Goal: Transaction & Acquisition: Download file/media

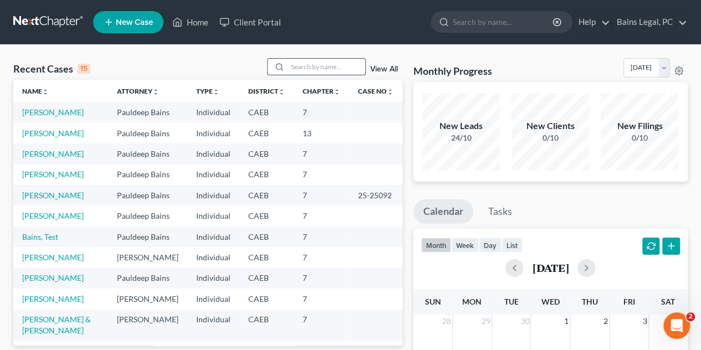
click at [316, 62] on input "search" at bounding box center [327, 67] width 78 height 16
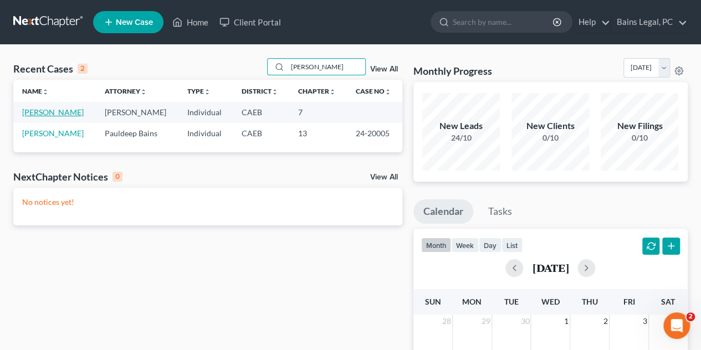
type input "[PERSON_NAME]"
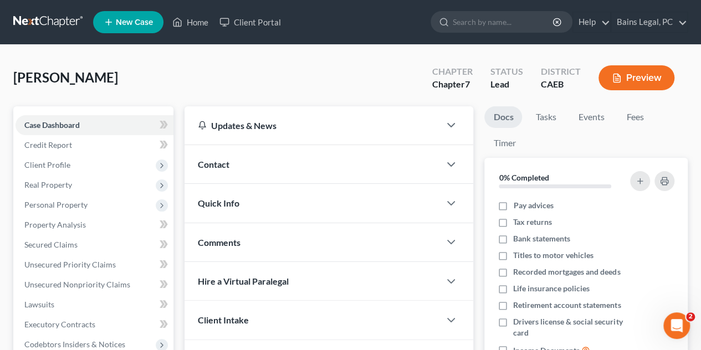
scroll to position [166, 0]
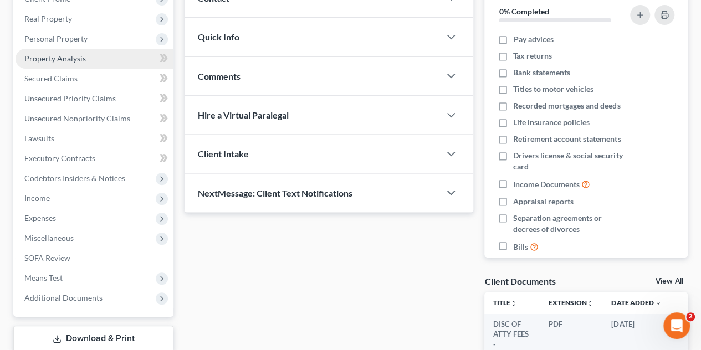
click at [50, 55] on span "Property Analysis" at bounding box center [55, 58] width 62 height 9
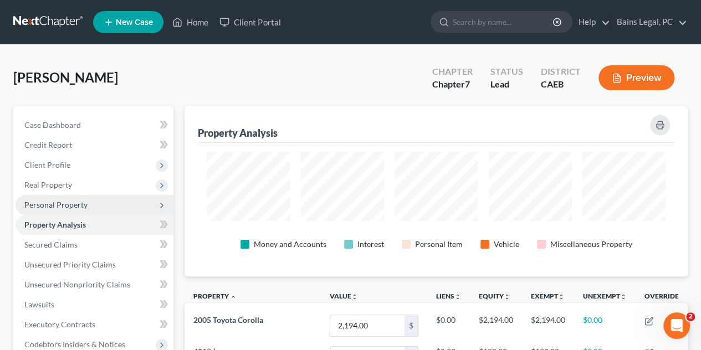
click at [60, 199] on span "Personal Property" at bounding box center [95, 205] width 158 height 20
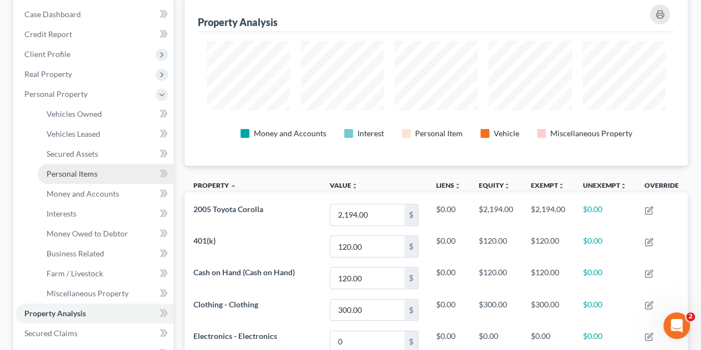
click at [103, 172] on link "Personal Items" at bounding box center [106, 174] width 136 height 20
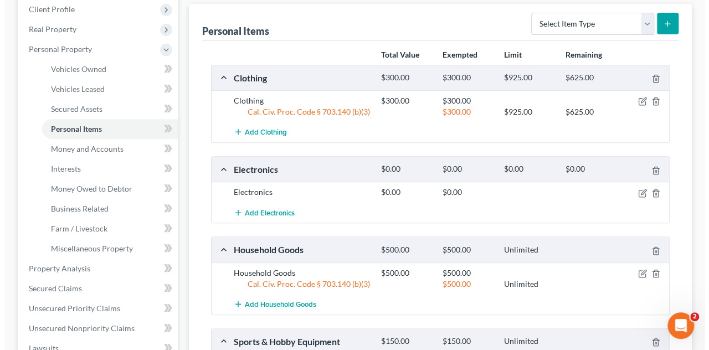
scroll to position [166, 0]
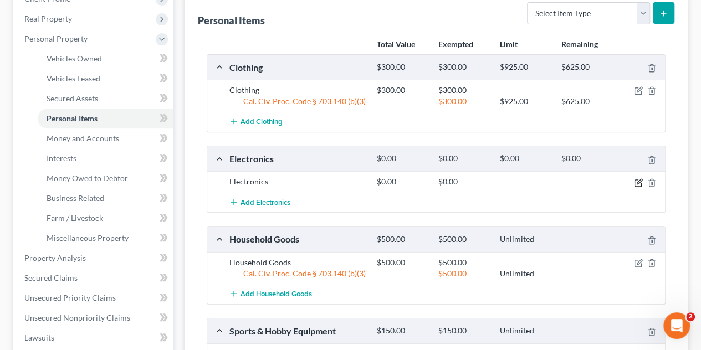
click at [634, 183] on icon "button" at bounding box center [638, 182] width 9 height 9
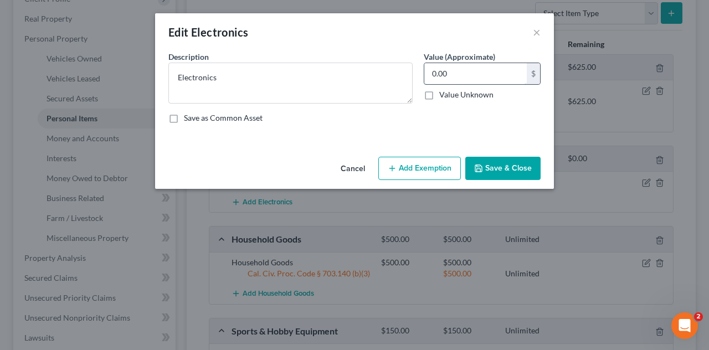
click at [503, 69] on input "0.00" at bounding box center [475, 73] width 103 height 21
type input "300"
click at [420, 170] on button "Add Exemption" at bounding box center [419, 168] width 83 height 23
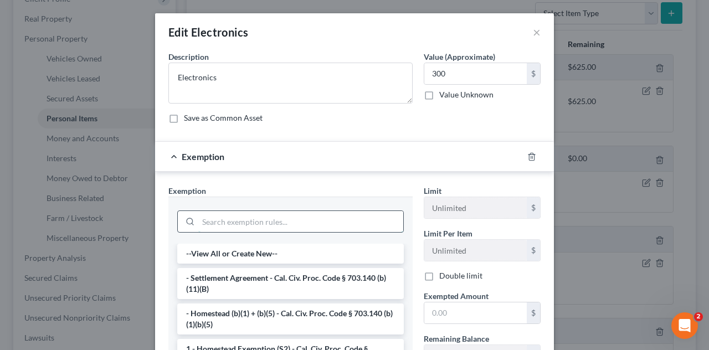
click at [285, 224] on input "search" at bounding box center [300, 221] width 205 height 21
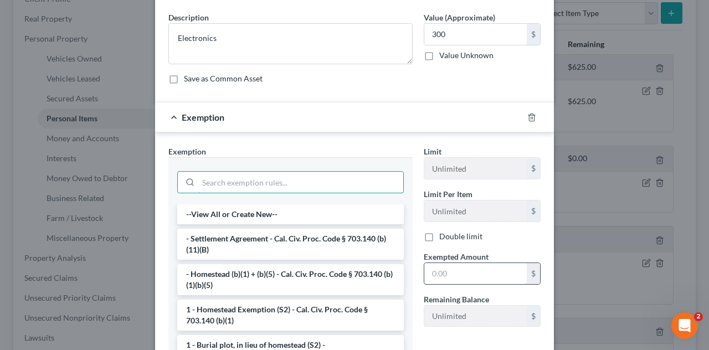
scroll to position [55, 0]
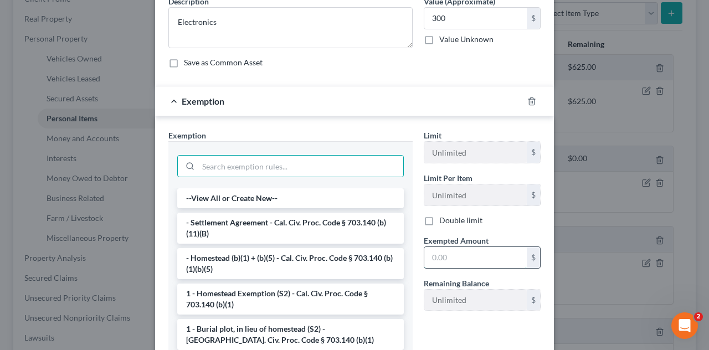
click at [452, 253] on input "text" at bounding box center [475, 257] width 103 height 21
type input "300"
click at [237, 160] on input "search" at bounding box center [300, 166] width 205 height 21
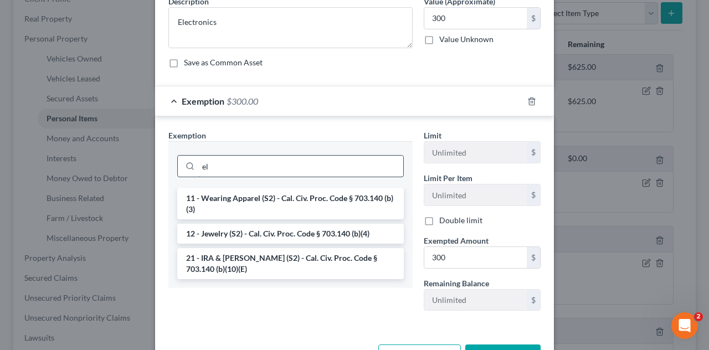
type input "e"
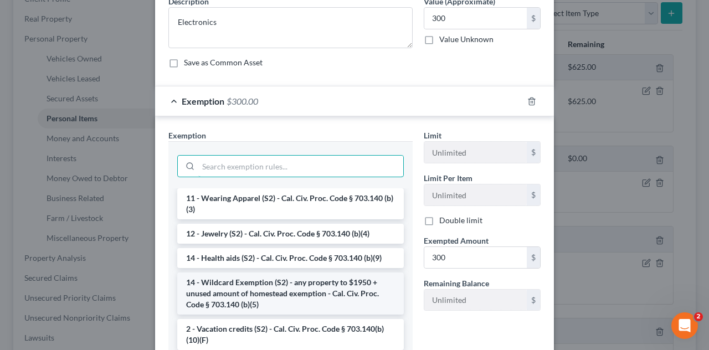
scroll to position [222, 0]
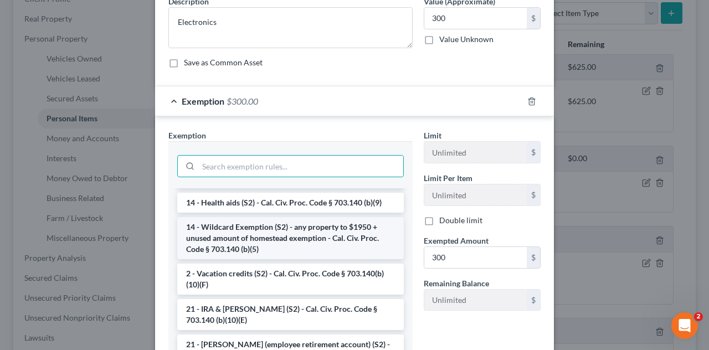
click at [254, 239] on li "14 - Wildcard Exemption (S2) - any property to $1950 + unused amount of homeste…" at bounding box center [290, 238] width 227 height 42
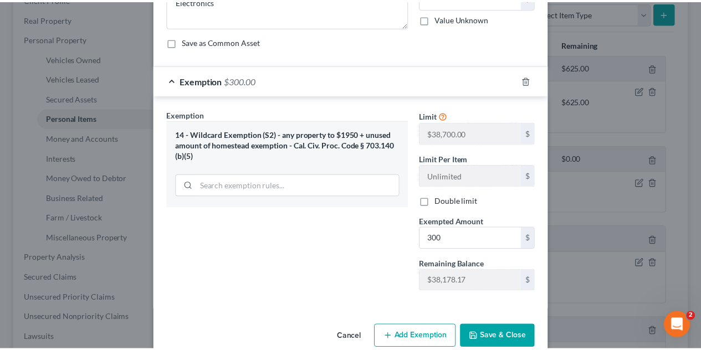
scroll to position [95, 0]
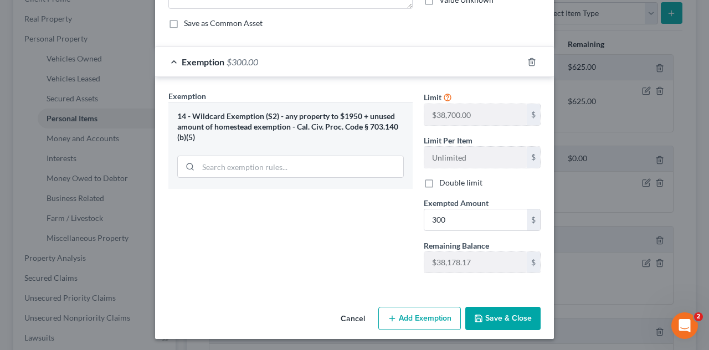
click at [493, 309] on button "Save & Close" at bounding box center [502, 318] width 75 height 23
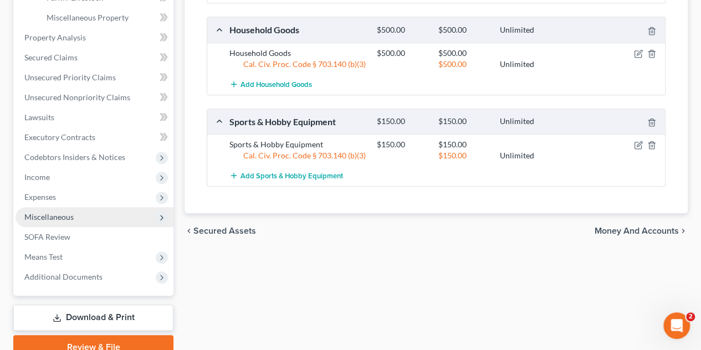
scroll to position [388, 0]
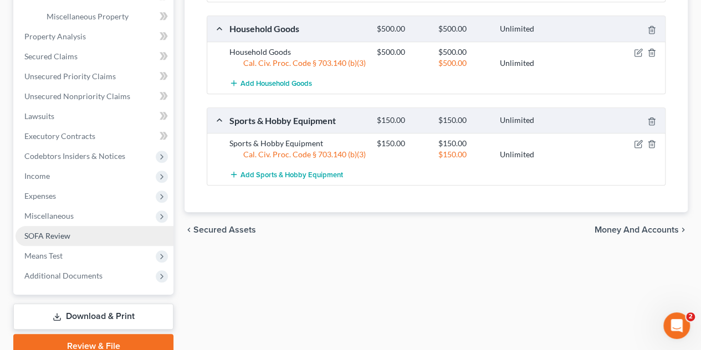
click at [63, 236] on span "SOFA Review" at bounding box center [47, 235] width 46 height 9
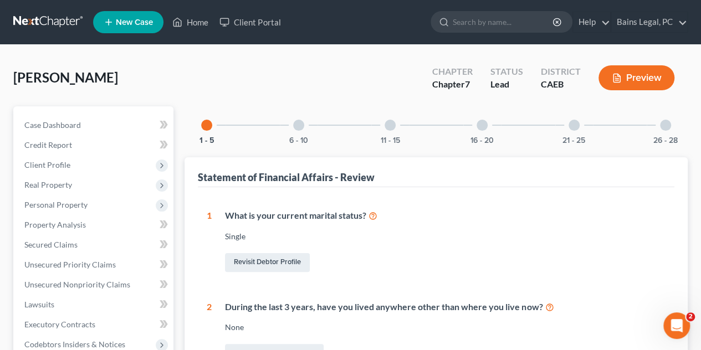
click at [296, 127] on div at bounding box center [298, 125] width 11 height 11
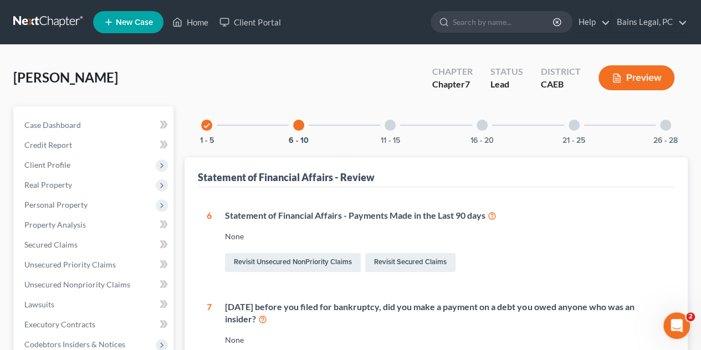
click at [394, 125] on div at bounding box center [390, 125] width 11 height 11
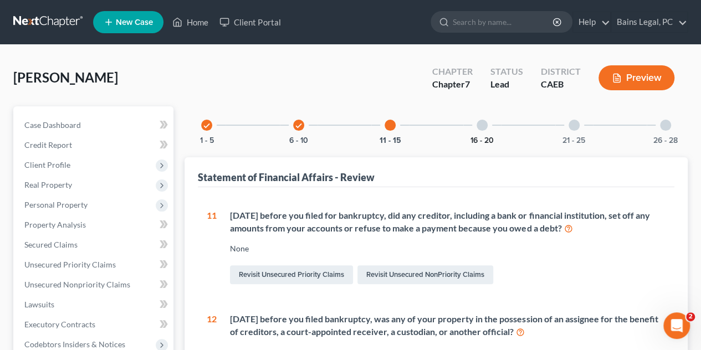
click at [484, 138] on button "16 - 20" at bounding box center [481, 141] width 23 height 8
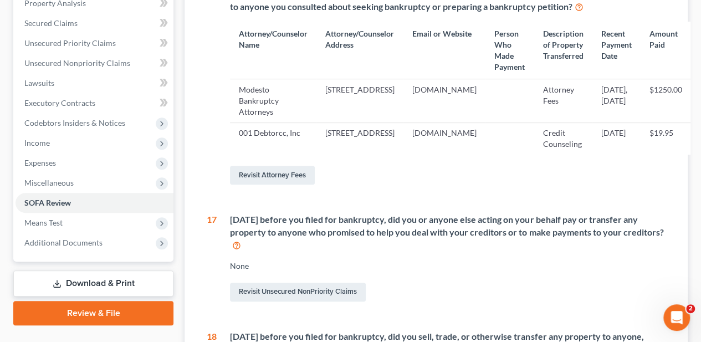
scroll to position [222, 45]
click at [240, 182] on link "Revisit Attorney Fees" at bounding box center [272, 175] width 85 height 19
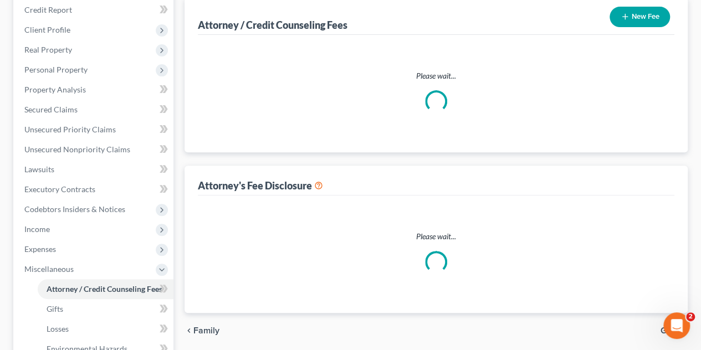
scroll to position [20, 0]
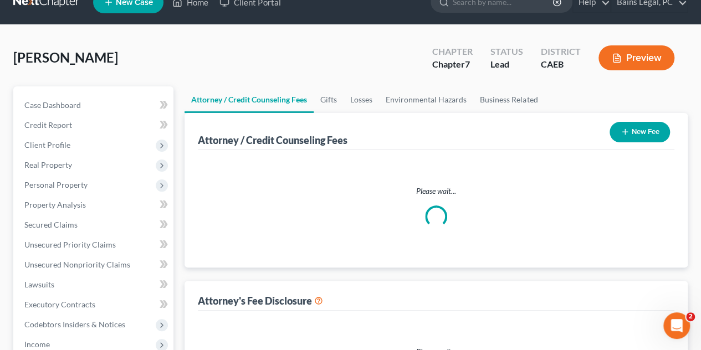
select select "36"
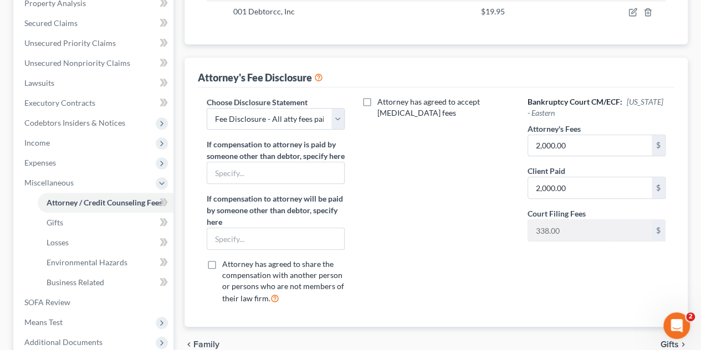
scroll to position [0, 0]
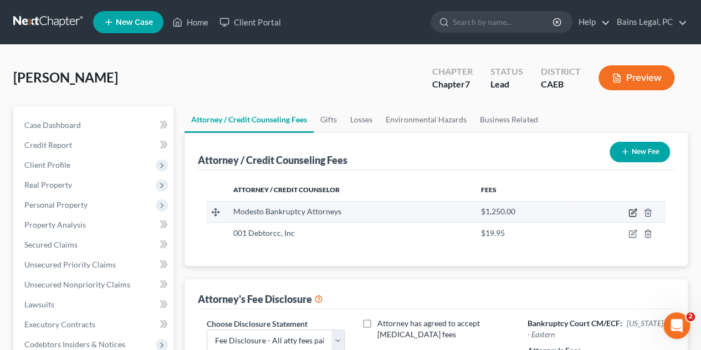
click at [632, 213] on icon "button" at bounding box center [633, 211] width 5 height 5
select select "4"
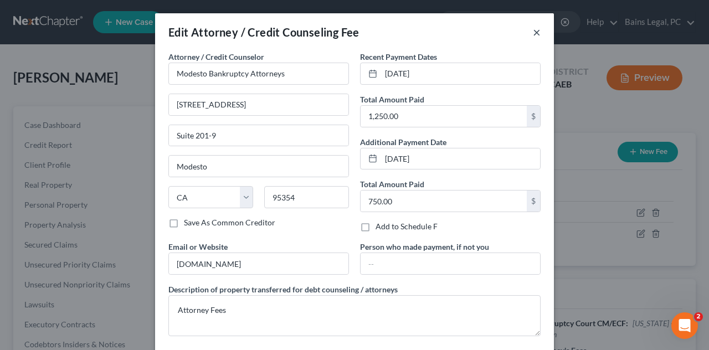
click at [533, 32] on button "×" at bounding box center [537, 31] width 8 height 13
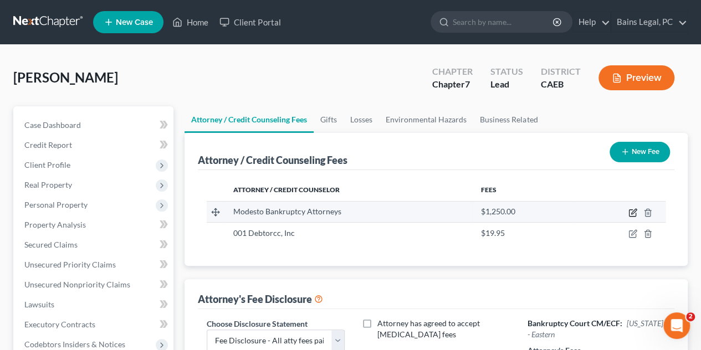
click at [629, 211] on icon "button" at bounding box center [632, 212] width 9 height 9
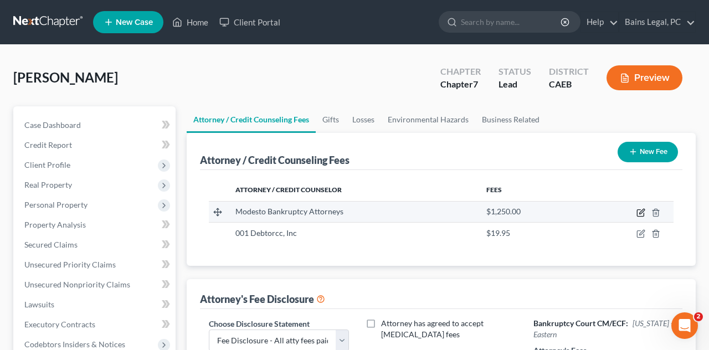
select select "4"
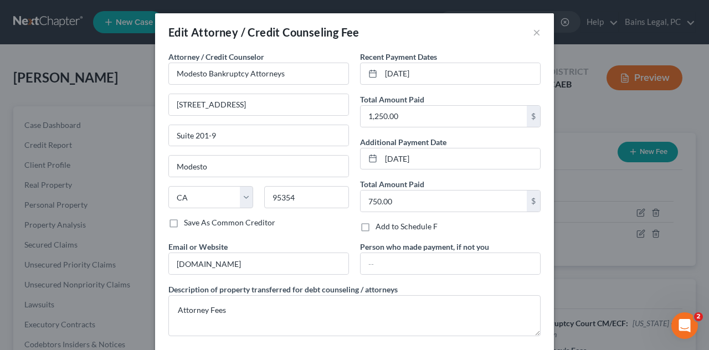
click at [536, 33] on div "Edit Attorney / Credit Counseling Fee ×" at bounding box center [354, 32] width 399 height 38
click at [534, 32] on button "×" at bounding box center [537, 31] width 8 height 13
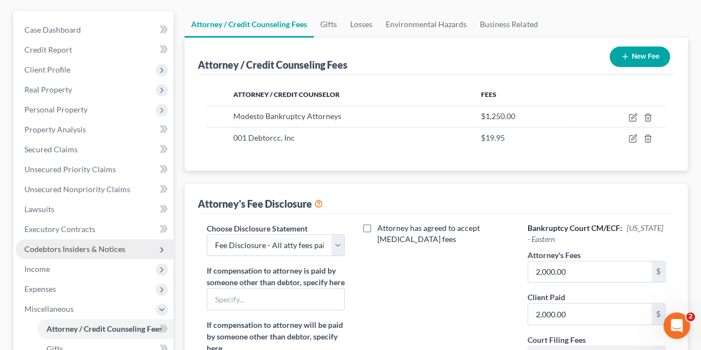
scroll to position [111, 0]
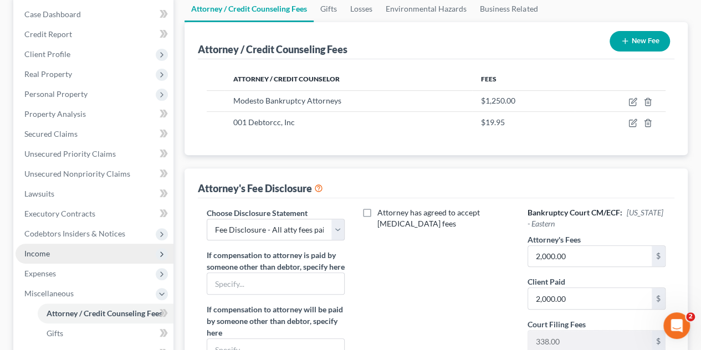
click at [57, 257] on span "Income" at bounding box center [95, 254] width 158 height 20
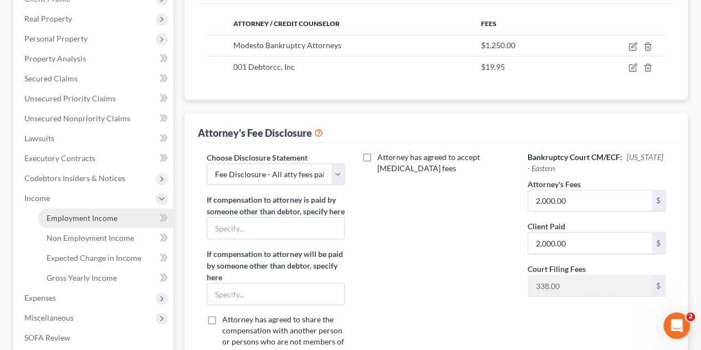
click at [90, 212] on link "Employment Income" at bounding box center [106, 218] width 136 height 20
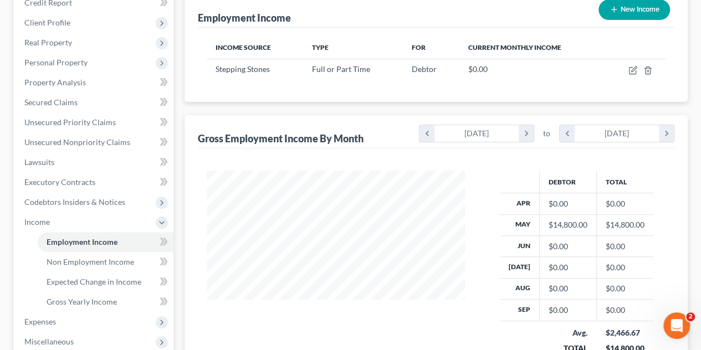
scroll to position [222, 0]
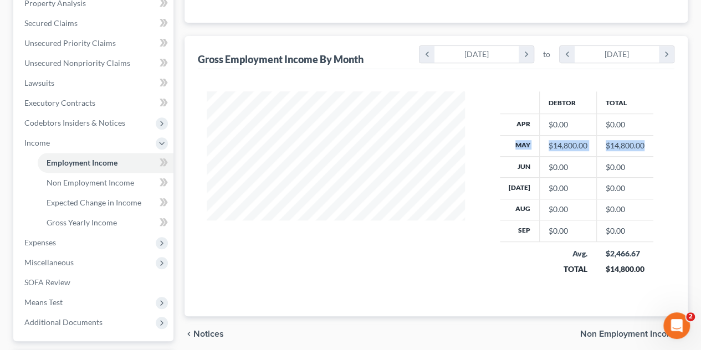
drag, startPoint x: 508, startPoint y: 141, endPoint x: 644, endPoint y: 144, distance: 136.3
click at [644, 144] on tr "May $14,800.00 $14,800.00" at bounding box center [576, 145] width 153 height 21
click at [644, 144] on td "$14,800.00" at bounding box center [624, 145] width 57 height 21
drag, startPoint x: 644, startPoint y: 144, endPoint x: 514, endPoint y: 142, distance: 129.7
click at [514, 142] on tr "May $14,800.00 $14,800.00" at bounding box center [576, 145] width 153 height 21
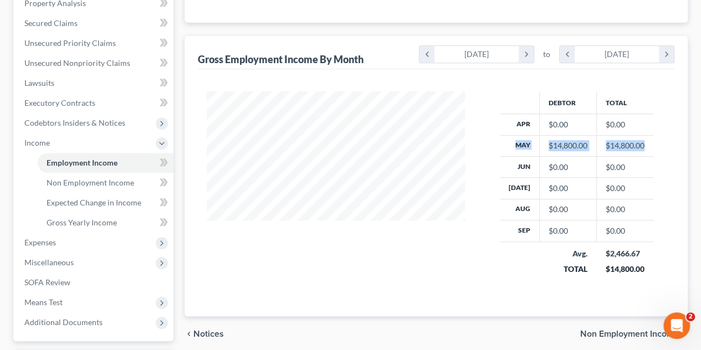
click at [514, 142] on th "May" at bounding box center [520, 145] width 40 height 21
click at [80, 183] on span "Non Employment Income" at bounding box center [91, 182] width 88 height 9
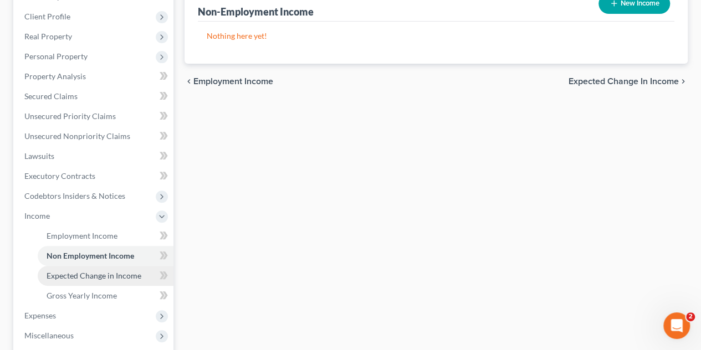
scroll to position [166, 0]
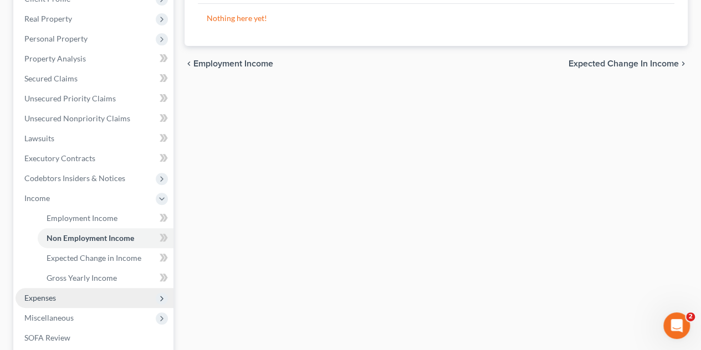
click at [52, 300] on span "Expenses" at bounding box center [40, 297] width 32 height 9
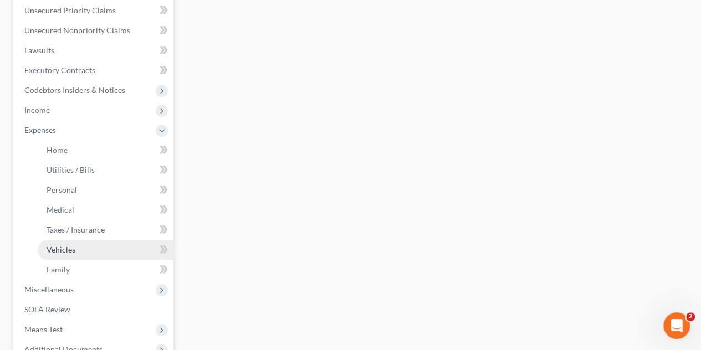
scroll to position [277, 0]
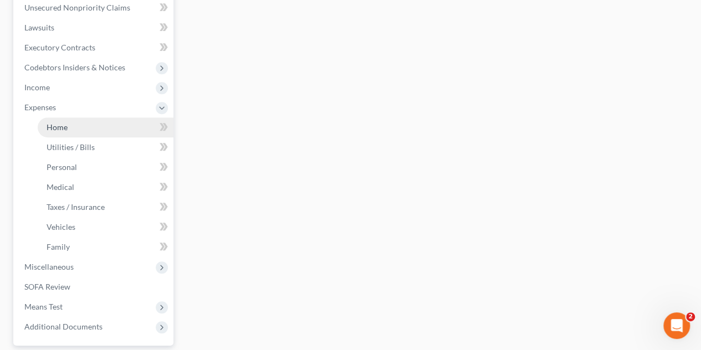
click at [71, 125] on link "Home" at bounding box center [106, 127] width 136 height 20
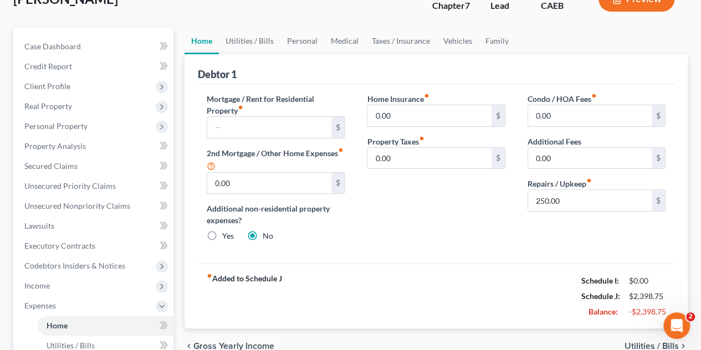
scroll to position [55, 0]
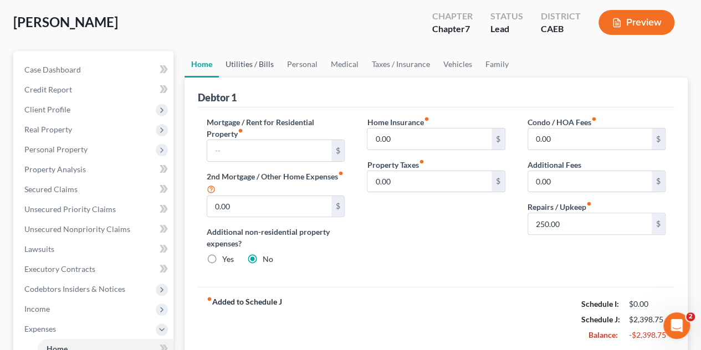
click at [250, 64] on link "Utilities / Bills" at bounding box center [250, 64] width 62 height 27
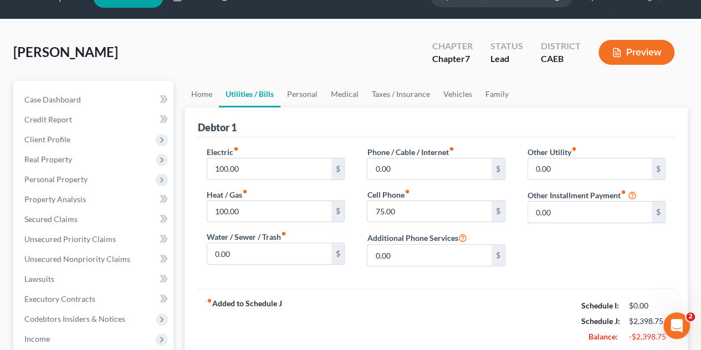
scroll to position [111, 0]
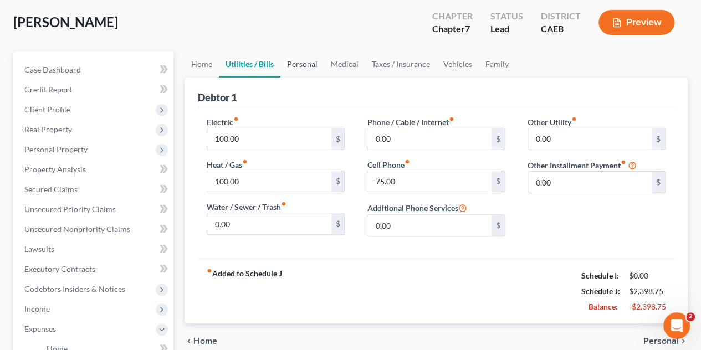
click at [296, 59] on link "Personal" at bounding box center [302, 64] width 44 height 27
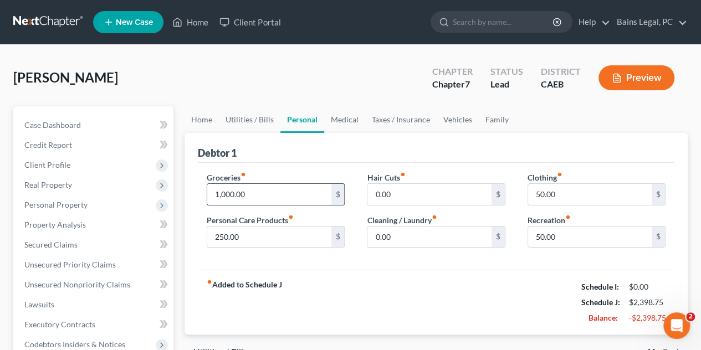
click at [272, 193] on input "1,000.00" at bounding box center [269, 194] width 124 height 21
click at [197, 114] on link "Home" at bounding box center [202, 119] width 34 height 27
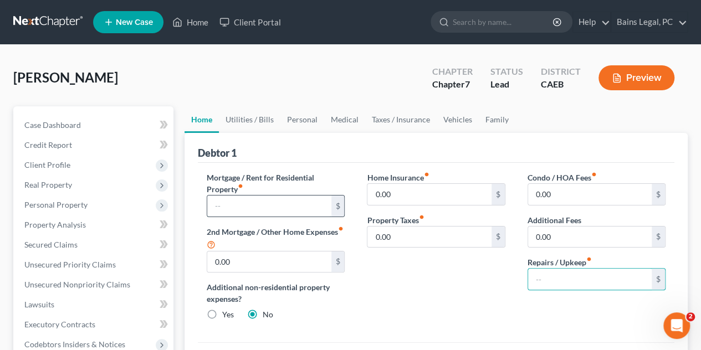
click at [305, 202] on input "text" at bounding box center [269, 206] width 124 height 21
type input "250"
click at [409, 278] on div "Home Insurance fiber_manual_record 0.00 $ Property Taxes fiber_manual_record 0.…" at bounding box center [436, 251] width 160 height 158
click at [238, 109] on link "Utilities / Bills" at bounding box center [250, 119] width 62 height 27
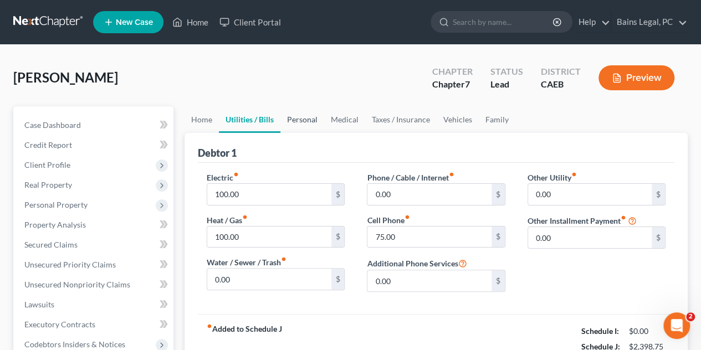
click at [301, 116] on link "Personal" at bounding box center [302, 119] width 44 height 27
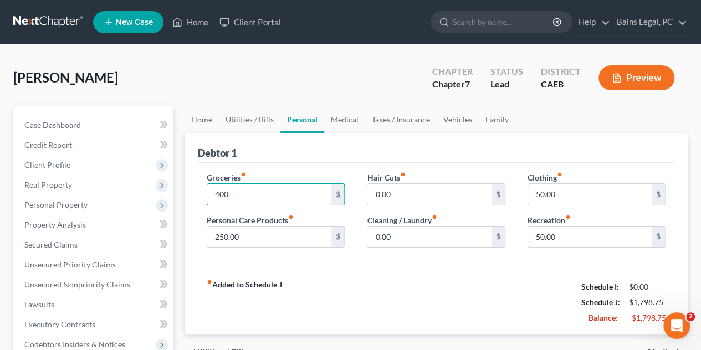
type input "400"
click at [331, 296] on div "fiber_manual_record Added to Schedule J Schedule I: $0.00 Schedule J: $1,798.75…" at bounding box center [436, 302] width 477 height 65
type input "30"
drag, startPoint x: 580, startPoint y: 241, endPoint x: 557, endPoint y: 252, distance: 25.3
click at [580, 241] on input "50.00" at bounding box center [590, 237] width 124 height 21
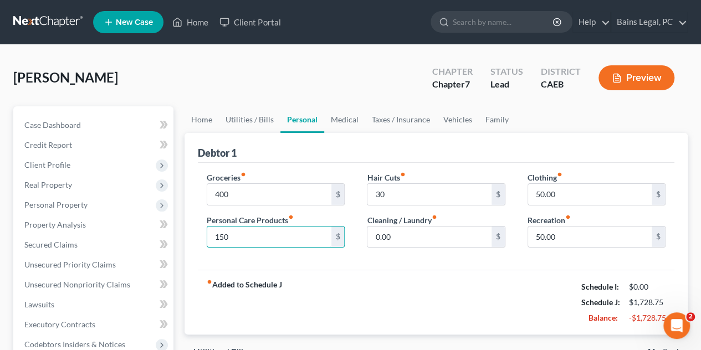
type input "150"
drag, startPoint x: 362, startPoint y: 284, endPoint x: 371, endPoint y: 234, distance: 50.6
click at [363, 285] on div "fiber_manual_record Added to Schedule J Schedule I: $0.00 Schedule J: $1,728.75…" at bounding box center [436, 302] width 477 height 65
click at [345, 119] on link "Medical" at bounding box center [344, 119] width 41 height 27
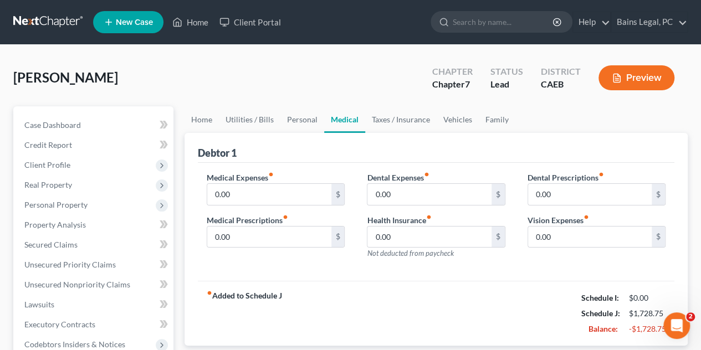
scroll to position [55, 0]
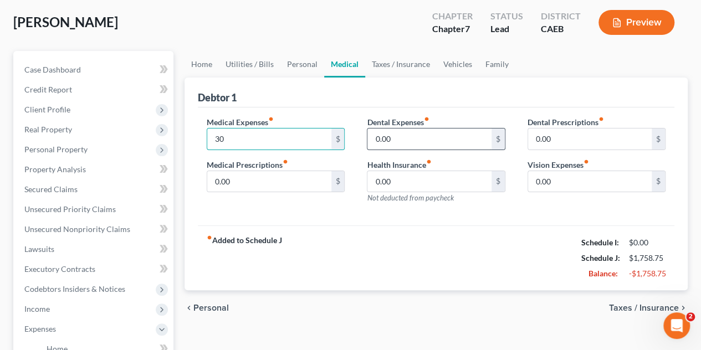
type input "30"
type input "25"
click at [397, 68] on link "Taxes / Insurance" at bounding box center [400, 64] width 71 height 27
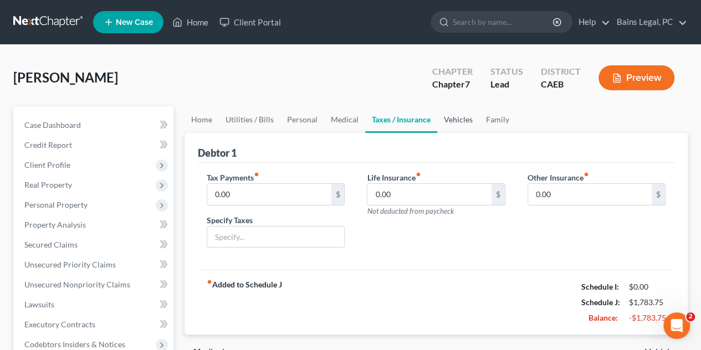
click at [456, 124] on link "Vehicles" at bounding box center [458, 119] width 42 height 27
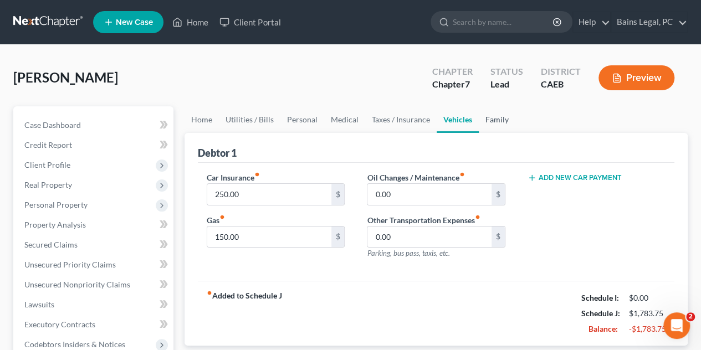
click at [492, 120] on link "Family" at bounding box center [497, 119] width 37 height 27
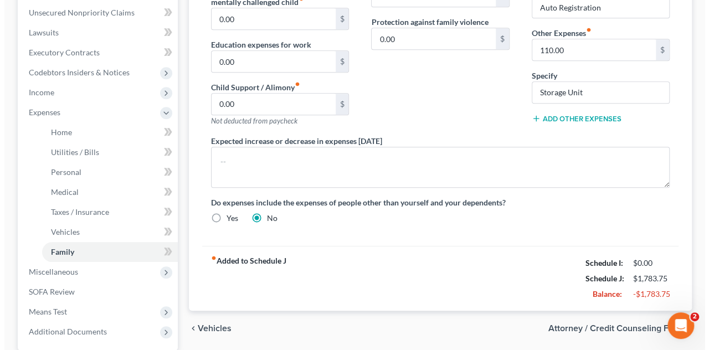
scroll to position [277, 0]
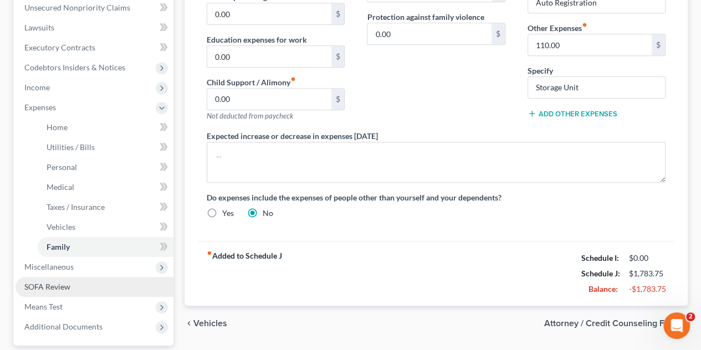
click at [46, 282] on span "SOFA Review" at bounding box center [47, 286] width 46 height 9
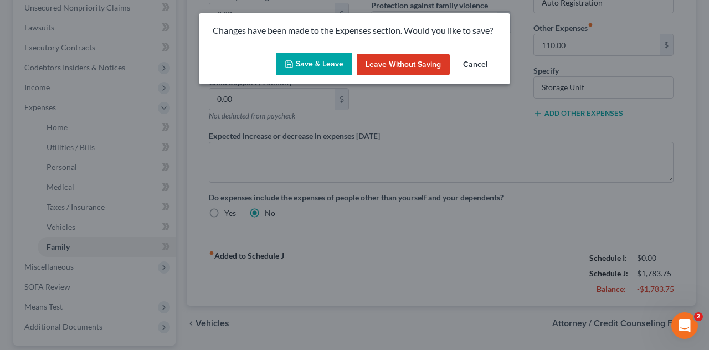
click at [341, 63] on button "Save & Leave" at bounding box center [314, 64] width 76 height 23
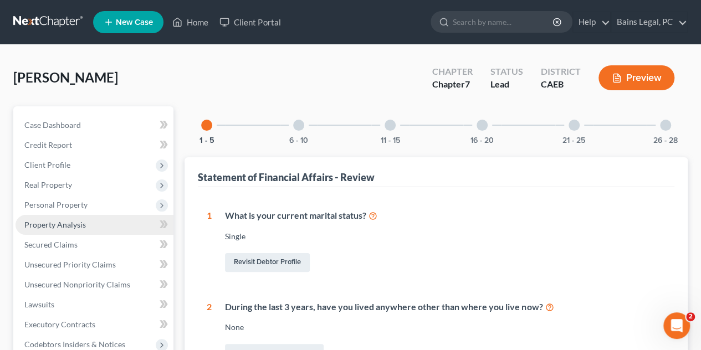
click at [71, 224] on span "Property Analysis" at bounding box center [55, 224] width 62 height 9
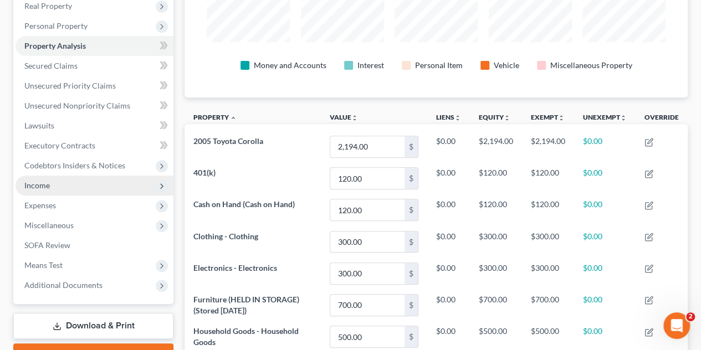
scroll to position [162, 0]
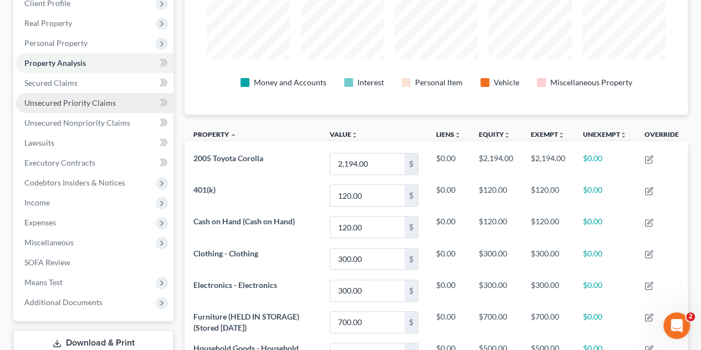
click at [63, 104] on span "Unsecured Priority Claims" at bounding box center [69, 102] width 91 height 9
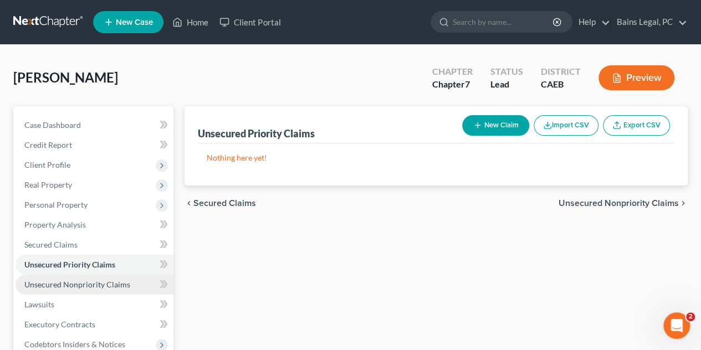
click at [117, 279] on link "Unsecured Nonpriority Claims" at bounding box center [95, 285] width 158 height 20
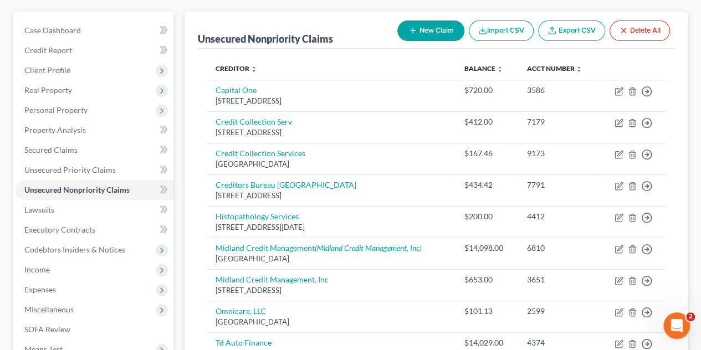
scroll to position [237, 0]
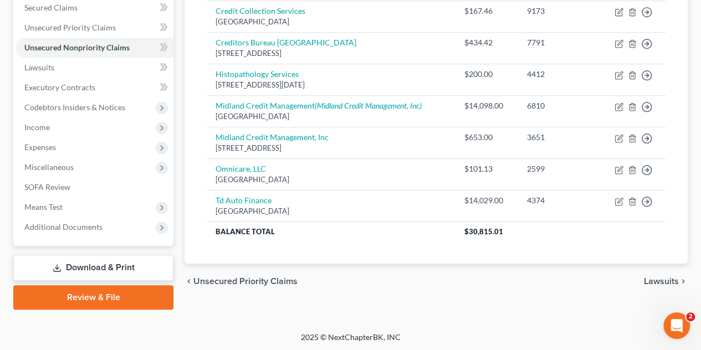
click at [121, 264] on link "Download & Print" at bounding box center [93, 268] width 160 height 26
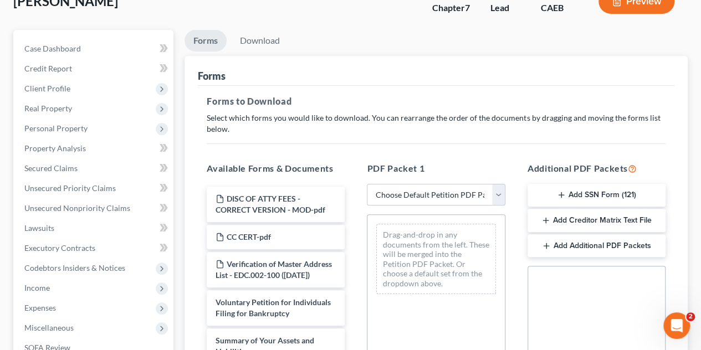
scroll to position [111, 0]
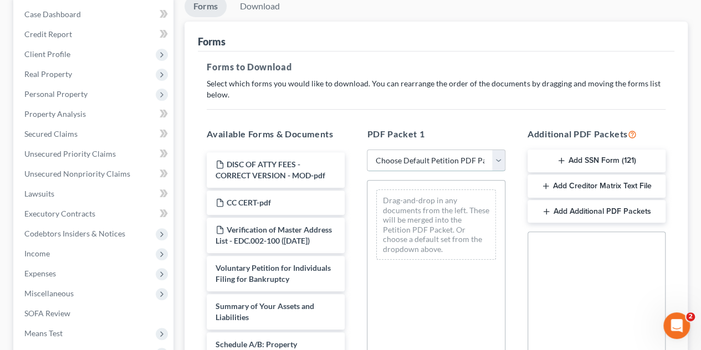
click at [497, 155] on select "Choose Default Petition PDF Packet Complete Bankruptcy Petition (all forms and …" at bounding box center [436, 161] width 138 height 22
select select "0"
click at [367, 150] on select "Choose Default Petition PDF Packet Complete Bankruptcy Petition (all forms and …" at bounding box center [436, 161] width 138 height 22
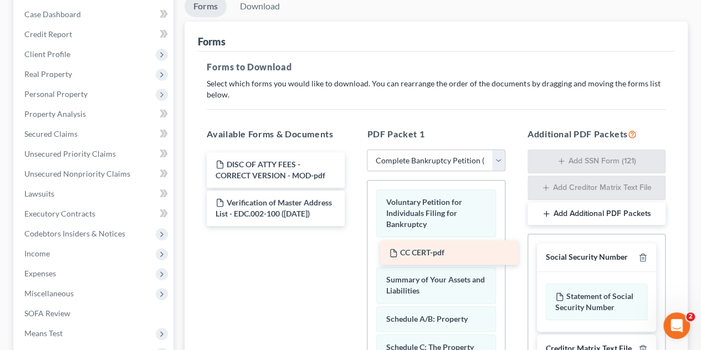
drag, startPoint x: 272, startPoint y: 208, endPoint x: 446, endPoint y: 259, distance: 180.8
click at [354, 226] on div "CC CERT-pdf DISC OF ATTY FEES - CORRECT VERSION - MOD-pdf CC CERT-pdf Verificat…" at bounding box center [276, 189] width 156 height 74
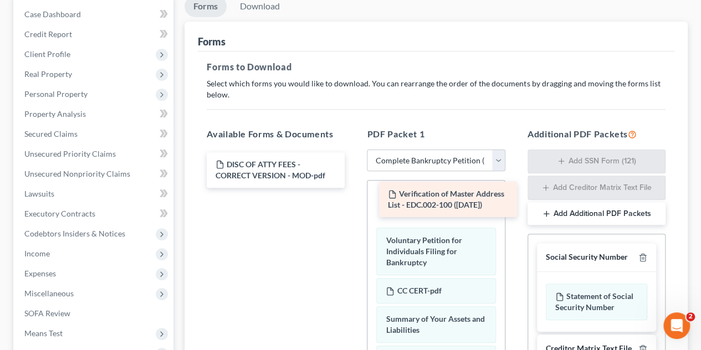
drag, startPoint x: 309, startPoint y: 206, endPoint x: 482, endPoint y: 198, distance: 173.1
click at [354, 188] on div "Verification of Master Address List - EDC.002-100 ([DATE]) DISC OF ATTY FEES - …" at bounding box center [276, 169] width 156 height 35
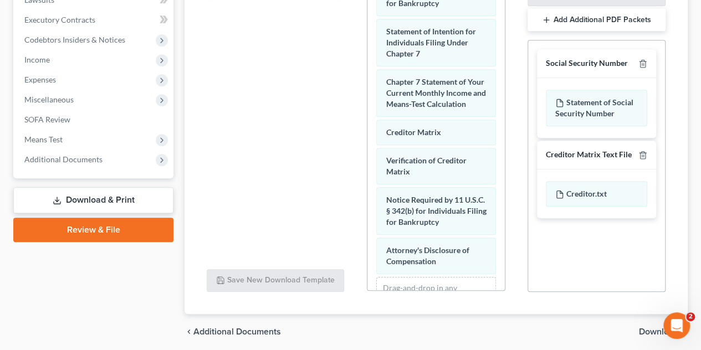
scroll to position [652, 0]
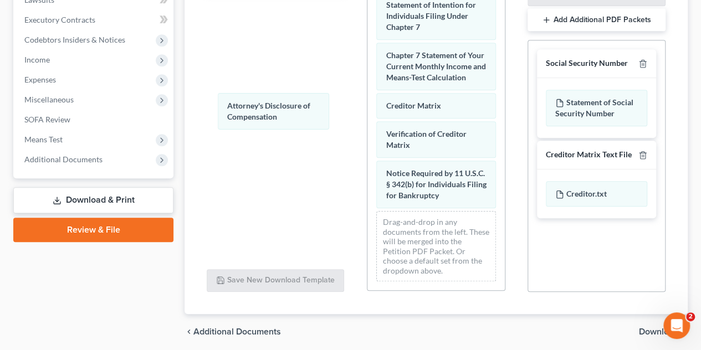
drag, startPoint x: 403, startPoint y: 193, endPoint x: 314, endPoint y: 145, distance: 101.7
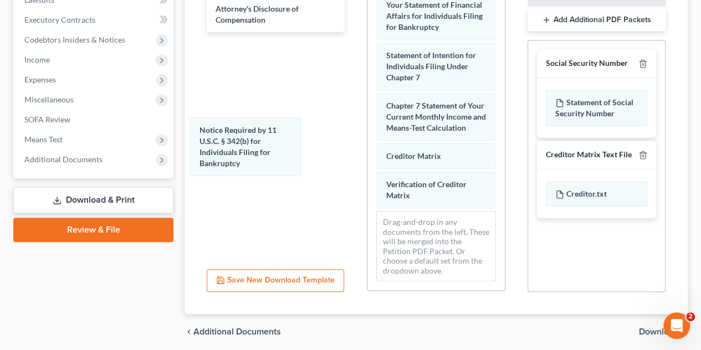
drag, startPoint x: 418, startPoint y: 175, endPoint x: 304, endPoint y: 155, distance: 116.4
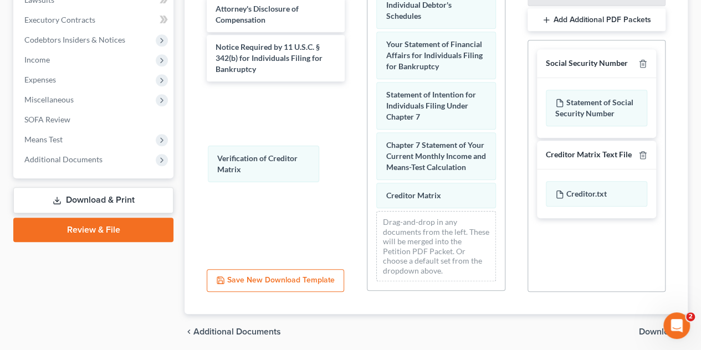
drag, startPoint x: 401, startPoint y: 180, endPoint x: 292, endPoint y: 162, distance: 110.6
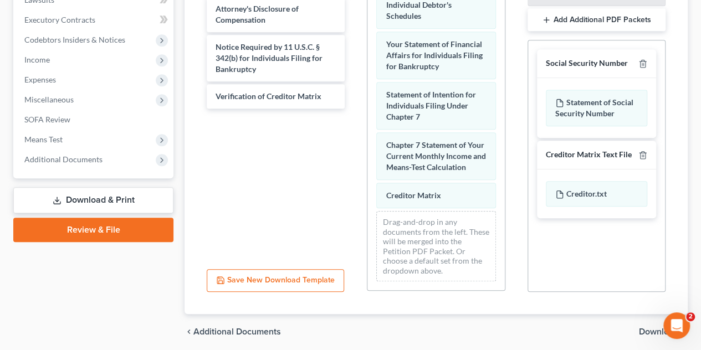
scroll to position [485, 0]
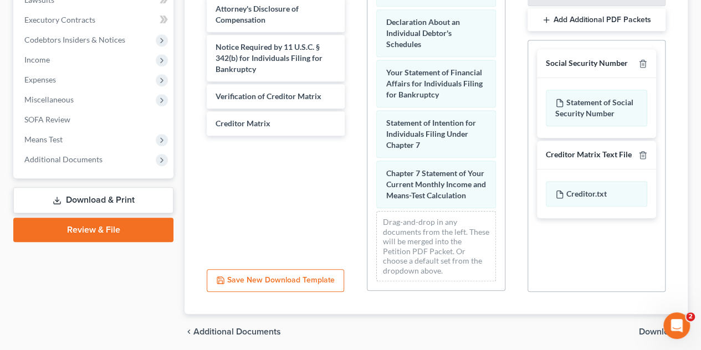
click at [644, 329] on span "Download" at bounding box center [659, 331] width 40 height 9
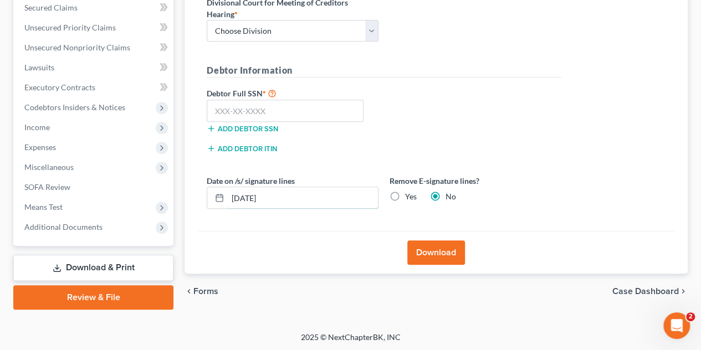
click at [176, 181] on div "Petition Navigation Case Dashboard Payments Invoices Payments Payments Credit R…" at bounding box center [350, 89] width 685 height 441
drag, startPoint x: 393, startPoint y: 191, endPoint x: 360, endPoint y: 147, distance: 55.0
click at [405, 191] on label "Yes" at bounding box center [411, 196] width 12 height 11
click at [409, 191] on input "Yes" at bounding box center [412, 194] width 7 height 7
radio input "true"
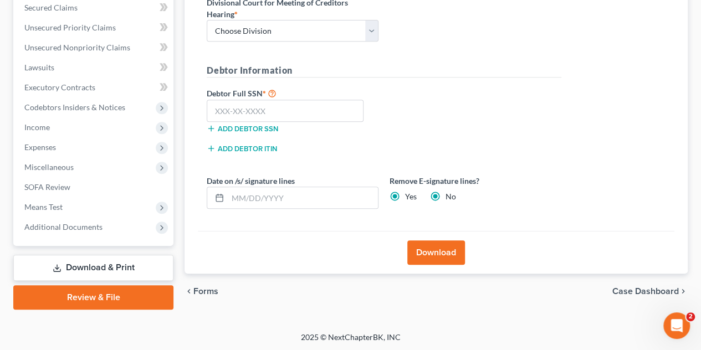
radio input "false"
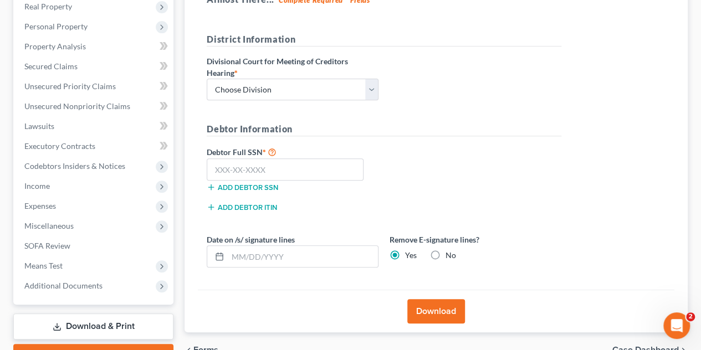
scroll to position [126, 0]
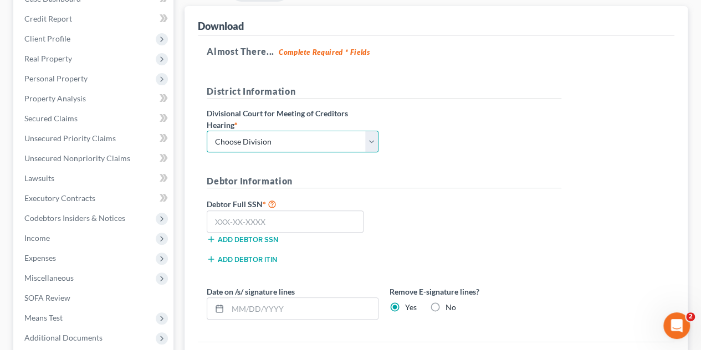
drag, startPoint x: 243, startPoint y: 141, endPoint x: 248, endPoint y: 149, distance: 8.8
click at [243, 141] on select "Choose Division Fresno Modesto [GEOGRAPHIC_DATA]" at bounding box center [293, 142] width 172 height 22
click at [207, 131] on select "Choose Division Fresno Modesto [GEOGRAPHIC_DATA]" at bounding box center [293, 142] width 172 height 22
click at [254, 139] on select "Choose Division Fresno Modesto [GEOGRAPHIC_DATA]" at bounding box center [293, 142] width 172 height 22
select select "2"
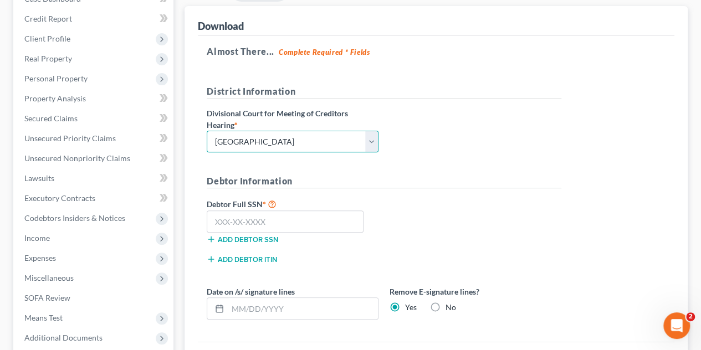
click at [207, 131] on select "Choose Division Fresno Modesto [GEOGRAPHIC_DATA]" at bounding box center [293, 142] width 172 height 22
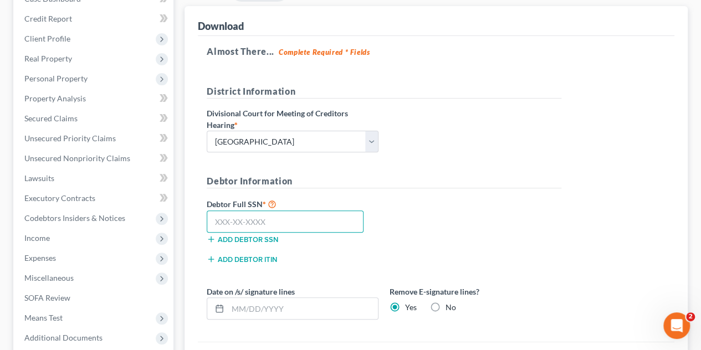
click at [274, 214] on input "text" at bounding box center [285, 222] width 157 height 22
paste input "545-99-2455"
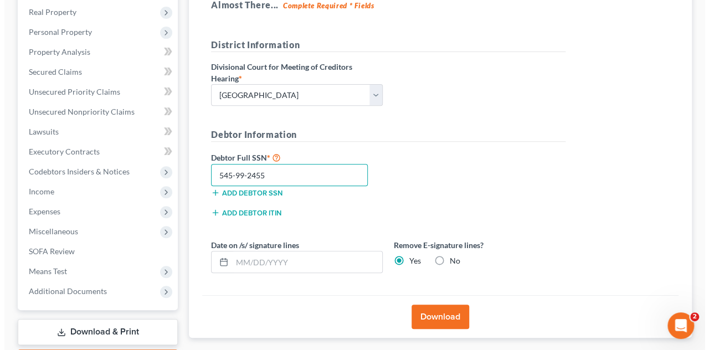
scroll to position [237, 0]
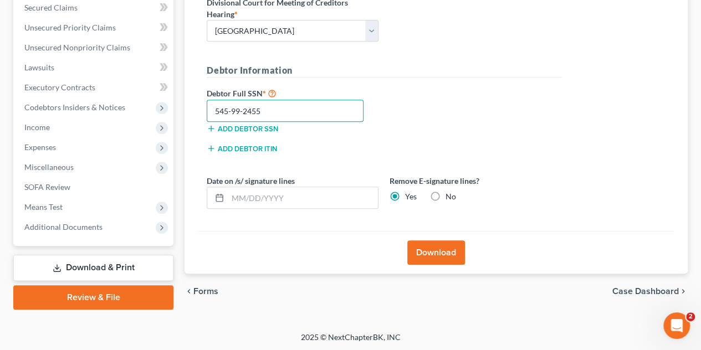
type input "545-99-2455"
click at [448, 253] on button "Download" at bounding box center [436, 252] width 58 height 24
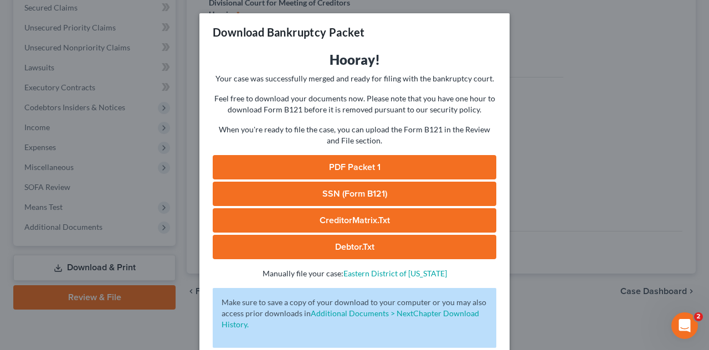
click at [368, 160] on link "PDF Packet 1" at bounding box center [355, 167] width 284 height 24
click at [370, 187] on link "SSN (Form B121)" at bounding box center [355, 194] width 284 height 24
click at [543, 62] on div "Download Bankruptcy Packet Hooray! Your case was successfully merged and ready …" at bounding box center [354, 175] width 709 height 350
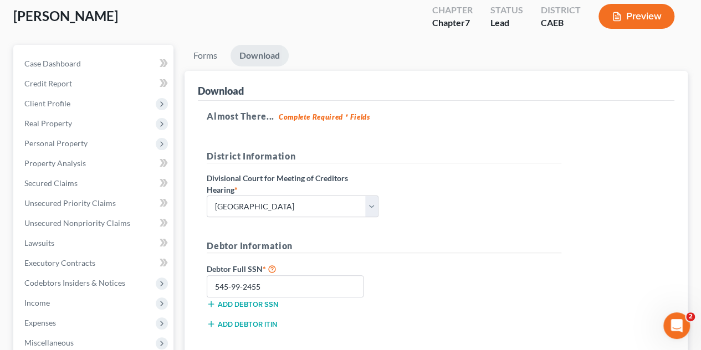
scroll to position [0, 0]
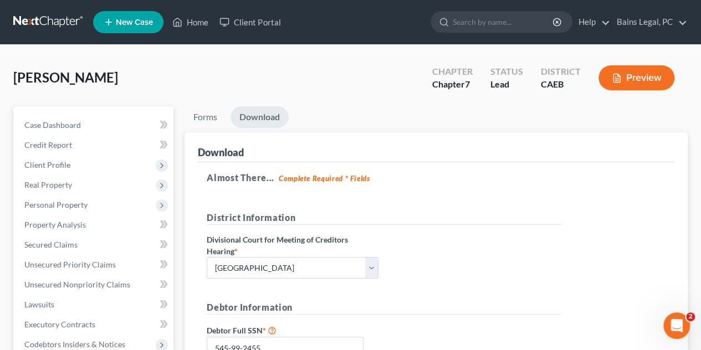
click at [190, 8] on ul "New Case Home Client Portal - No Result - See all results Or Press Enter... Hel…" at bounding box center [390, 22] width 595 height 29
click at [201, 23] on link "Home" at bounding box center [190, 22] width 47 height 20
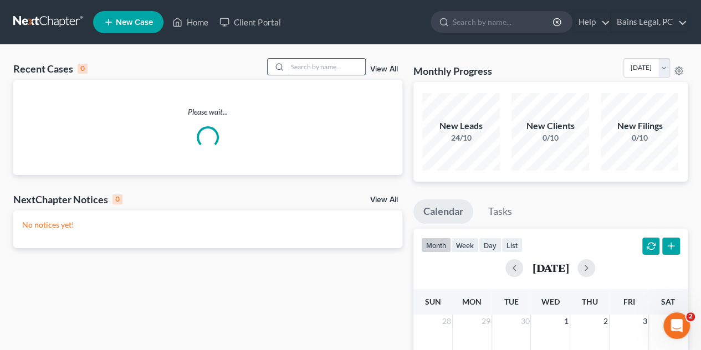
click at [299, 65] on input "search" at bounding box center [327, 67] width 78 height 16
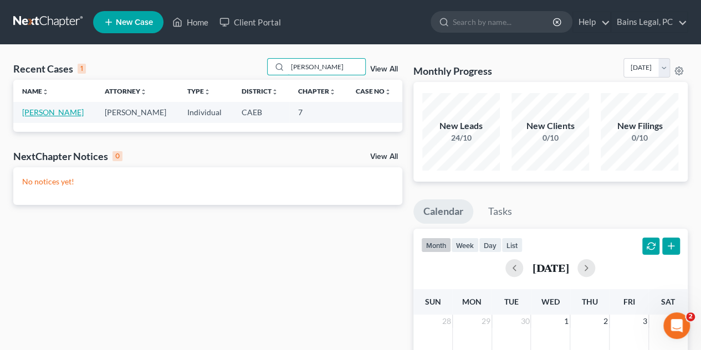
type input "[PERSON_NAME]"
click at [34, 109] on link "[PERSON_NAME]" at bounding box center [53, 111] width 62 height 9
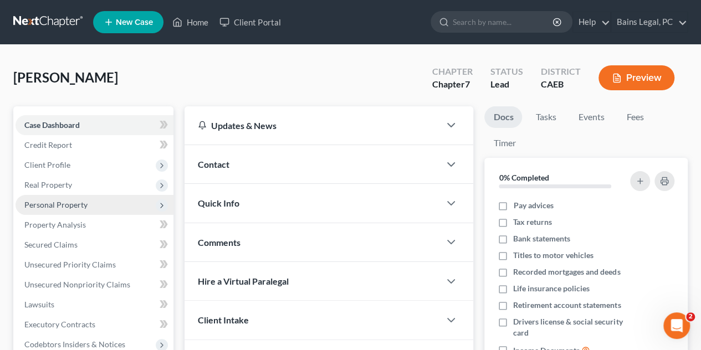
click at [56, 203] on span "Personal Property" at bounding box center [55, 204] width 63 height 9
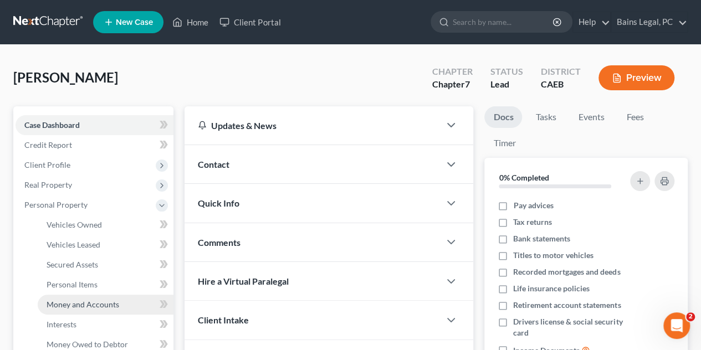
click at [96, 305] on span "Money and Accounts" at bounding box center [83, 304] width 73 height 9
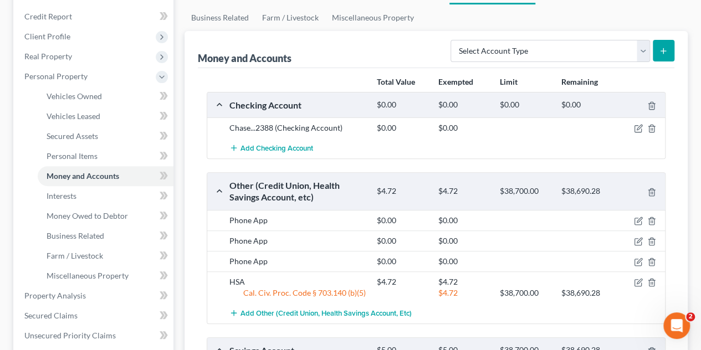
scroll to position [55, 0]
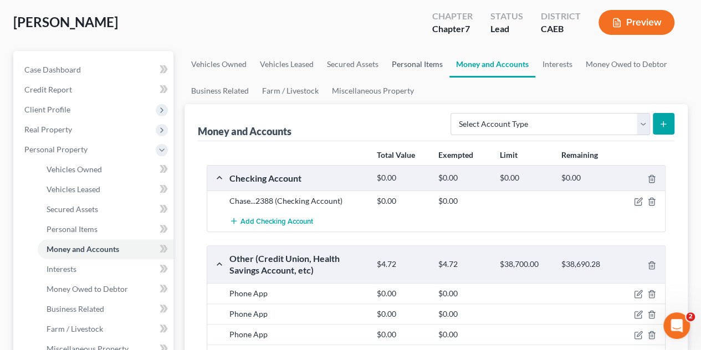
click at [398, 66] on link "Personal Items" at bounding box center [417, 64] width 64 height 27
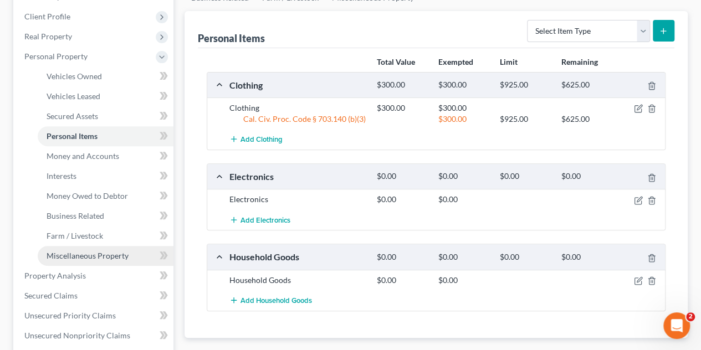
scroll to position [166, 0]
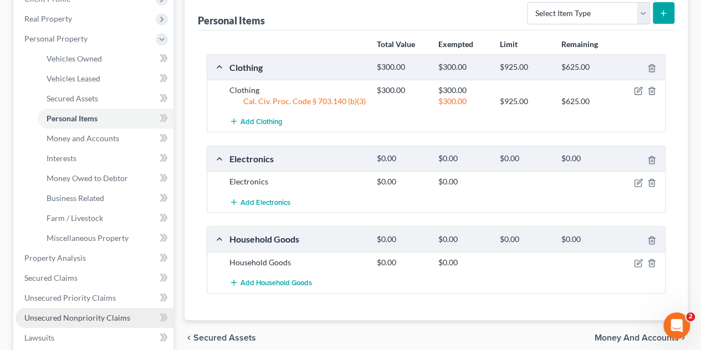
click at [102, 320] on span "Unsecured Nonpriority Claims" at bounding box center [77, 317] width 106 height 9
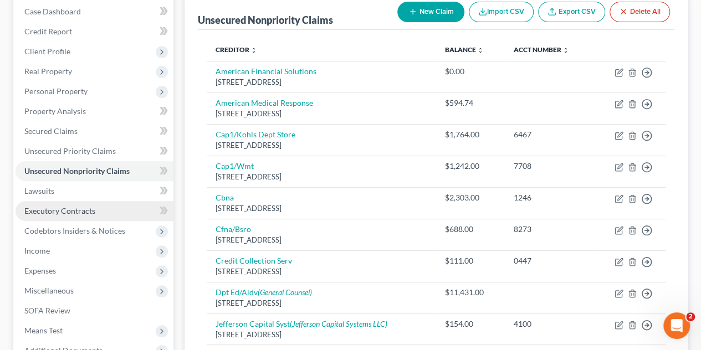
scroll to position [111, 0]
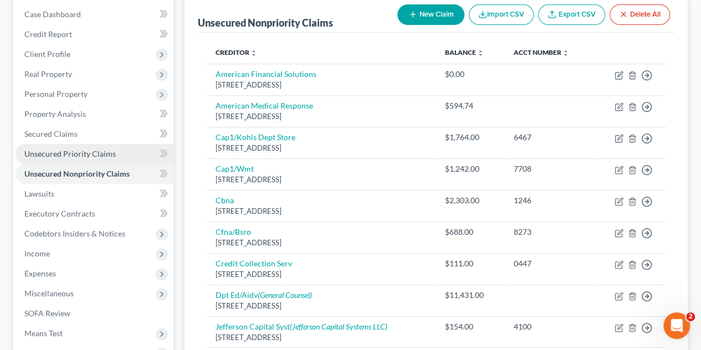
click at [67, 155] on span "Unsecured Priority Claims" at bounding box center [69, 153] width 91 height 9
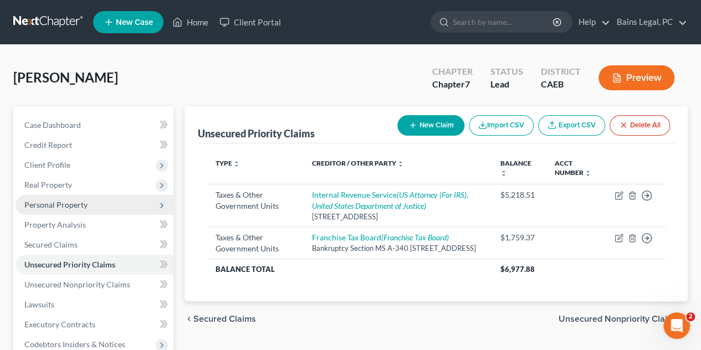
click at [43, 207] on span "Personal Property" at bounding box center [55, 204] width 63 height 9
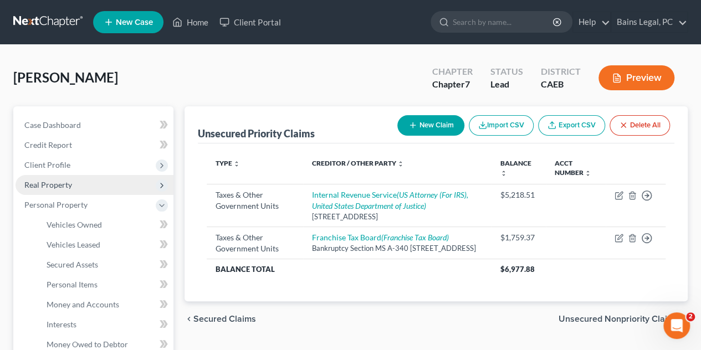
click at [62, 180] on span "Real Property" at bounding box center [48, 184] width 48 height 9
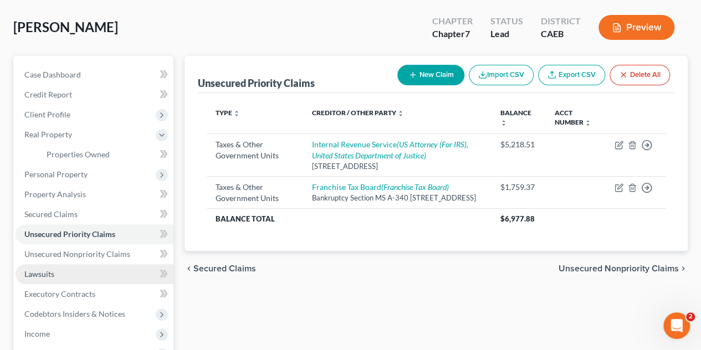
scroll to position [111, 0]
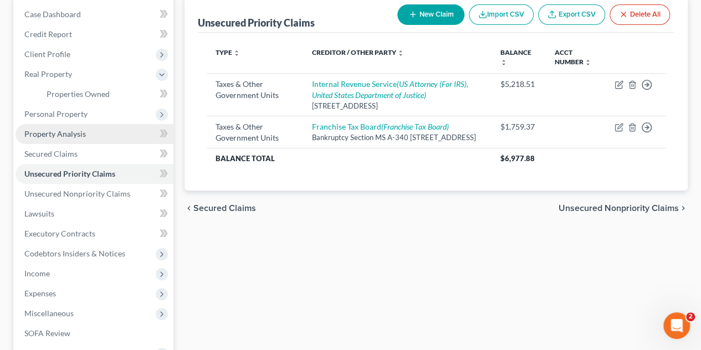
drag, startPoint x: 48, startPoint y: 112, endPoint x: 51, endPoint y: 131, distance: 18.6
click at [48, 112] on span "Personal Property" at bounding box center [55, 113] width 63 height 9
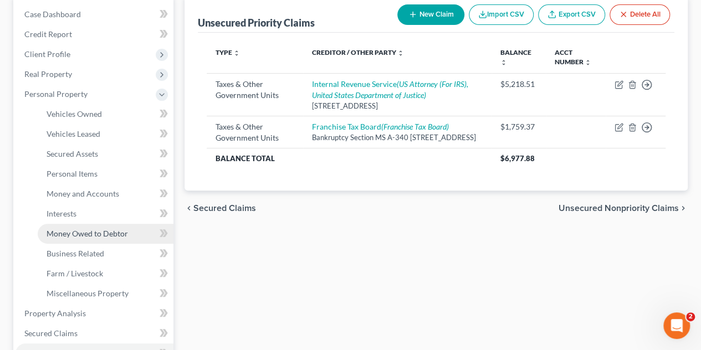
click at [79, 237] on span "Money Owed to Debtor" at bounding box center [87, 233] width 81 height 9
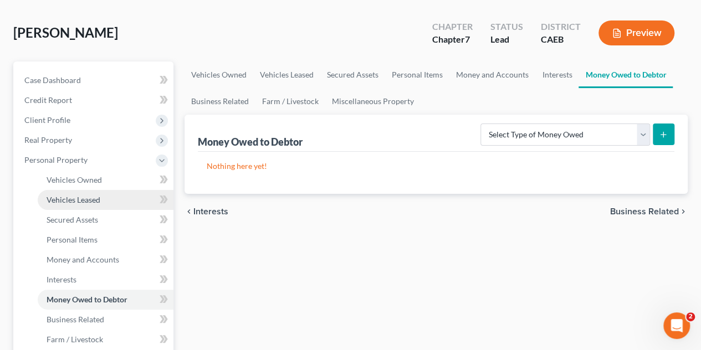
scroll to position [55, 0]
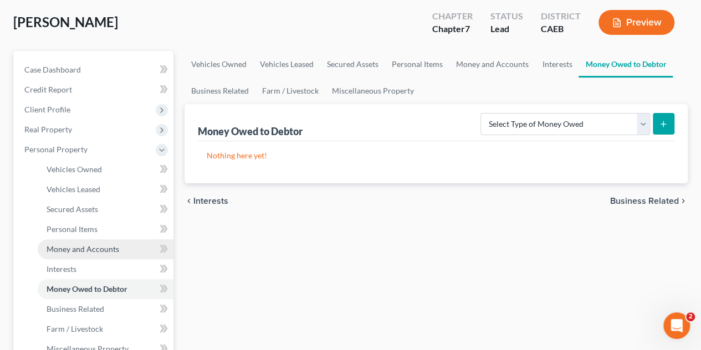
click at [96, 249] on span "Money and Accounts" at bounding box center [83, 248] width 73 height 9
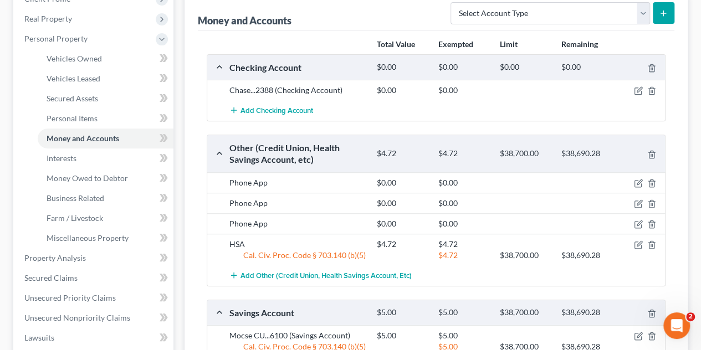
scroll to position [222, 0]
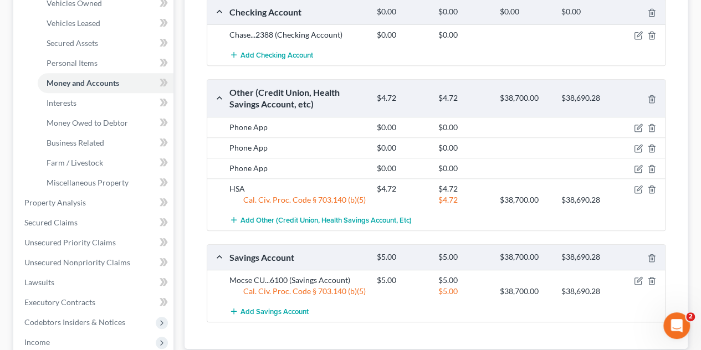
click at [249, 128] on div "Phone App" at bounding box center [297, 127] width 147 height 11
click at [66, 261] on span "Unsecured Nonpriority Claims" at bounding box center [77, 262] width 106 height 9
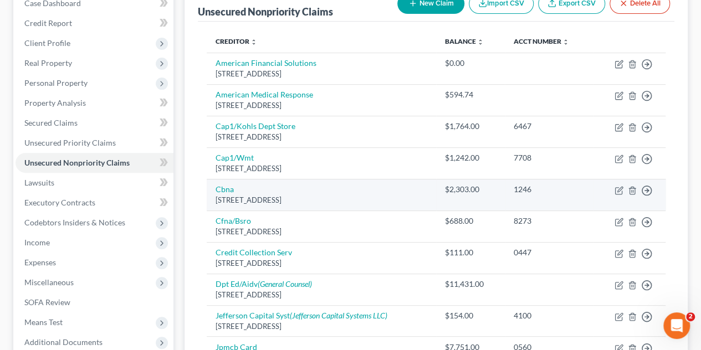
scroll to position [265, 0]
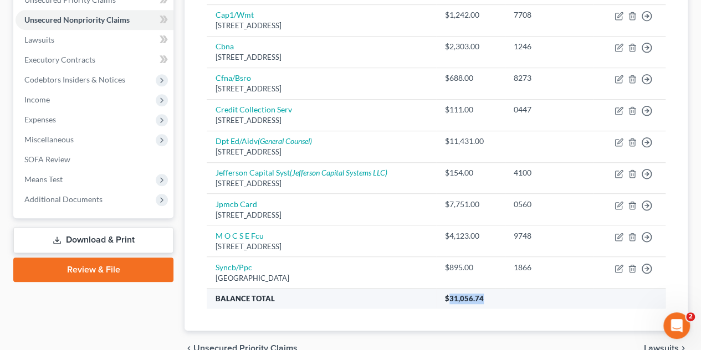
drag, startPoint x: 488, startPoint y: 295, endPoint x: 421, endPoint y: 285, distance: 67.2
click at [448, 293] on th "$31,056.74" at bounding box center [550, 299] width 229 height 20
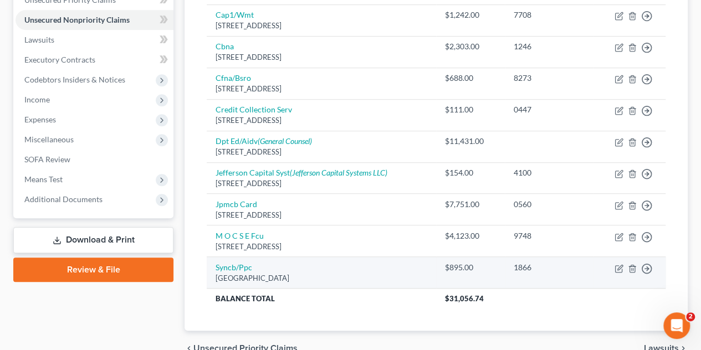
click at [421, 285] on td "Syncb/Ppc Po Box 71727, [GEOGRAPHIC_DATA]" at bounding box center [321, 273] width 229 height 32
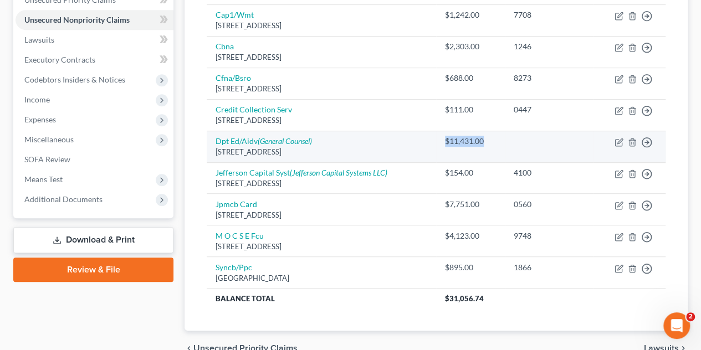
drag, startPoint x: 491, startPoint y: 142, endPoint x: 446, endPoint y: 142, distance: 44.9
click at [446, 142] on div "$11,431.00" at bounding box center [470, 141] width 50 height 11
click at [442, 142] on td "$11,431.00" at bounding box center [470, 147] width 68 height 32
click at [446, 141] on div "$11,431.00" at bounding box center [470, 141] width 50 height 11
drag, startPoint x: 488, startPoint y: 142, endPoint x: 440, endPoint y: 141, distance: 48.2
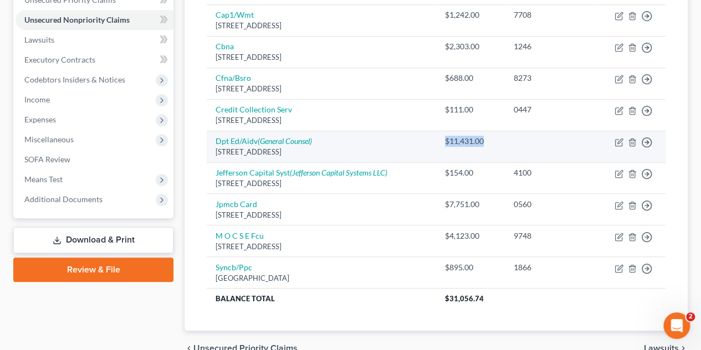
click at [440, 141] on td "$11,431.00" at bounding box center [470, 147] width 68 height 32
drag, startPoint x: 441, startPoint y: 140, endPoint x: 487, endPoint y: 138, distance: 45.5
click at [487, 138] on td "$11,431.00" at bounding box center [470, 147] width 68 height 32
click at [487, 139] on div "$11,431.00" at bounding box center [470, 141] width 50 height 11
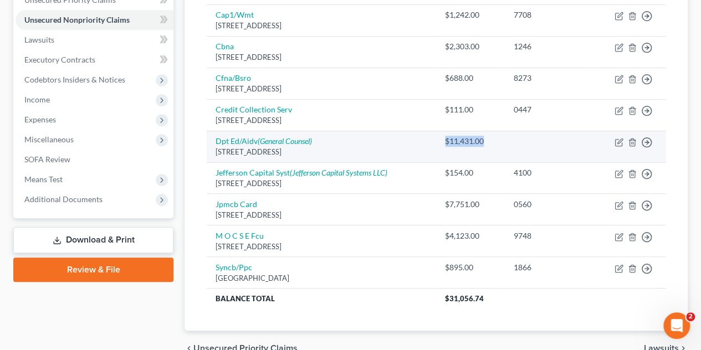
click at [485, 139] on div "$11,431.00" at bounding box center [470, 141] width 50 height 11
drag, startPoint x: 485, startPoint y: 139, endPoint x: 455, endPoint y: 135, distance: 30.2
click at [455, 136] on div "$11,431.00" at bounding box center [470, 141] width 50 height 11
click at [454, 136] on div "$11,431.00" at bounding box center [470, 141] width 50 height 11
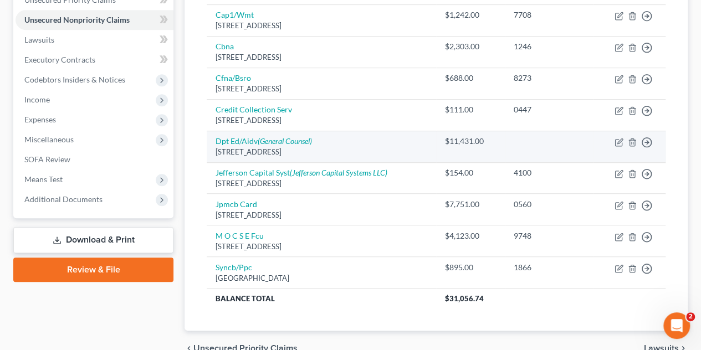
click at [393, 147] on div "[STREET_ADDRESS]" at bounding box center [322, 152] width 212 height 11
drag, startPoint x: 457, startPoint y: 134, endPoint x: 435, endPoint y: 136, distance: 21.7
click at [434, 136] on tr "Dpt Ed/Aidv (General Counsel) [GEOGRAPHIC_DATA] $11,431.00 Move to D Move to E …" at bounding box center [436, 147] width 459 height 32
click at [436, 136] on td "Dpt Ed/Aidv (General Counsel) [STREET_ADDRESS]" at bounding box center [321, 147] width 229 height 32
click at [440, 139] on td "$11,431.00" at bounding box center [470, 147] width 68 height 32
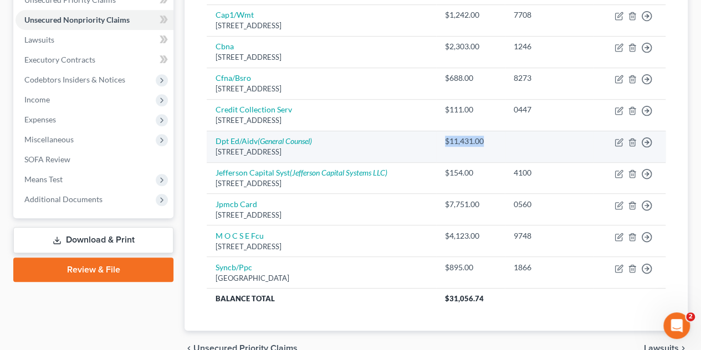
drag, startPoint x: 488, startPoint y: 142, endPoint x: 444, endPoint y: 139, distance: 43.9
click at [447, 138] on div "$11,431.00" at bounding box center [470, 141] width 50 height 11
click at [444, 138] on td "$11,431.00" at bounding box center [470, 147] width 68 height 32
drag, startPoint x: 482, startPoint y: 139, endPoint x: 441, endPoint y: 139, distance: 40.5
click at [441, 139] on td "$11,431.00" at bounding box center [470, 147] width 68 height 32
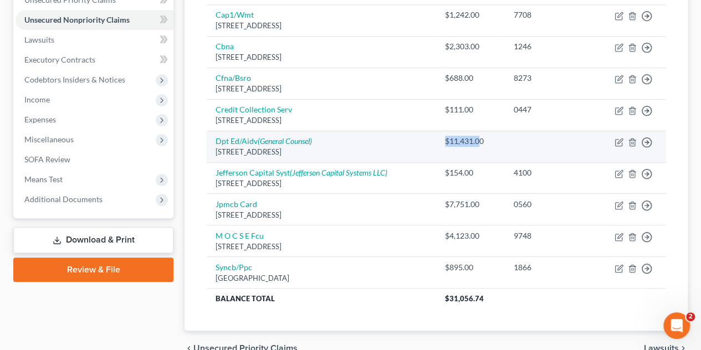
click at [441, 139] on td "$11,431.00" at bounding box center [470, 147] width 68 height 32
click at [470, 141] on div "$11,431.00" at bounding box center [470, 141] width 50 height 11
drag, startPoint x: 490, startPoint y: 140, endPoint x: 439, endPoint y: 138, distance: 51.0
click at [439, 138] on td "$11,431.00" at bounding box center [470, 147] width 68 height 32
click at [438, 136] on td "$11,431.00" at bounding box center [470, 147] width 68 height 32
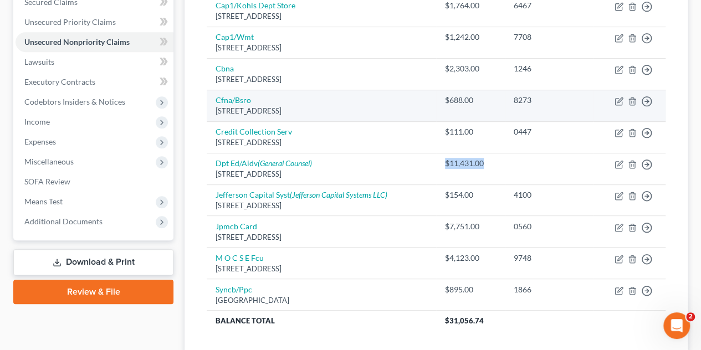
scroll to position [154, 0]
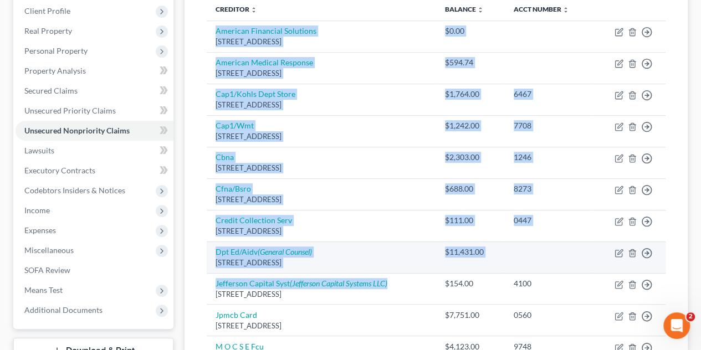
drag, startPoint x: 213, startPoint y: 30, endPoint x: 489, endPoint y: 250, distance: 352.6
click at [430, 279] on tbody "American Financial Solutions [STREET_ADDRESS] $0.00 Move to D Move to E Move to…" at bounding box center [436, 220] width 459 height 399
click at [562, 248] on td at bounding box center [549, 258] width 89 height 32
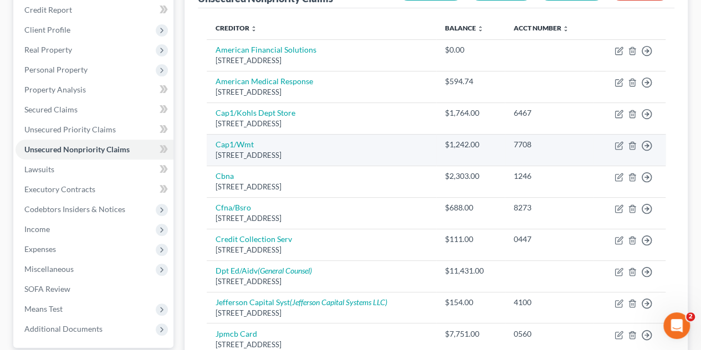
scroll to position [99, 0]
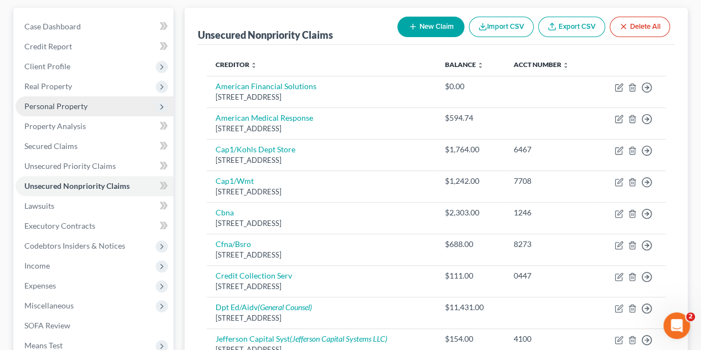
click at [42, 107] on span "Personal Property" at bounding box center [55, 105] width 63 height 9
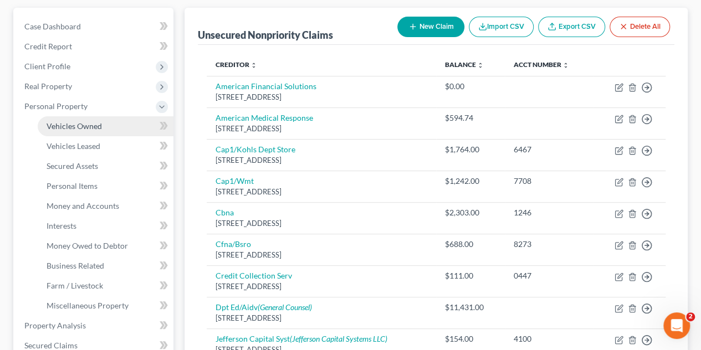
click at [76, 127] on span "Vehicles Owned" at bounding box center [74, 125] width 55 height 9
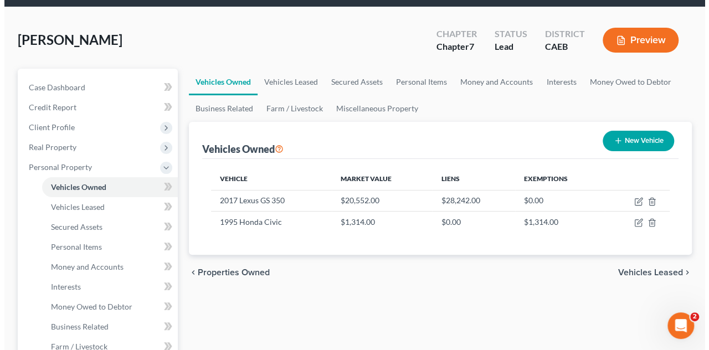
scroll to position [55, 0]
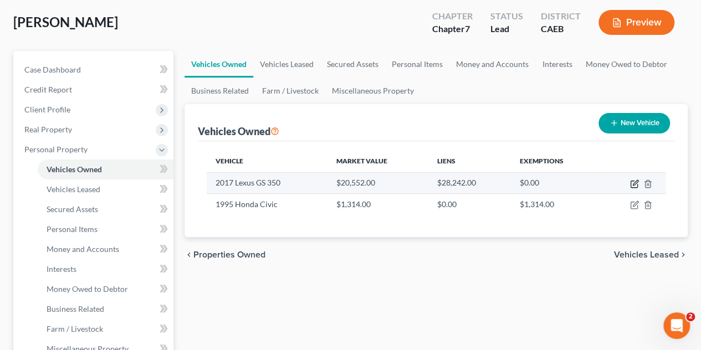
click at [631, 180] on icon "button" at bounding box center [634, 184] width 9 height 9
select select "0"
select select "9"
select select "2"
select select "0"
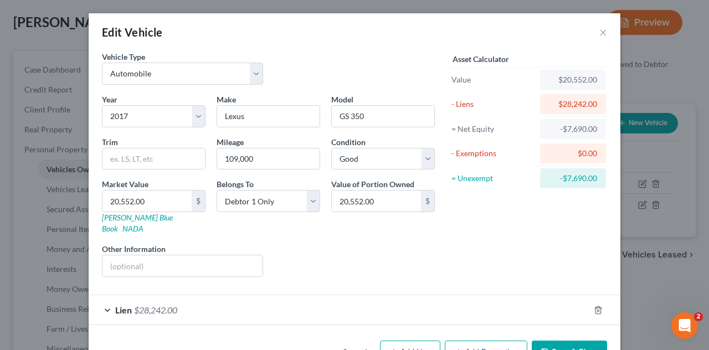
scroll to position [22, 0]
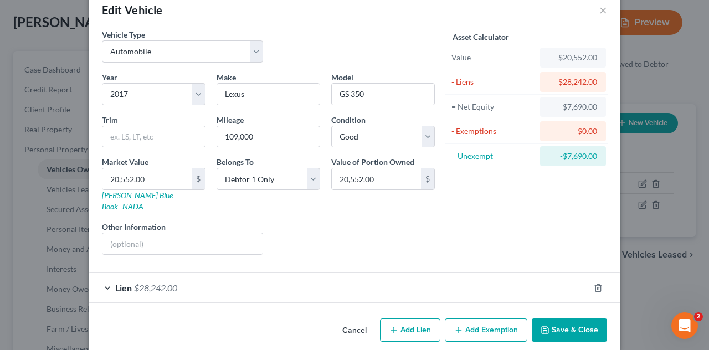
click at [260, 273] on div "Lien $28,242.00" at bounding box center [339, 287] width 501 height 29
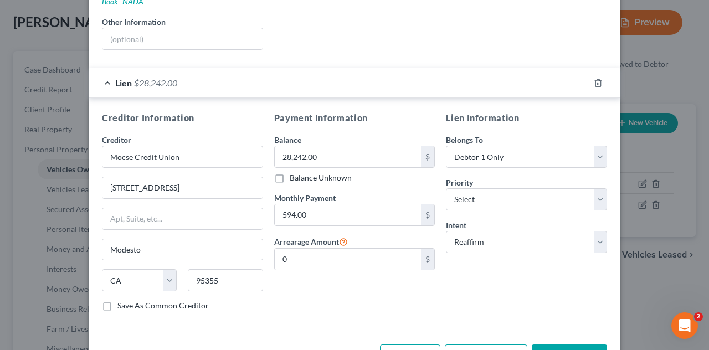
scroll to position [244, 0]
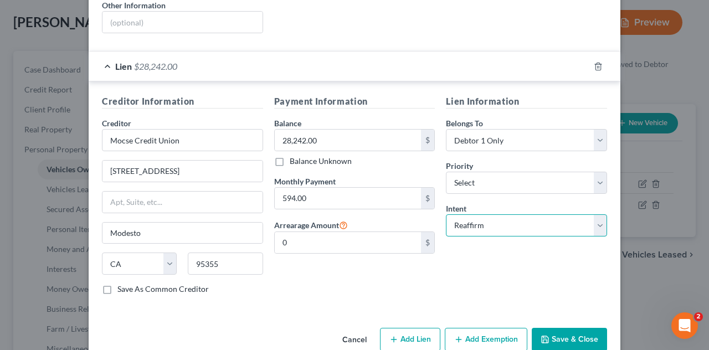
click at [509, 214] on select "Select Surrender Redeem Reaffirm Avoid Other" at bounding box center [526, 225] width 161 height 22
select select "0"
click at [446, 214] on select "Select Surrender Redeem Reaffirm Avoid Other" at bounding box center [526, 225] width 161 height 22
click at [580, 328] on button "Save & Close" at bounding box center [569, 339] width 75 height 23
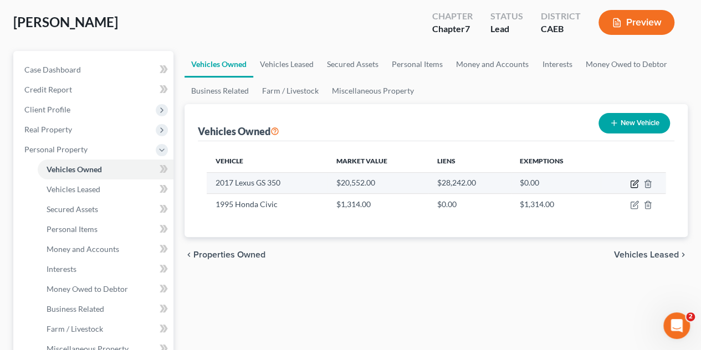
click at [630, 182] on icon "button" at bounding box center [634, 184] width 9 height 9
select select "0"
select select "9"
select select "2"
select select "0"
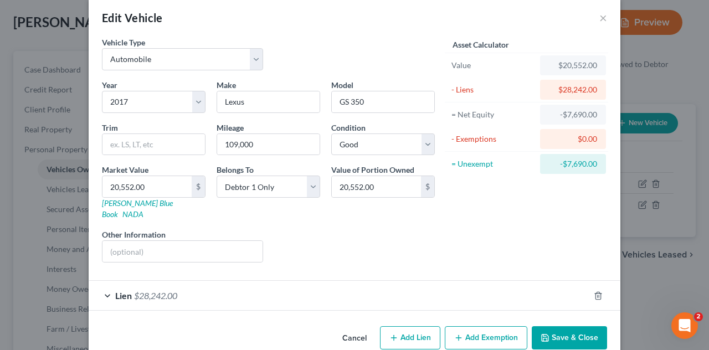
scroll to position [22, 0]
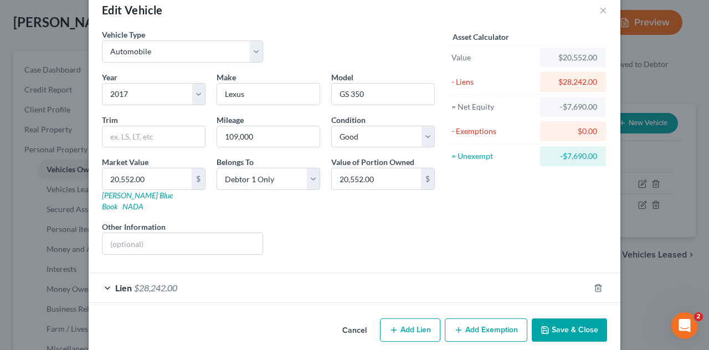
click at [514, 273] on div "Lien $28,242.00" at bounding box center [339, 287] width 501 height 29
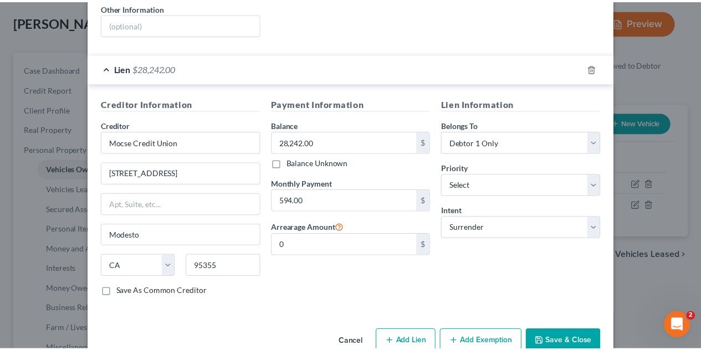
scroll to position [252, 0]
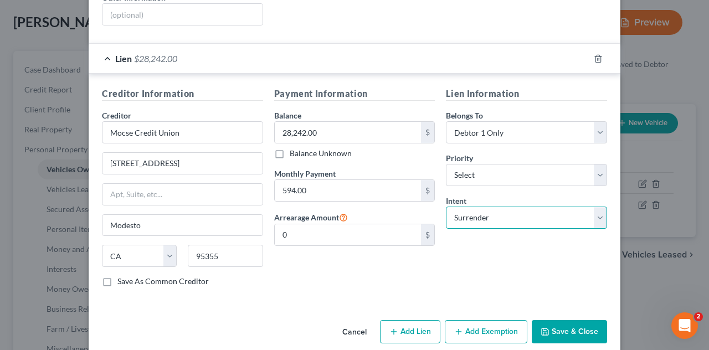
click at [512, 207] on select "Select Surrender Redeem Reaffirm Avoid Other" at bounding box center [526, 218] width 161 height 22
click at [356, 261] on div "Payment Information Balance 28,242.00 $ Balance Unknown Balance Undetermined 28…" at bounding box center [355, 191] width 172 height 209
click at [596, 320] on button "Save & Close" at bounding box center [569, 331] width 75 height 23
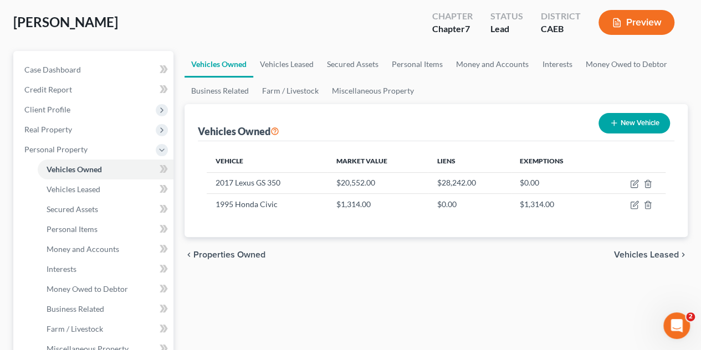
scroll to position [111, 0]
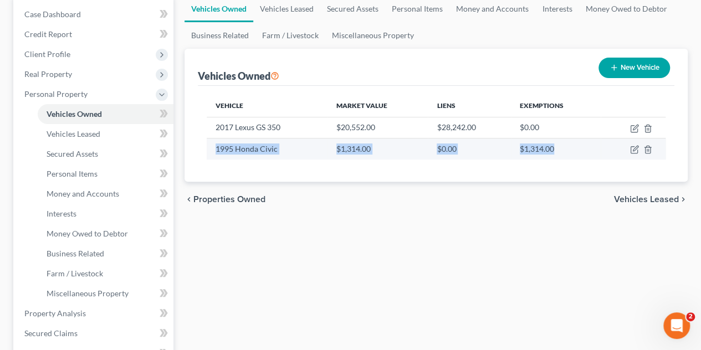
drag, startPoint x: 562, startPoint y: 151, endPoint x: 210, endPoint y: 151, distance: 352.4
click at [210, 151] on tr "1995 Honda Civic $1,314.00 $0.00 $1,314.00" at bounding box center [436, 149] width 459 height 21
click at [210, 151] on td "1995 Honda Civic" at bounding box center [267, 149] width 121 height 21
drag, startPoint x: 235, startPoint y: 149, endPoint x: 318, endPoint y: 152, distance: 83.2
click at [309, 149] on td "1995 Honda Civic" at bounding box center [267, 149] width 121 height 21
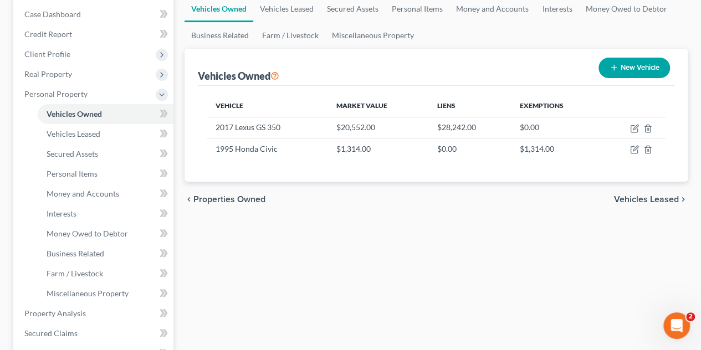
drag, startPoint x: 337, startPoint y: 157, endPoint x: 354, endPoint y: 169, distance: 20.2
click at [338, 157] on td "$1,314.00" at bounding box center [377, 149] width 100 height 21
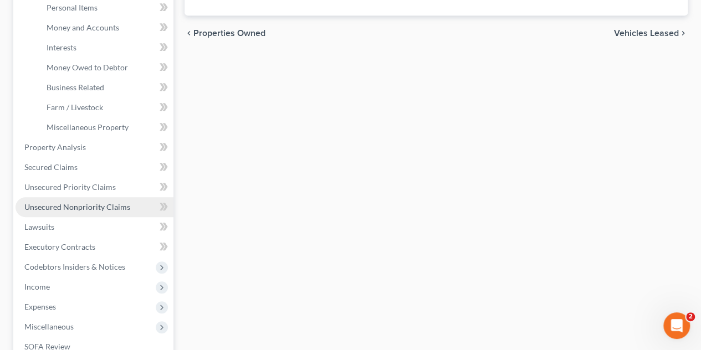
click at [80, 212] on link "Unsecured Nonpriority Claims" at bounding box center [95, 207] width 158 height 20
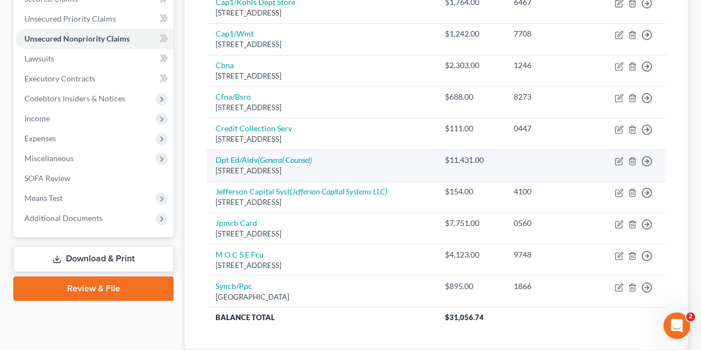
scroll to position [209, 0]
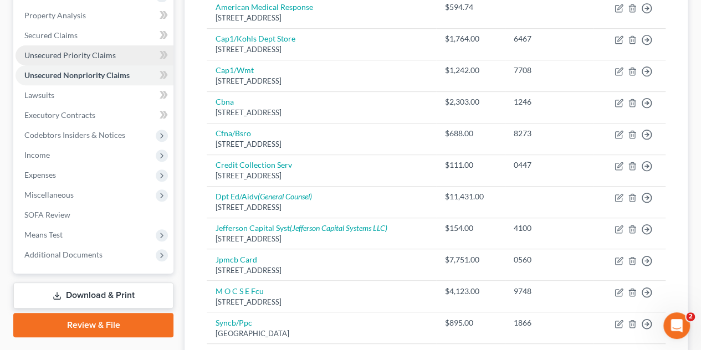
click at [85, 59] on span "Unsecured Priority Claims" at bounding box center [69, 54] width 91 height 9
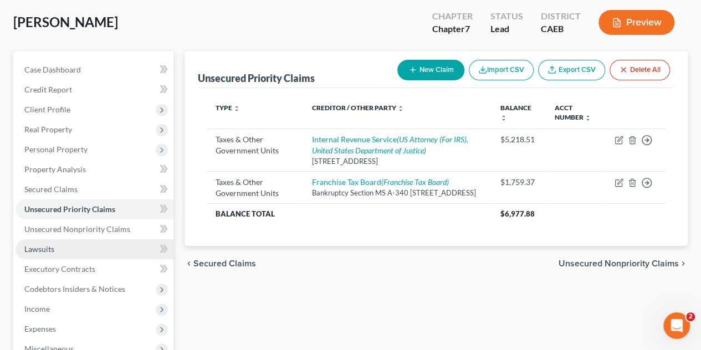
scroll to position [111, 0]
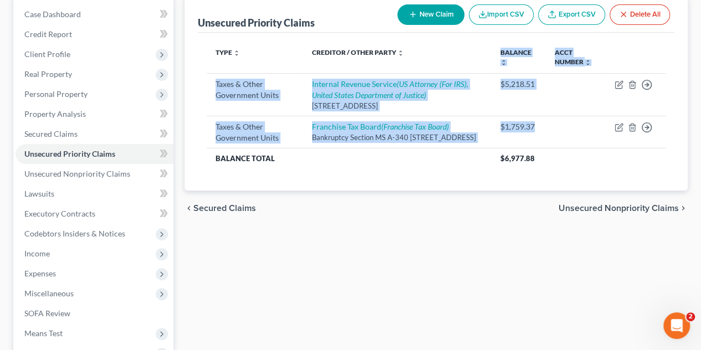
drag, startPoint x: 544, startPoint y: 129, endPoint x: 475, endPoint y: 69, distance: 90.7
click at [475, 69] on table "Type expand_more expand_less unfold_more Creditor / Other Party expand_more exp…" at bounding box center [436, 105] width 459 height 127
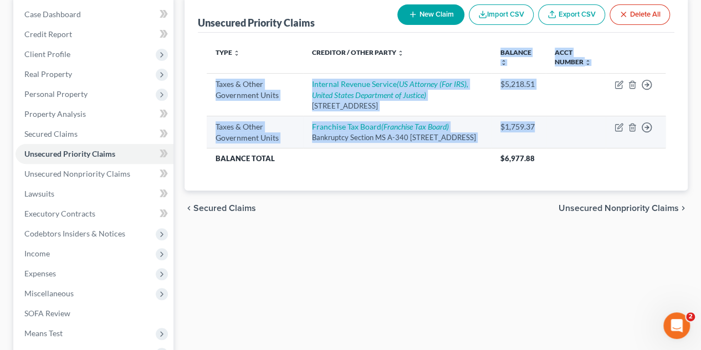
click at [478, 129] on td "Franchise Tax Board (Franchise Tax Board) Bankruptcy Section MS A-340 [STREET_A…" at bounding box center [397, 132] width 188 height 32
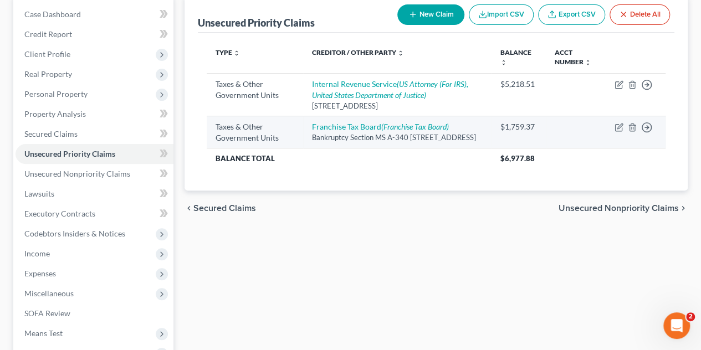
click at [541, 122] on td "$1,759.37" at bounding box center [518, 132] width 54 height 32
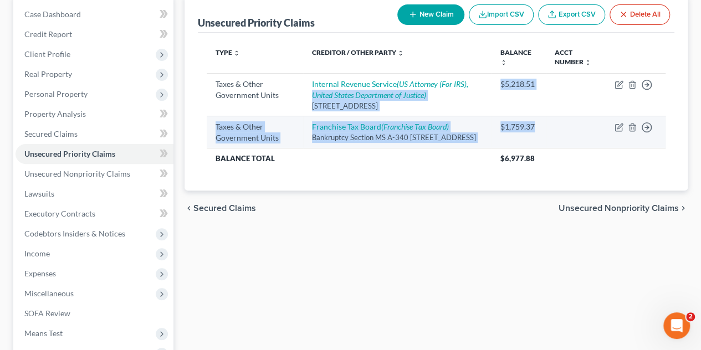
drag, startPoint x: 541, startPoint y: 129, endPoint x: 508, endPoint y: 126, distance: 32.9
click at [471, 79] on tbody "Taxes & Other Government Units Internal Revenue Service (US Attorney (For IRS),…" at bounding box center [436, 120] width 459 height 95
click at [509, 131] on td "$1,759.37" at bounding box center [518, 132] width 54 height 32
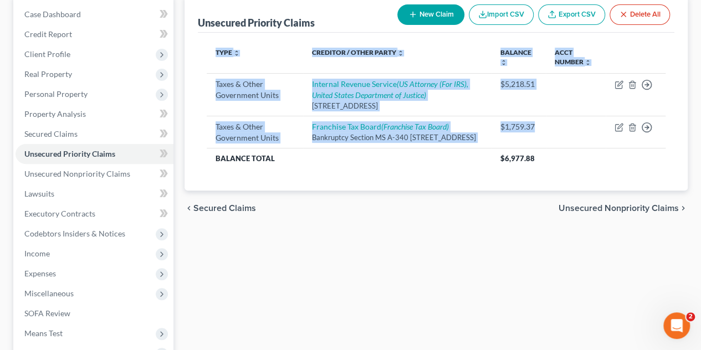
drag, startPoint x: 534, startPoint y: 129, endPoint x: 193, endPoint y: 85, distance: 343.6
click at [193, 85] on div "Unsecured Priority Claims New Claim Import CSV Export CSV Delete All Type expan…" at bounding box center [436, 93] width 503 height 195
click at [205, 71] on div "Type expand_more expand_less unfold_more Creditor / Other Party expand_more exp…" at bounding box center [436, 112] width 477 height 158
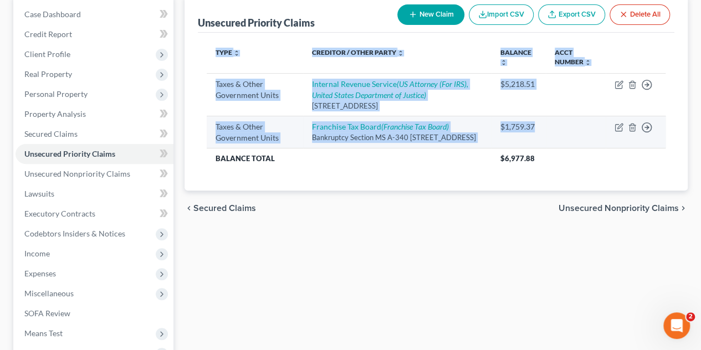
drag, startPoint x: 454, startPoint y: 149, endPoint x: 239, endPoint y: 126, distance: 216.2
click at [193, 78] on div "Unsecured Priority Claims New Claim Import CSV Export CSV Delete All Type expan…" at bounding box center [436, 93] width 503 height 195
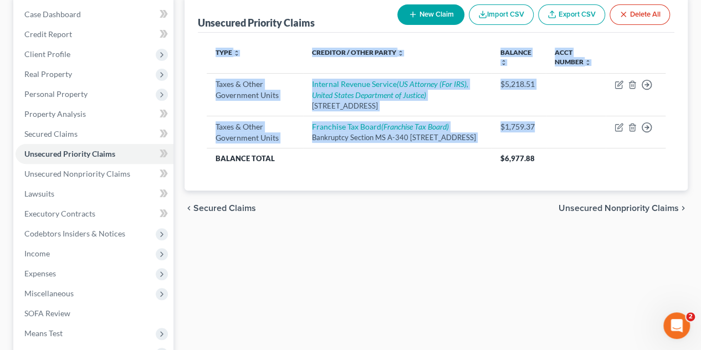
click at [313, 178] on div "Type expand_more expand_less unfold_more Creditor / Other Party expand_more exp…" at bounding box center [436, 112] width 477 height 158
drag, startPoint x: 535, startPoint y: 165, endPoint x: 442, endPoint y: 239, distance: 118.7
click at [196, 86] on div "Unsecured Priority Claims New Claim Import CSV Export CSV Delete All Type expan…" at bounding box center [436, 93] width 503 height 195
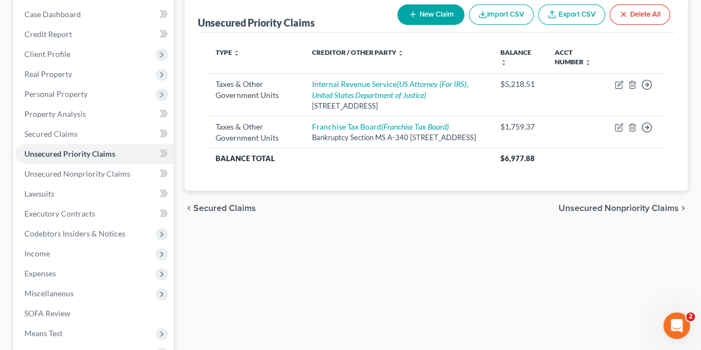
click at [459, 220] on div "chevron_left Secured Claims Unsecured Nonpriority Claims chevron_right" at bounding box center [436, 208] width 503 height 35
click at [372, 226] on div "chevron_left Secured Claims Unsecured Nonpriority Claims chevron_right" at bounding box center [436, 208] width 503 height 35
click at [78, 113] on span "Property Analysis" at bounding box center [55, 113] width 62 height 9
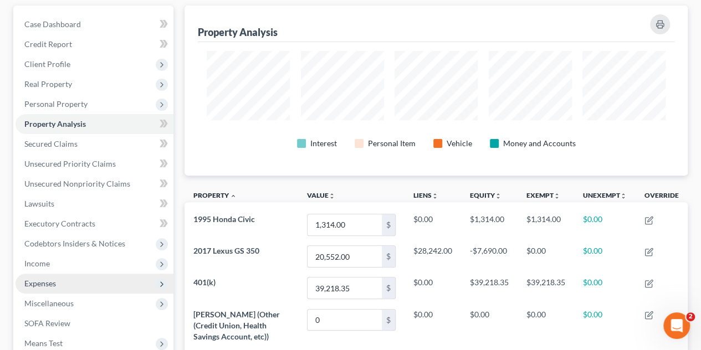
scroll to position [111, 0]
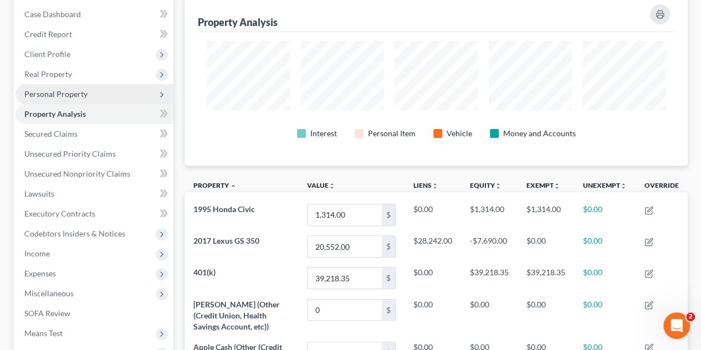
click at [68, 95] on span "Personal Property" at bounding box center [55, 93] width 63 height 9
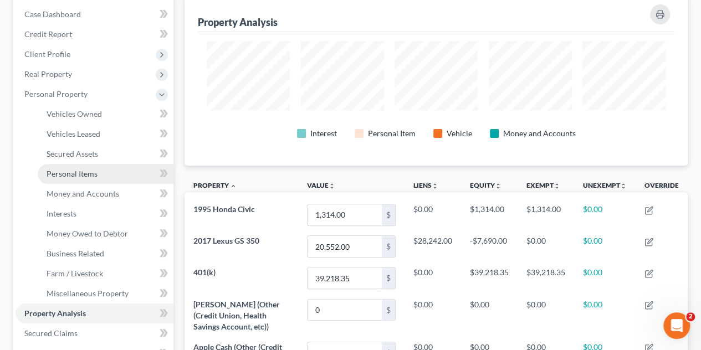
click at [78, 170] on span "Personal Items" at bounding box center [72, 173] width 51 height 9
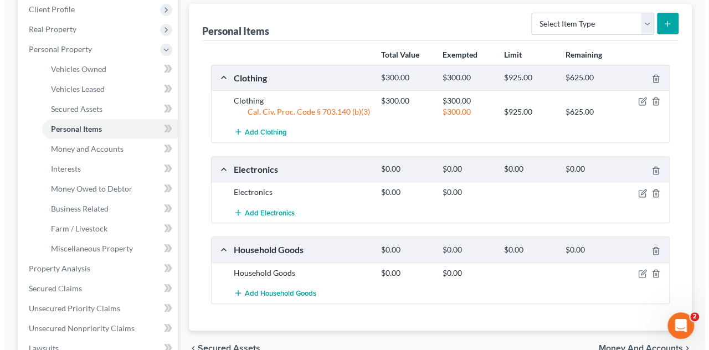
scroll to position [166, 0]
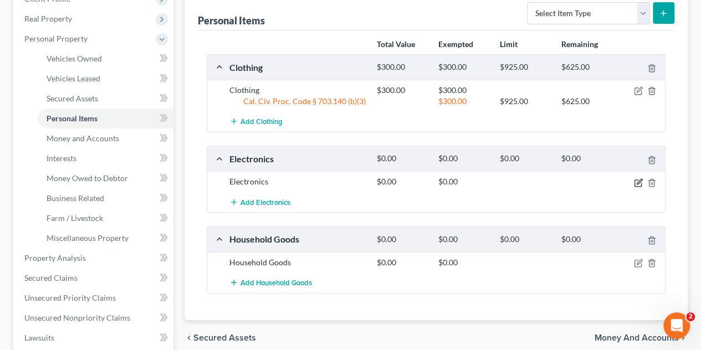
click at [637, 182] on icon "button" at bounding box center [639, 181] width 5 height 5
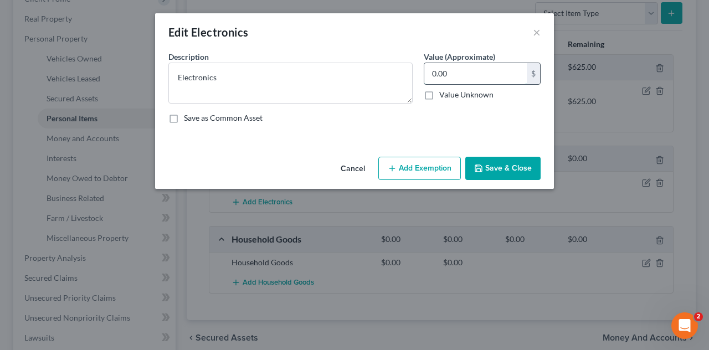
click at [493, 73] on input "0.00" at bounding box center [475, 73] width 103 height 21
type input "400"
click at [427, 163] on button "Add Exemption" at bounding box center [419, 168] width 83 height 23
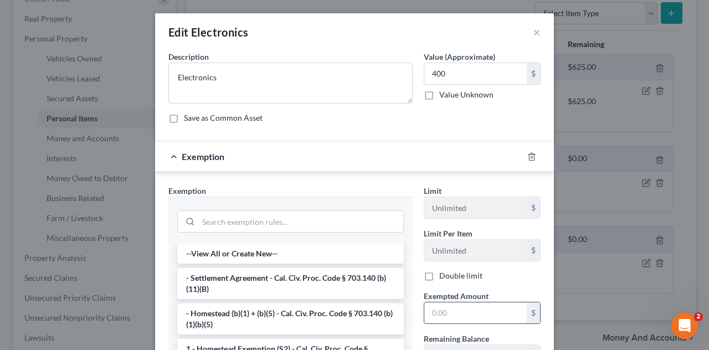
click at [467, 317] on input "text" at bounding box center [475, 313] width 103 height 21
type input "400"
click at [310, 223] on input "search" at bounding box center [300, 221] width 205 height 21
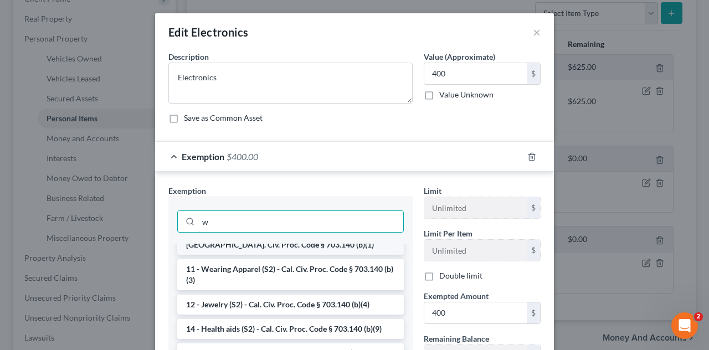
scroll to position [111, 0]
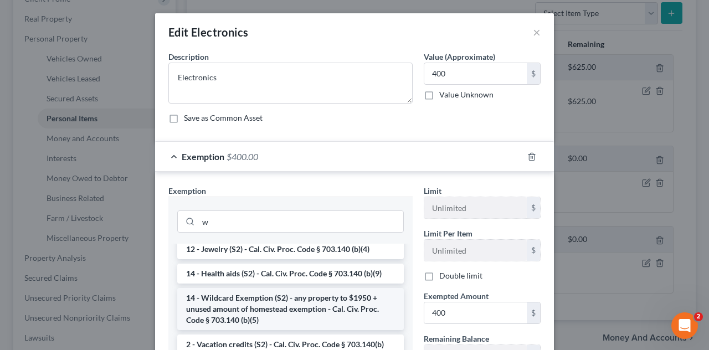
click at [297, 303] on li "14 - Wildcard Exemption (S2) - any property to $1950 + unused amount of homeste…" at bounding box center [290, 309] width 227 height 42
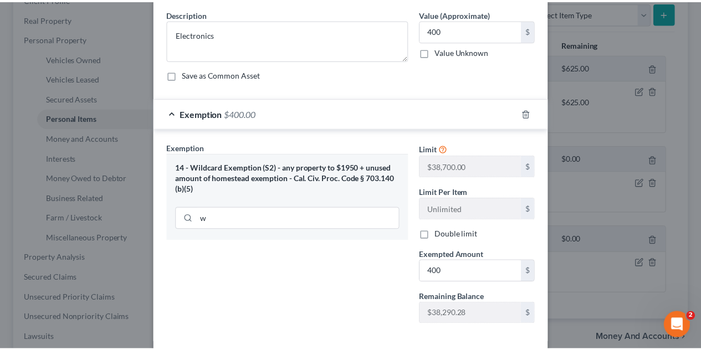
scroll to position [95, 0]
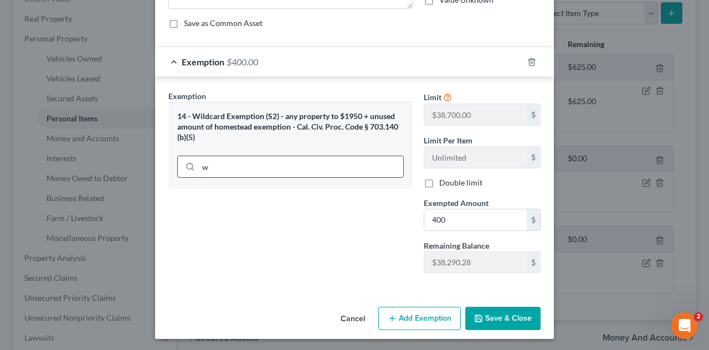
click at [254, 164] on input "w" at bounding box center [300, 166] width 205 height 21
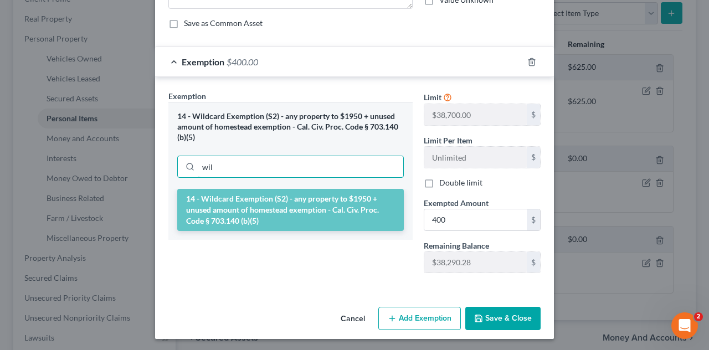
type input "wil"
click at [252, 202] on li "14 - Wildcard Exemption (S2) - any property to $1950 + unused amount of homeste…" at bounding box center [290, 210] width 227 height 42
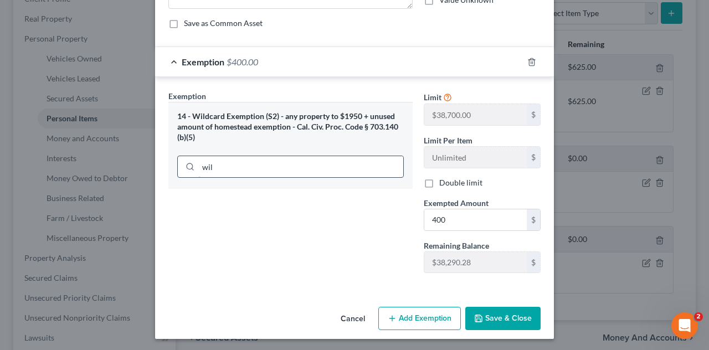
click at [234, 158] on input "wil" at bounding box center [300, 166] width 205 height 21
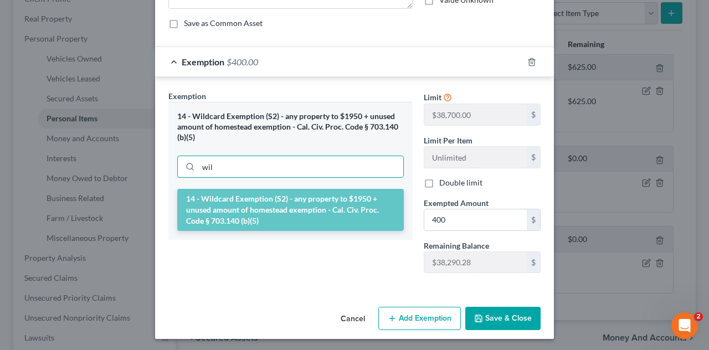
drag, startPoint x: 254, startPoint y: 268, endPoint x: 513, endPoint y: 319, distance: 263.7
click at [254, 268] on div "Exemption Set must be selected for CA. Exemption * 14 - Wildcard Exemption (S2)…" at bounding box center [290, 186] width 255 height 192
click at [513, 316] on button "Save & Close" at bounding box center [502, 318] width 75 height 23
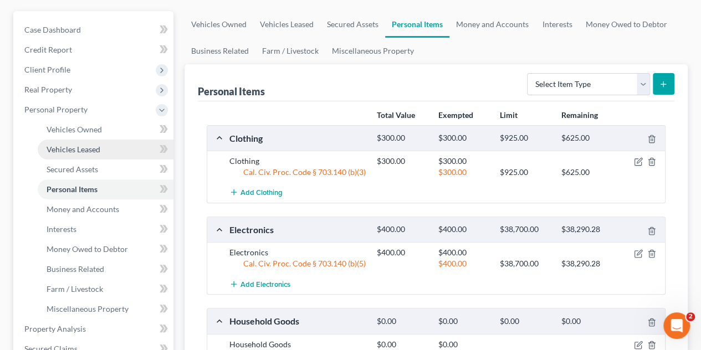
scroll to position [55, 0]
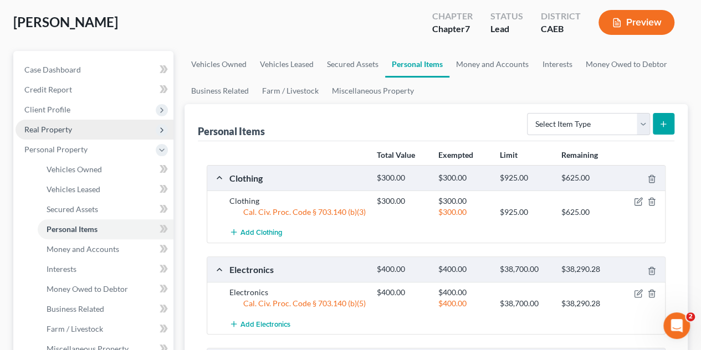
drag, startPoint x: 57, startPoint y: 127, endPoint x: 62, endPoint y: 130, distance: 5.7
click at [57, 127] on span "Real Property" at bounding box center [48, 129] width 48 height 9
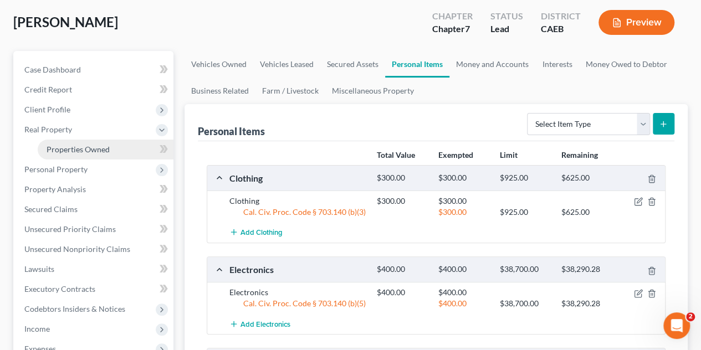
click at [72, 142] on link "Properties Owned" at bounding box center [106, 150] width 136 height 20
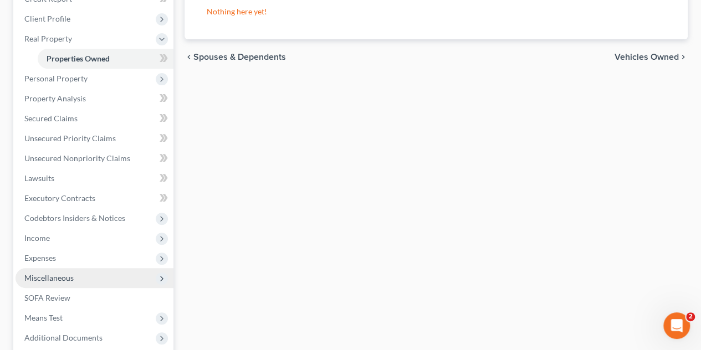
scroll to position [111, 0]
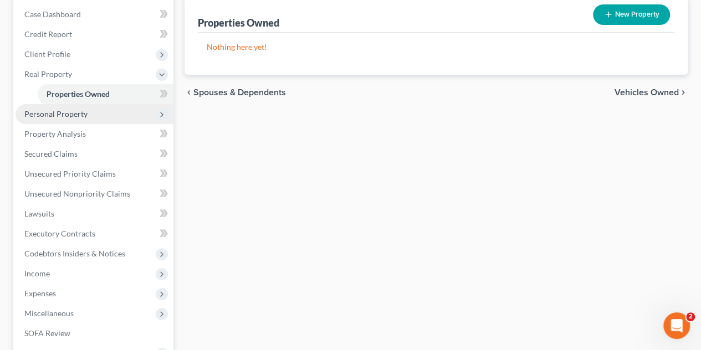
click at [66, 116] on span "Personal Property" at bounding box center [55, 113] width 63 height 9
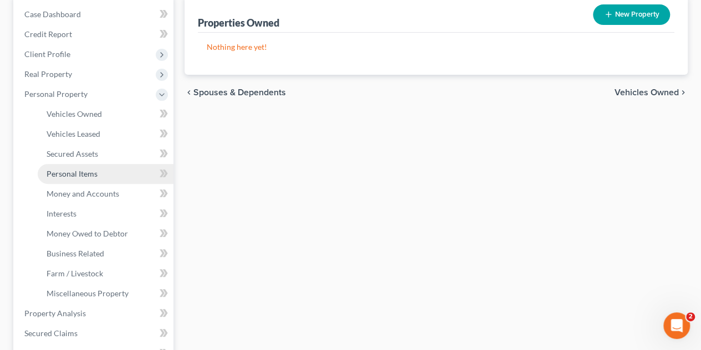
click at [78, 169] on span "Personal Items" at bounding box center [72, 173] width 51 height 9
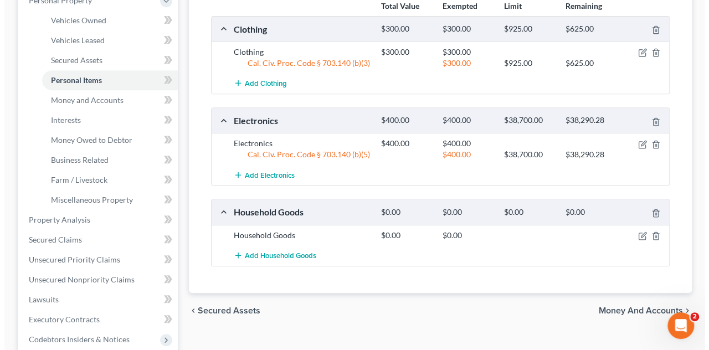
scroll to position [222, 0]
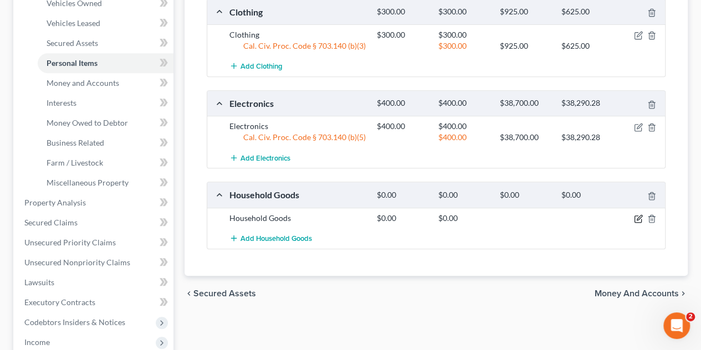
click at [638, 214] on icon "button" at bounding box center [638, 218] width 9 height 9
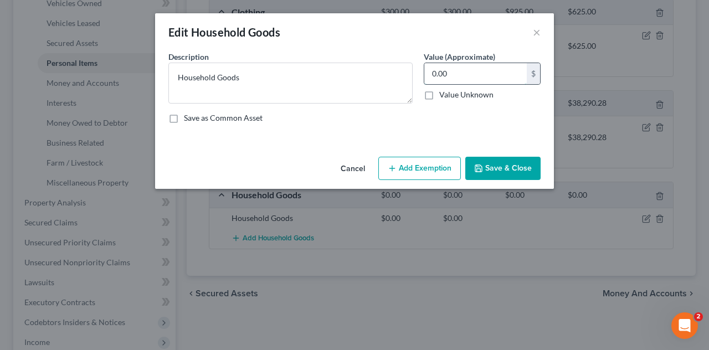
click at [470, 78] on input "0.00" at bounding box center [475, 73] width 103 height 21
type input "4"
type input "300"
click at [411, 165] on button "Add Exemption" at bounding box center [419, 168] width 83 height 23
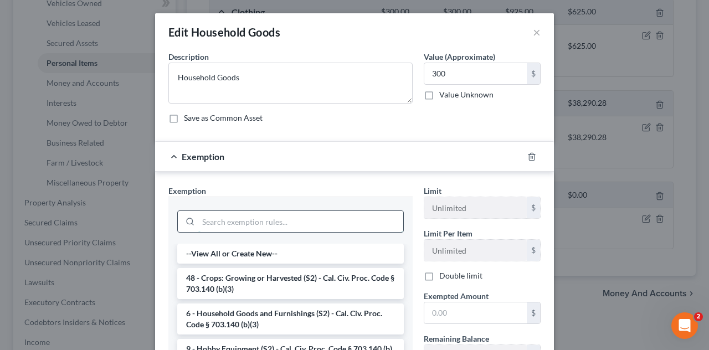
click at [281, 221] on input "search" at bounding box center [300, 221] width 205 height 21
click at [298, 316] on li "6 - Household Goods and Furnishings (S2) - Cal. Civ. Proc. Code § 703.140 (b)(3)" at bounding box center [290, 319] width 227 height 31
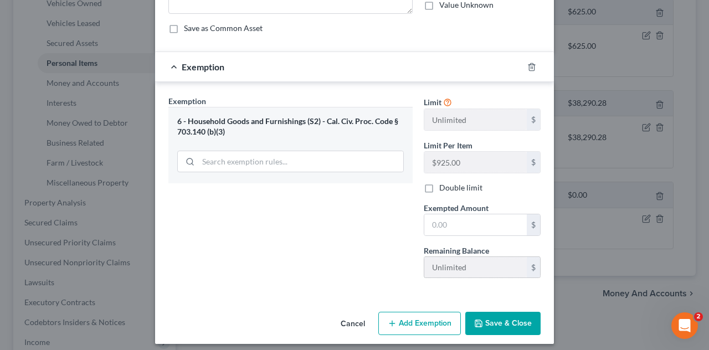
scroll to position [95, 0]
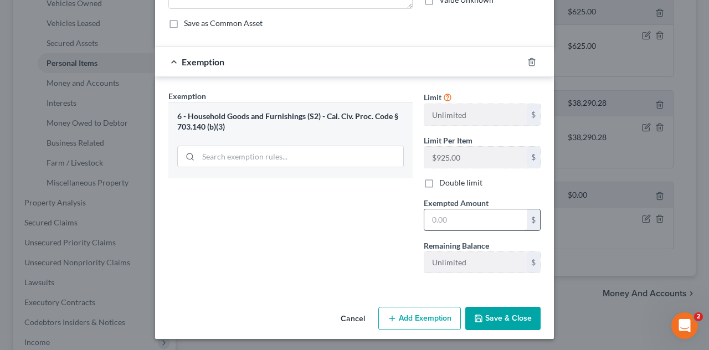
click at [478, 218] on input "text" at bounding box center [475, 219] width 103 height 21
type input "300"
click at [481, 309] on button "Save & Close" at bounding box center [502, 318] width 75 height 23
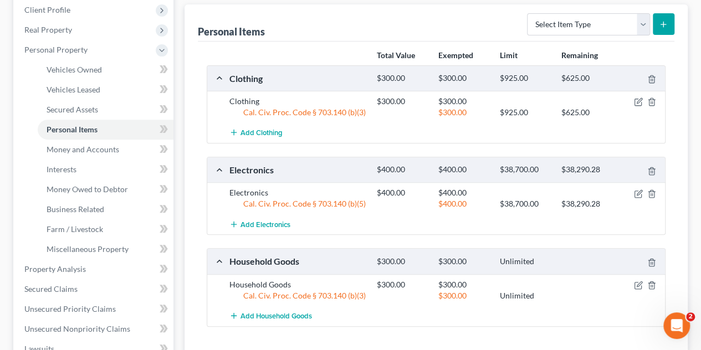
scroll to position [111, 0]
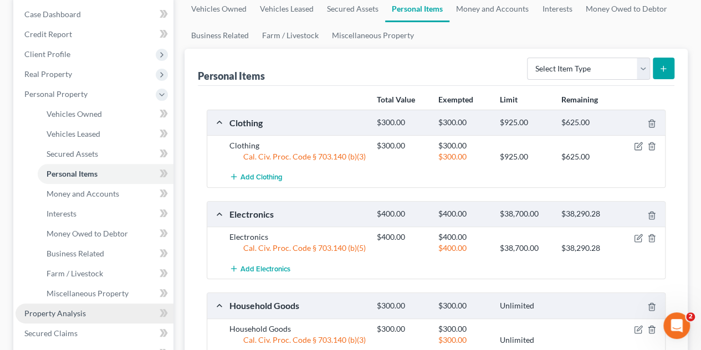
click at [62, 315] on span "Property Analysis" at bounding box center [55, 313] width 62 height 9
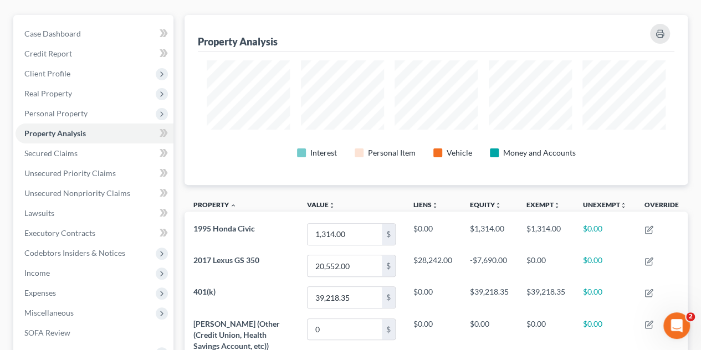
scroll to position [55, 0]
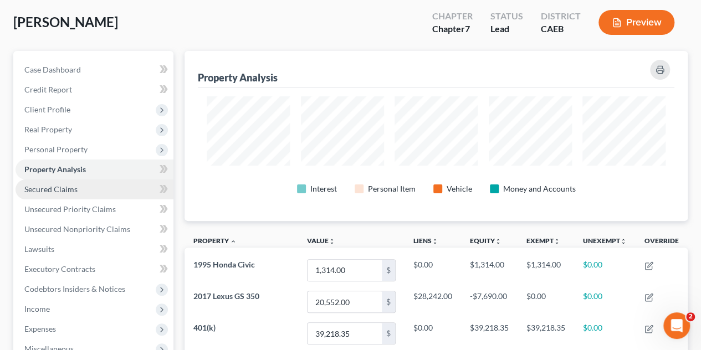
click at [91, 192] on link "Secured Claims" at bounding box center [95, 190] width 158 height 20
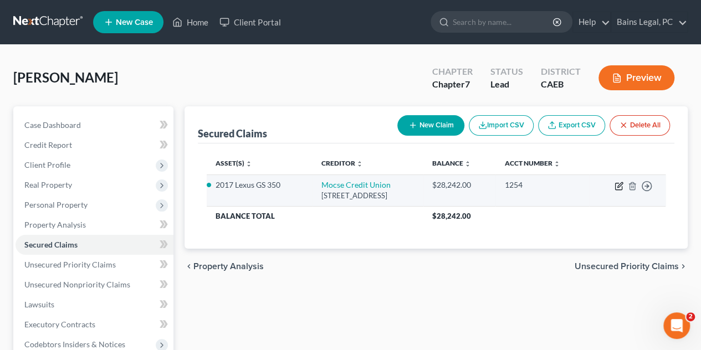
click at [621, 182] on icon "button" at bounding box center [619, 186] width 9 height 9
select select "4"
select select "0"
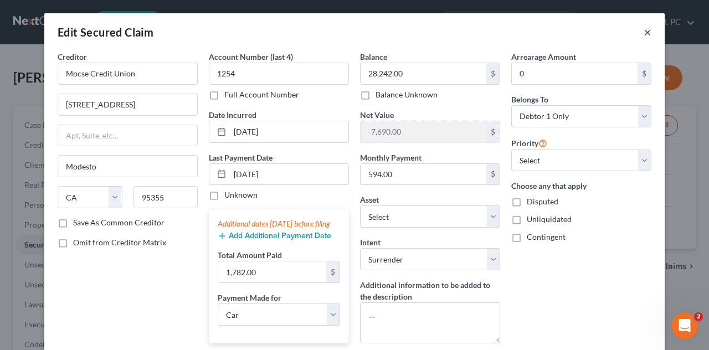
click at [644, 32] on button "×" at bounding box center [648, 31] width 8 height 13
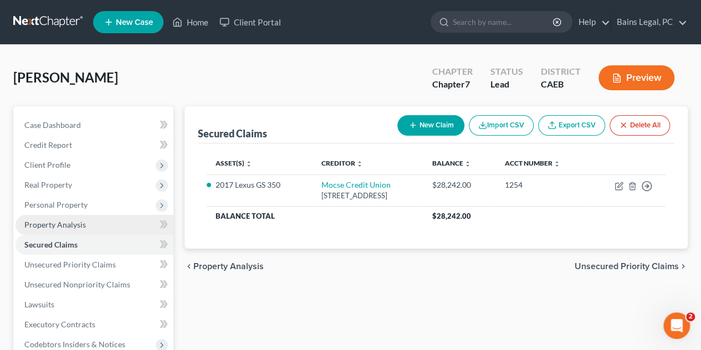
click at [54, 215] on link "Property Analysis" at bounding box center [95, 225] width 158 height 20
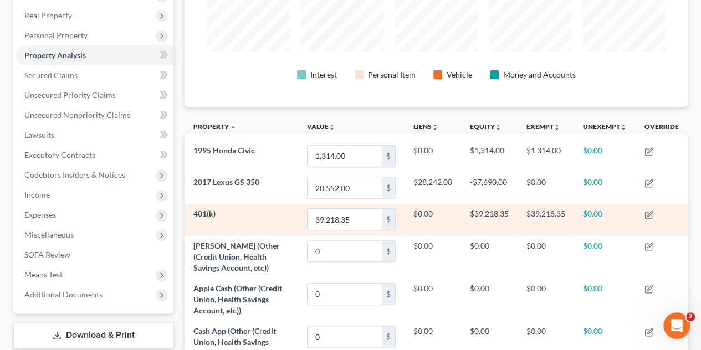
scroll to position [222, 0]
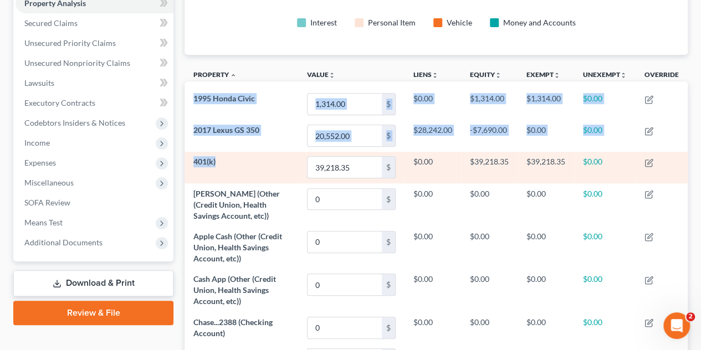
drag, startPoint x: 194, startPoint y: 99, endPoint x: 249, endPoint y: 171, distance: 90.5
click at [249, 165] on tbody "1995 Honda Civic 1,314.00 $ $0.00 $1,314.00 $1,314.00 $0.00 2017 Lexus GS 350 2…" at bounding box center [436, 338] width 503 height 500
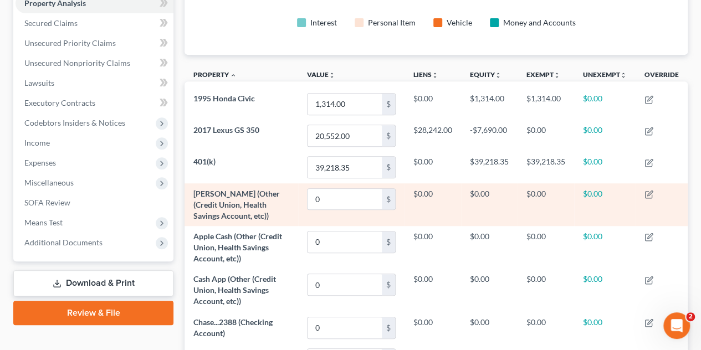
click at [250, 214] on td "[PERSON_NAME] (Other (Credit Union, Health Savings Account, etc))" at bounding box center [242, 204] width 114 height 43
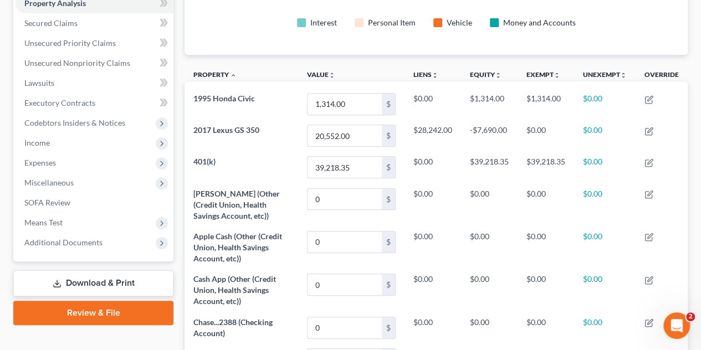
scroll to position [55, 0]
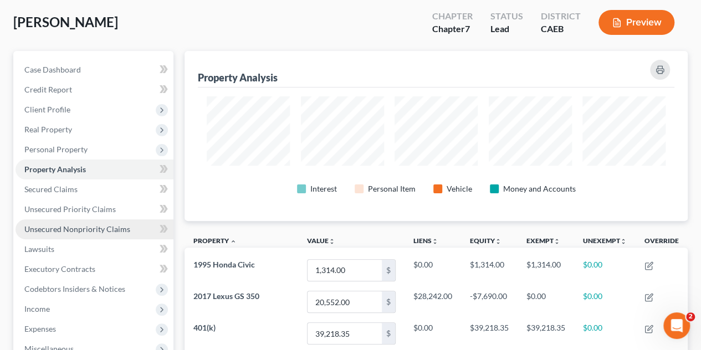
click at [68, 228] on span "Unsecured Nonpriority Claims" at bounding box center [77, 228] width 106 height 9
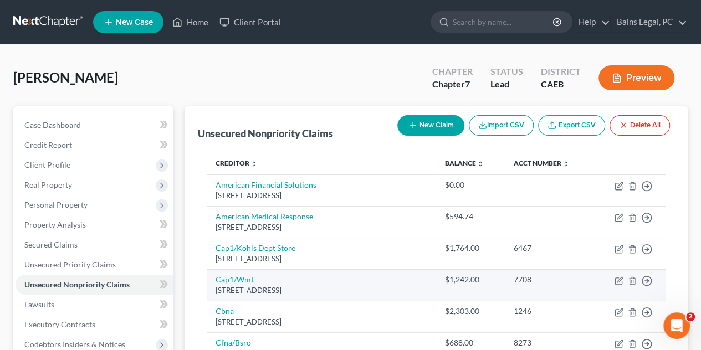
scroll to position [277, 0]
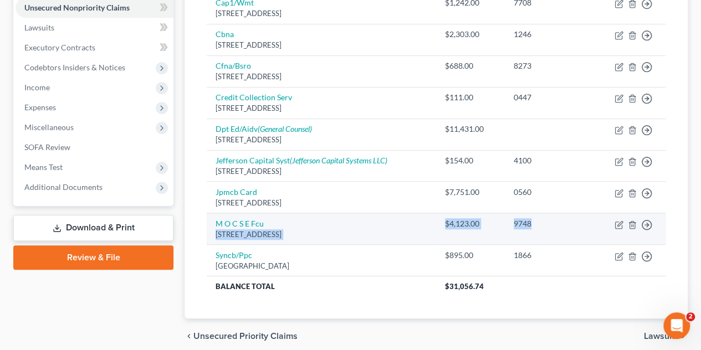
drag, startPoint x: 540, startPoint y: 224, endPoint x: 418, endPoint y: 222, distance: 121.9
click at [418, 222] on tr "M O C S E Fcu [STREET_ADDRESS] $4,123.00 9748 Move to D Move to E Move to G Mov…" at bounding box center [436, 229] width 459 height 32
click at [414, 222] on td "M O C S E Fcu [STREET_ADDRESS]" at bounding box center [321, 229] width 229 height 32
drag, startPoint x: 484, startPoint y: 222, endPoint x: 432, endPoint y: 221, distance: 52.1
click at [442, 220] on td "$4,123.00" at bounding box center [470, 229] width 68 height 32
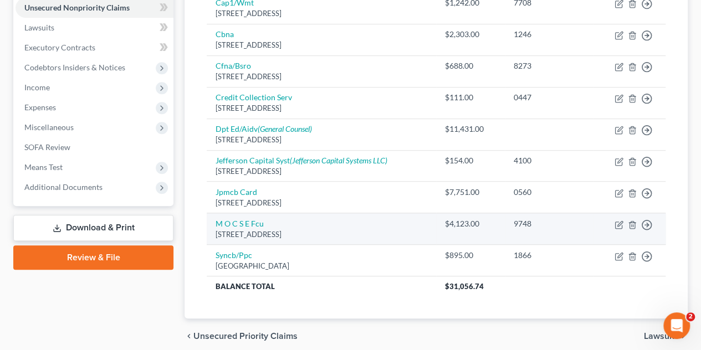
click at [432, 221] on td "M O C S E Fcu [STREET_ADDRESS]" at bounding box center [321, 229] width 229 height 32
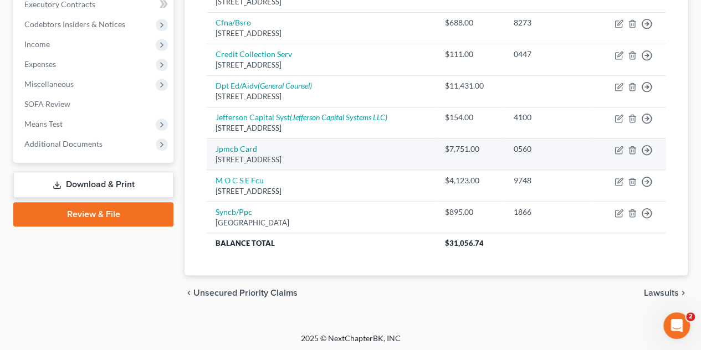
scroll to position [265, 0]
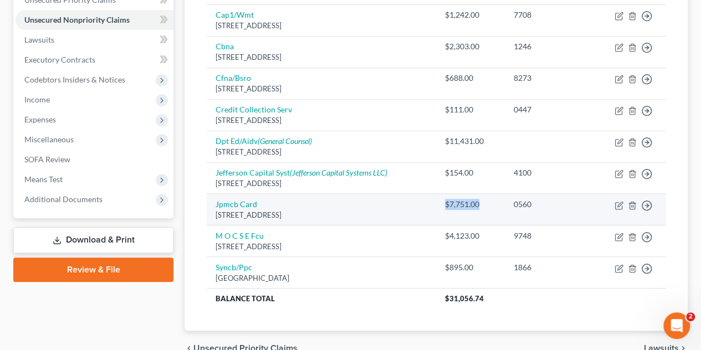
drag, startPoint x: 484, startPoint y: 201, endPoint x: 441, endPoint y: 203, distance: 43.3
click at [441, 203] on td "$7,751.00" at bounding box center [470, 210] width 68 height 32
click at [436, 203] on td "Jpmcb Card [STREET_ADDRESS]" at bounding box center [321, 210] width 229 height 32
drag, startPoint x: 539, startPoint y: 201, endPoint x: 428, endPoint y: 207, distance: 111.5
click at [428, 207] on tr "Jpmcb Card Po Box 15369, [GEOGRAPHIC_DATA], [GEOGRAPHIC_DATA] 19850 $7,751.00 0…" at bounding box center [436, 210] width 459 height 32
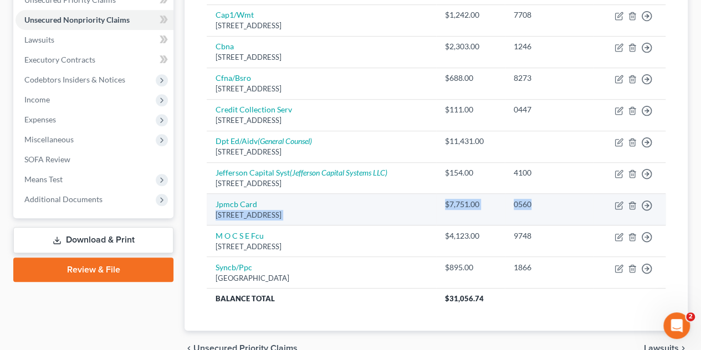
click at [425, 204] on td "Jpmcb Card [STREET_ADDRESS]" at bounding box center [321, 210] width 229 height 32
drag, startPoint x: 534, startPoint y: 201, endPoint x: 438, endPoint y: 201, distance: 96.4
click at [440, 201] on tr "Jpmcb Card Po Box 15369, [GEOGRAPHIC_DATA], [GEOGRAPHIC_DATA] 19850 $7,751.00 0…" at bounding box center [436, 210] width 459 height 32
click at [438, 201] on td "$7,751.00" at bounding box center [470, 210] width 68 height 32
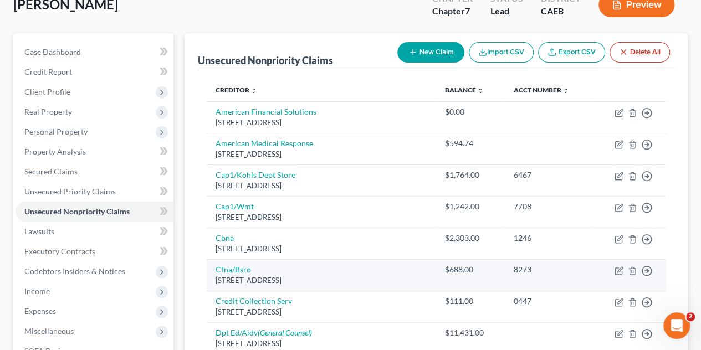
scroll to position [99, 0]
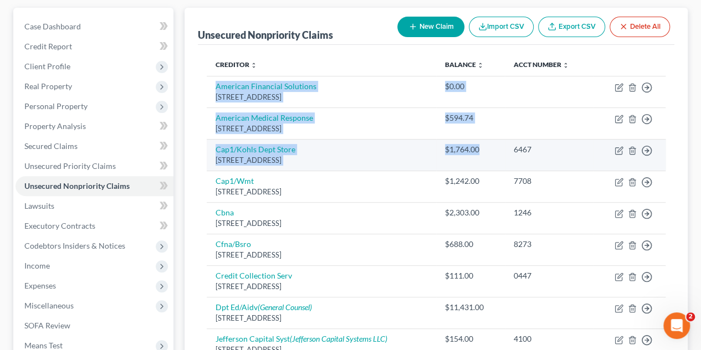
drag, startPoint x: 213, startPoint y: 84, endPoint x: 493, endPoint y: 158, distance: 289.5
click at [482, 149] on tbody "American Financial Solutions [STREET_ADDRESS] $0.00 Move to D Move to E Move to…" at bounding box center [436, 275] width 459 height 399
click at [493, 158] on td "$1,764.00" at bounding box center [470, 155] width 68 height 32
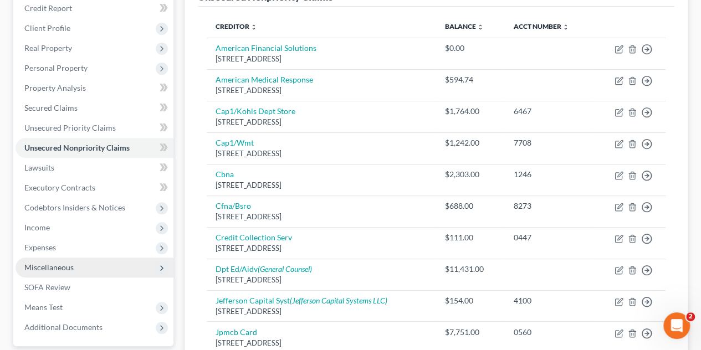
scroll to position [154, 0]
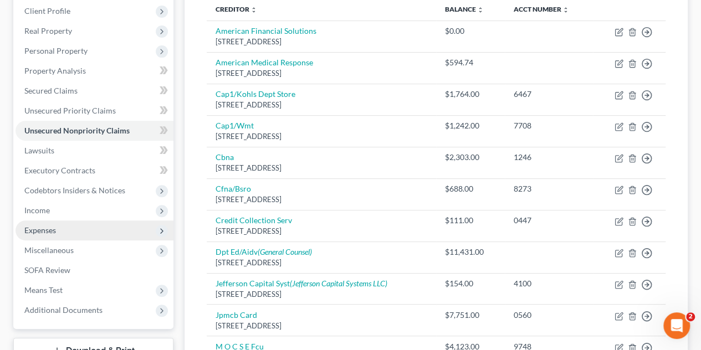
click at [58, 234] on span "Expenses" at bounding box center [95, 231] width 158 height 20
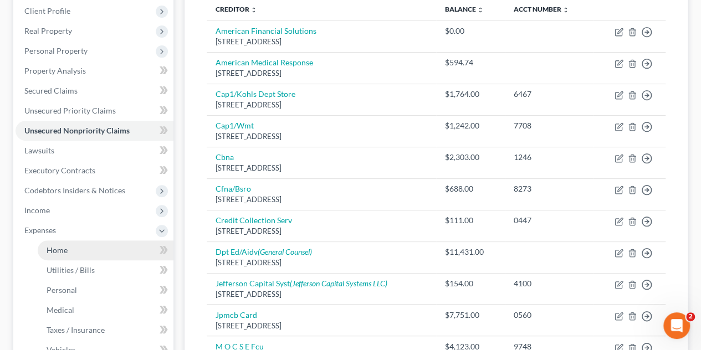
drag, startPoint x: 84, startPoint y: 253, endPoint x: 90, endPoint y: 252, distance: 6.2
click at [84, 252] on link "Home" at bounding box center [106, 250] width 136 height 20
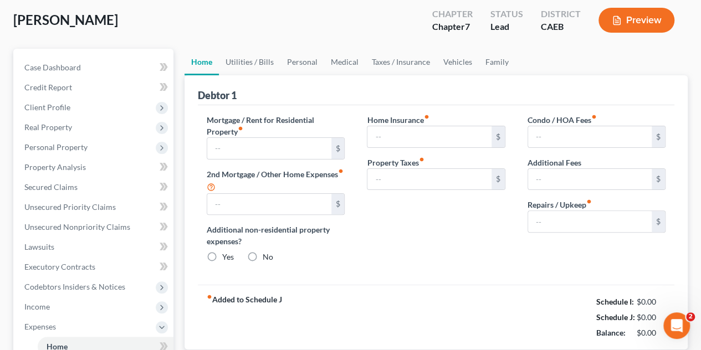
type input "1,220.00"
type input "0.00"
radio input "true"
type input "0.00"
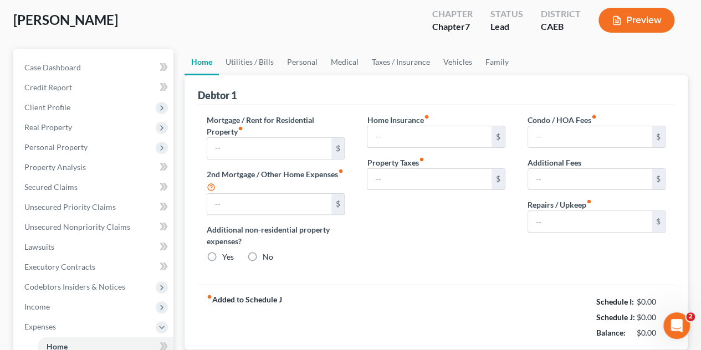
type input "0.00"
type input "200.00"
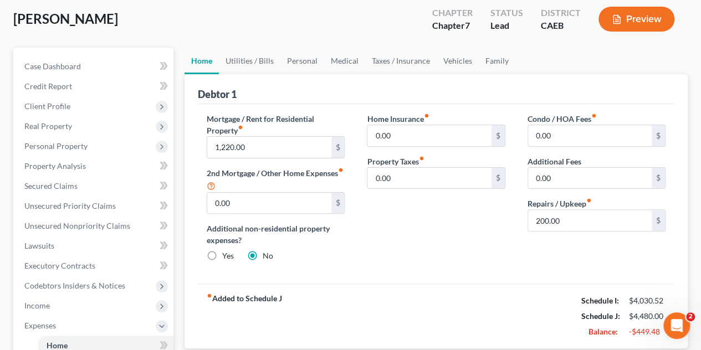
scroll to position [111, 0]
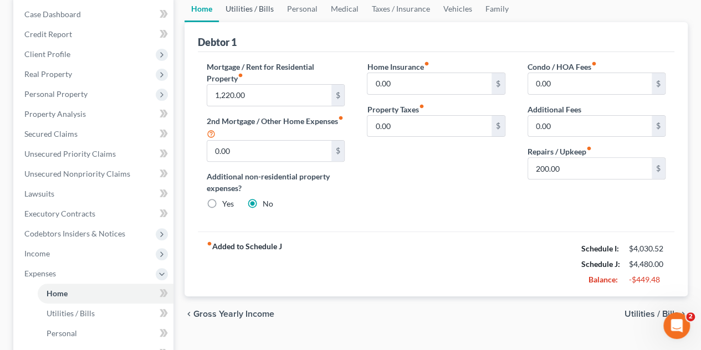
click at [253, 13] on link "Utilities / Bills" at bounding box center [250, 9] width 62 height 27
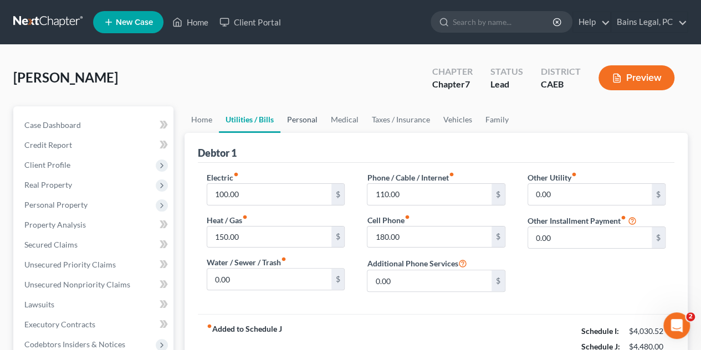
click at [305, 121] on link "Personal" at bounding box center [302, 119] width 44 height 27
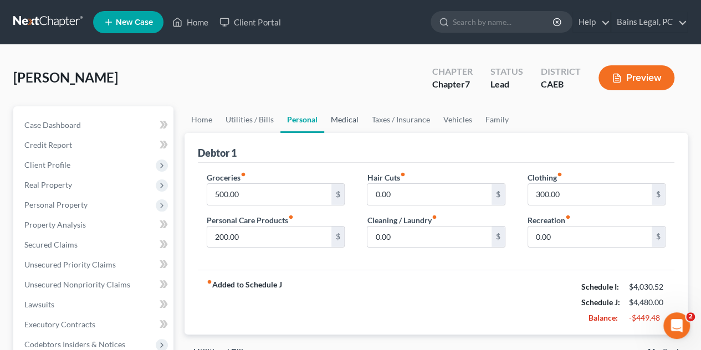
click at [347, 121] on link "Medical" at bounding box center [344, 119] width 41 height 27
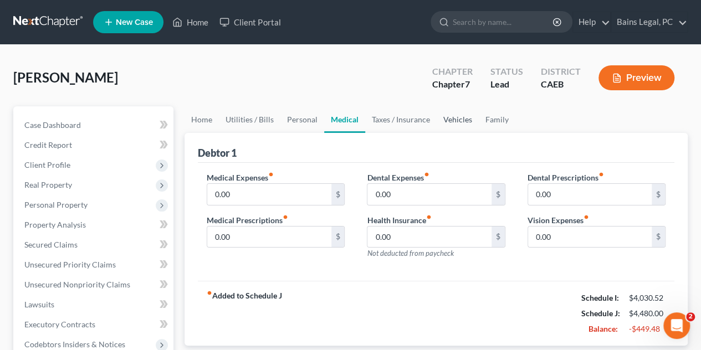
click at [452, 121] on link "Vehicles" at bounding box center [458, 119] width 42 height 27
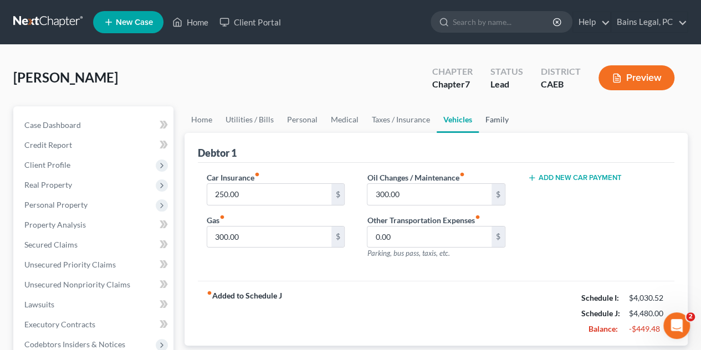
click at [491, 119] on link "Family" at bounding box center [497, 119] width 37 height 27
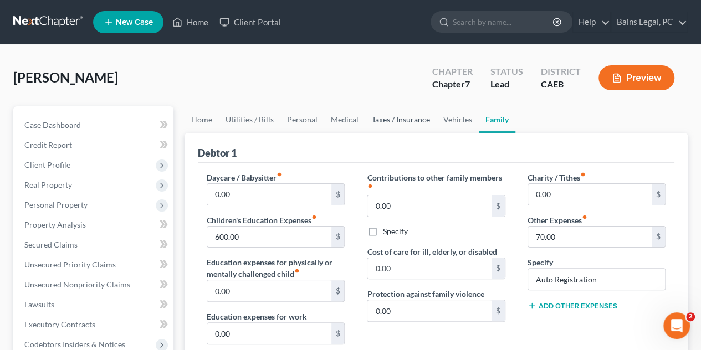
click at [408, 121] on link "Taxes / Insurance" at bounding box center [400, 119] width 71 height 27
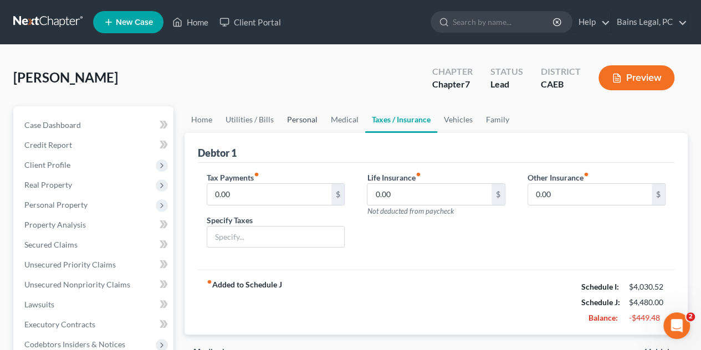
click at [304, 117] on link "Personal" at bounding box center [302, 119] width 44 height 27
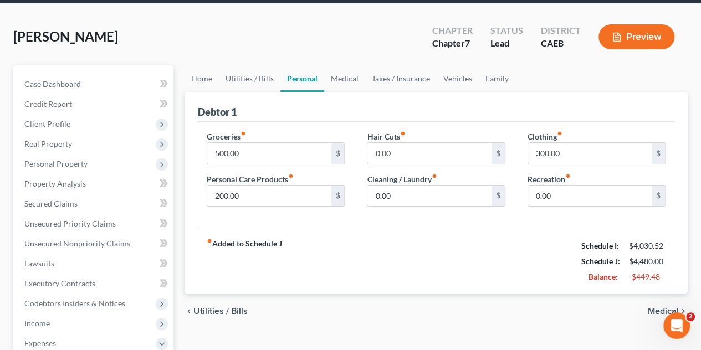
scroll to position [55, 0]
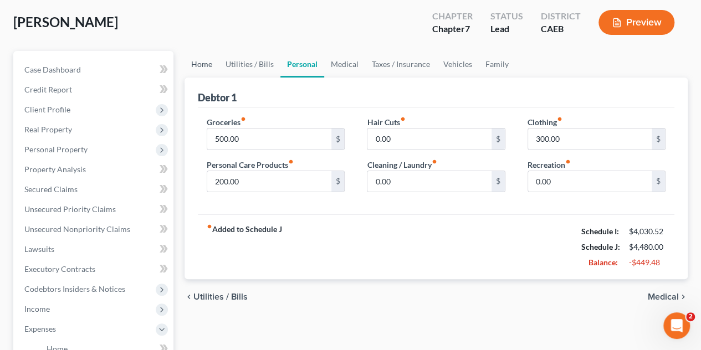
click at [203, 69] on link "Home" at bounding box center [202, 64] width 34 height 27
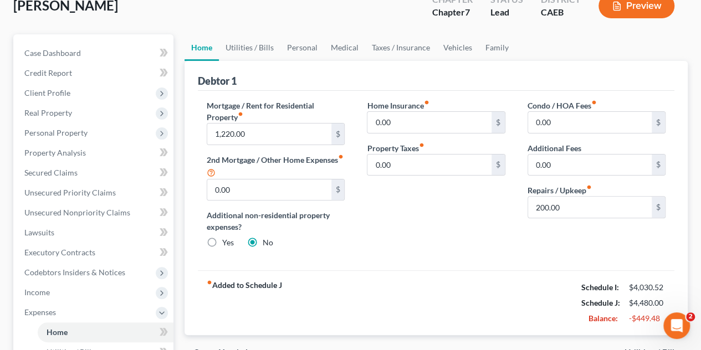
scroll to position [55, 0]
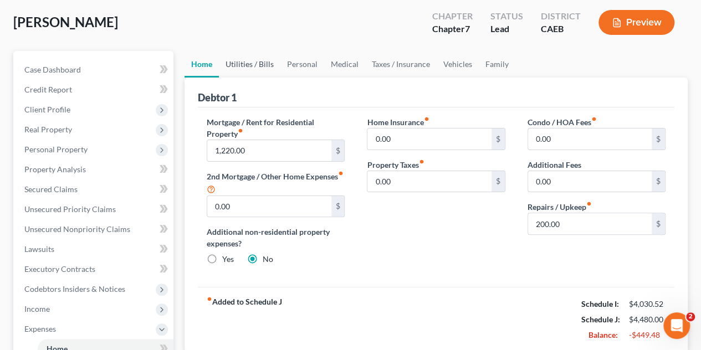
click at [248, 62] on link "Utilities / Bills" at bounding box center [250, 64] width 62 height 27
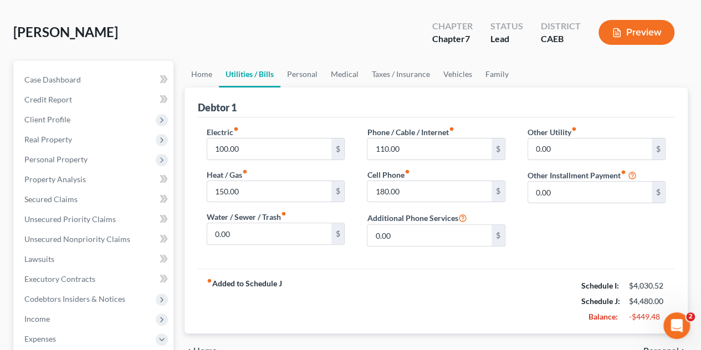
scroll to position [55, 0]
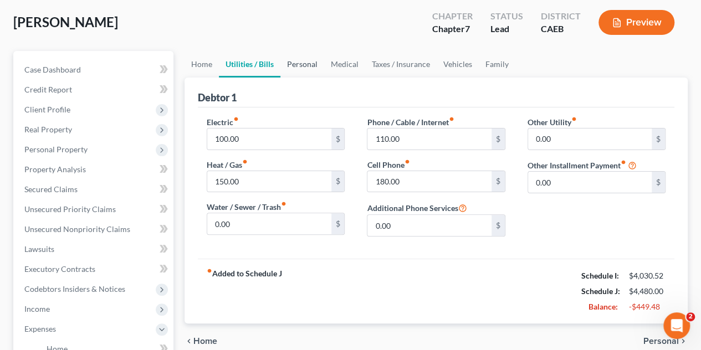
click at [300, 64] on link "Personal" at bounding box center [302, 64] width 44 height 27
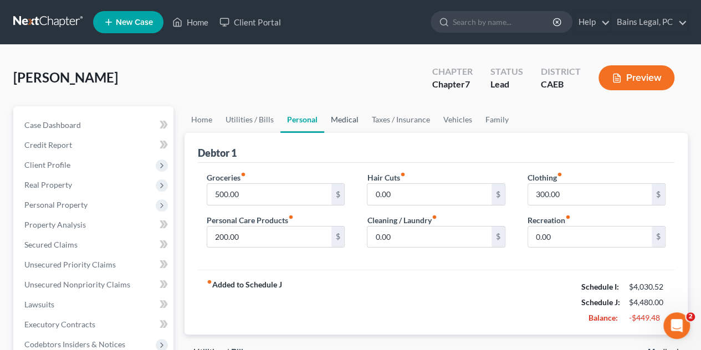
click at [339, 124] on link "Medical" at bounding box center [344, 119] width 41 height 27
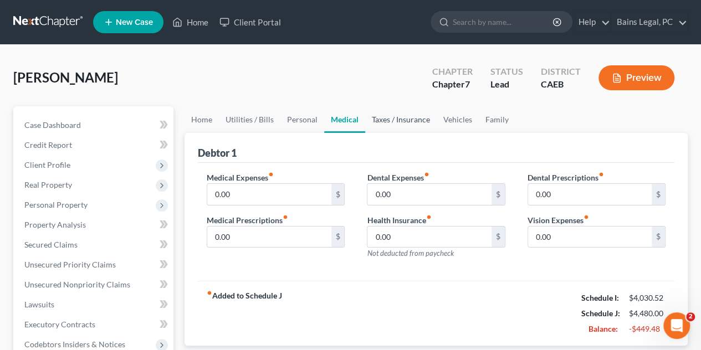
click at [388, 121] on link "Taxes / Insurance" at bounding box center [400, 119] width 71 height 27
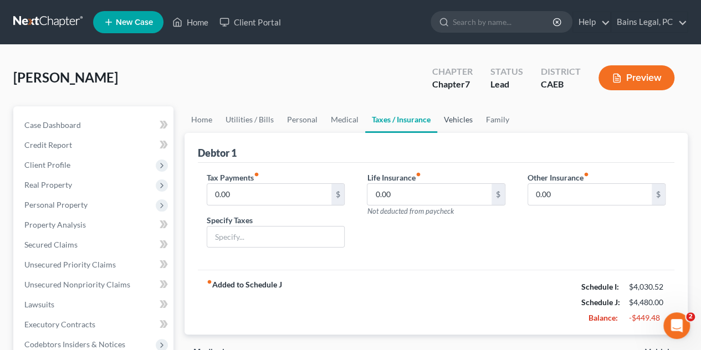
click at [451, 125] on link "Vehicles" at bounding box center [458, 119] width 42 height 27
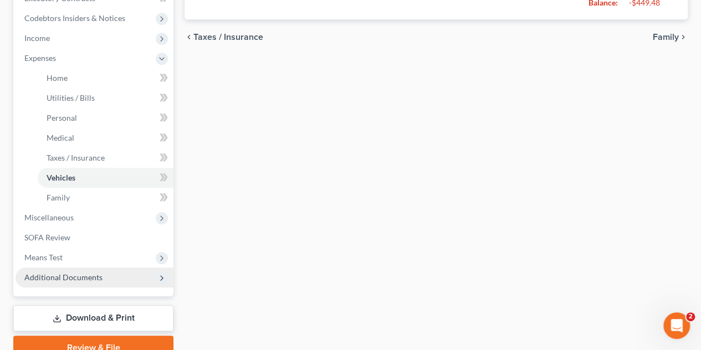
scroll to position [377, 0]
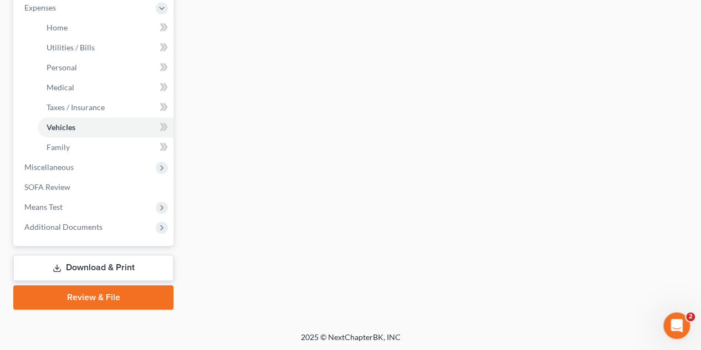
drag, startPoint x: 111, startPoint y: 266, endPoint x: 135, endPoint y: 263, distance: 24.1
click at [111, 266] on link "Download & Print" at bounding box center [93, 268] width 160 height 26
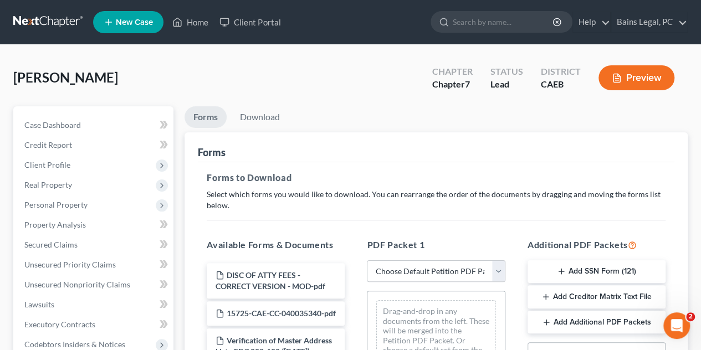
scroll to position [111, 0]
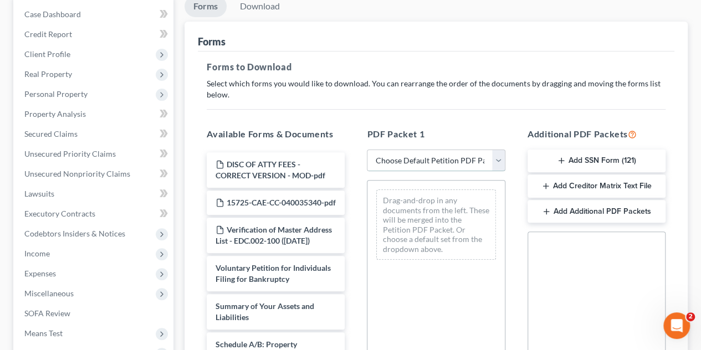
drag, startPoint x: 495, startPoint y: 156, endPoint x: 493, endPoint y: 167, distance: 10.9
click at [495, 156] on select "Choose Default Petition PDF Packet Complete Bankruptcy Petition (all forms and …" at bounding box center [436, 161] width 138 height 22
select select "0"
click at [367, 150] on select "Choose Default Petition PDF Packet Complete Bankruptcy Petition (all forms and …" at bounding box center [436, 161] width 138 height 22
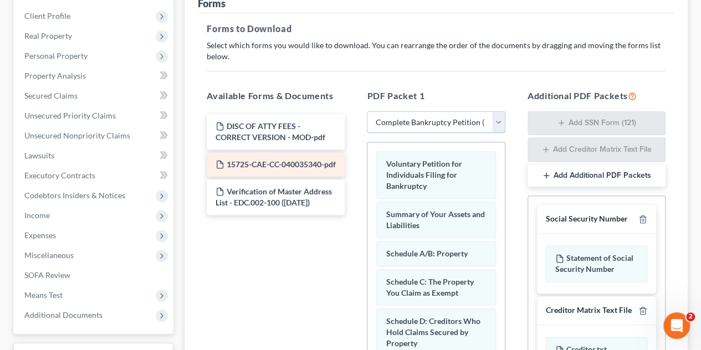
scroll to position [166, 0]
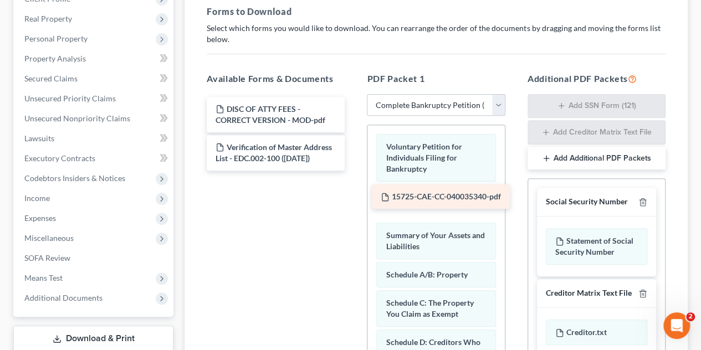
drag, startPoint x: 283, startPoint y: 151, endPoint x: 448, endPoint y: 201, distance: 172.7
click at [354, 171] on div "15725-CAE-CC-040035340-pdf DISC OF ATTY FEES - CORRECT VERSION - MOD-pdf 15725-…" at bounding box center [276, 134] width 156 height 74
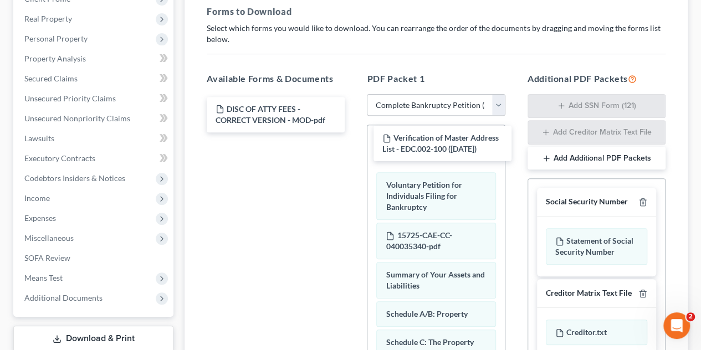
drag, startPoint x: 319, startPoint y: 152, endPoint x: 525, endPoint y: 153, distance: 206.1
click at [354, 132] on div "Verification of Master Address List - EDC.002-100 ([DATE]) DISC OF ATTY FEES - …" at bounding box center [276, 114] width 156 height 35
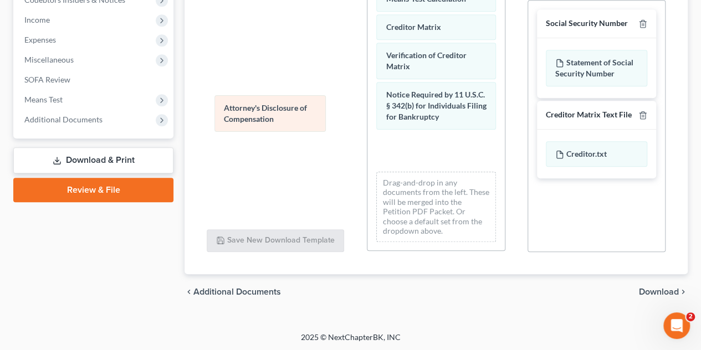
scroll to position [624, 0]
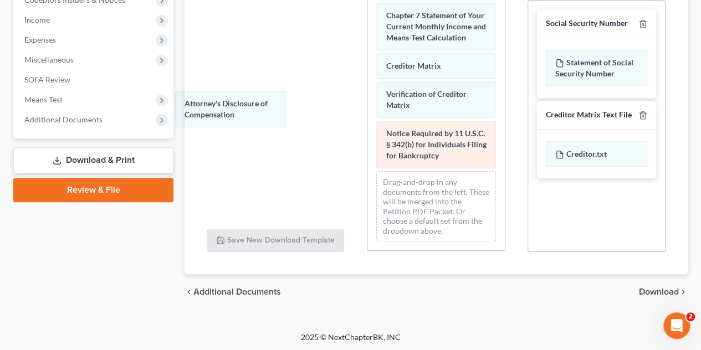
drag, startPoint x: 429, startPoint y: 151, endPoint x: 414, endPoint y: 138, distance: 20.4
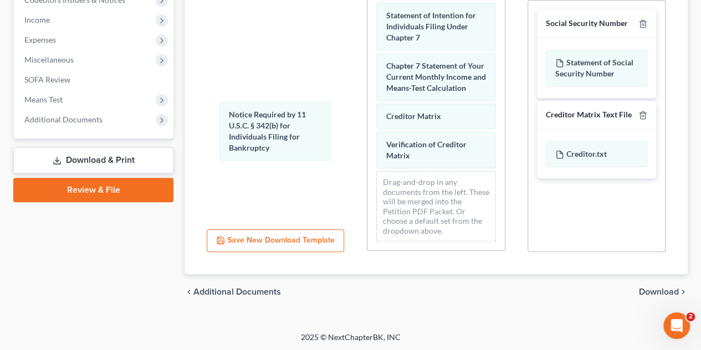
drag, startPoint x: 429, startPoint y: 135, endPoint x: 362, endPoint y: 125, distance: 67.9
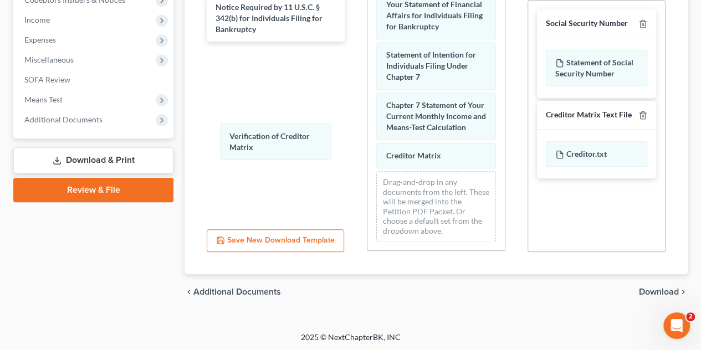
drag, startPoint x: 434, startPoint y: 146, endPoint x: 351, endPoint y: 136, distance: 83.7
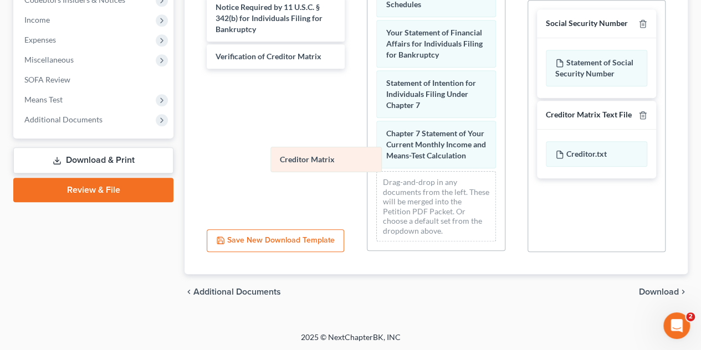
scroll to position [496, 0]
drag, startPoint x: 420, startPoint y: 150, endPoint x: 398, endPoint y: 182, distance: 39.2
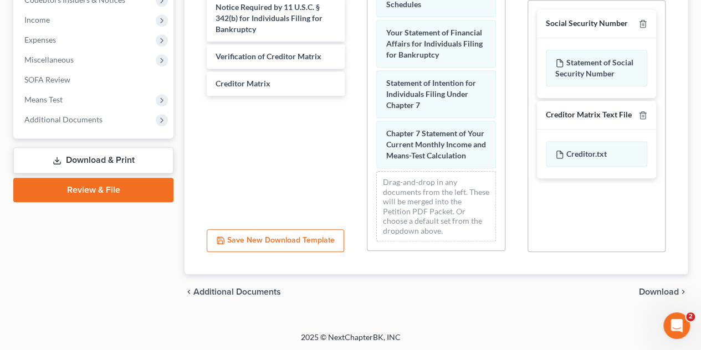
click at [656, 284] on div "chevron_left Additional Documents Download chevron_right" at bounding box center [436, 291] width 503 height 35
click at [656, 289] on span "Download" at bounding box center [659, 292] width 40 height 9
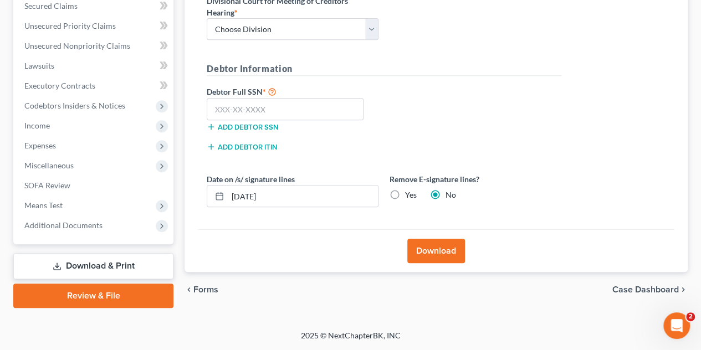
scroll to position [237, 0]
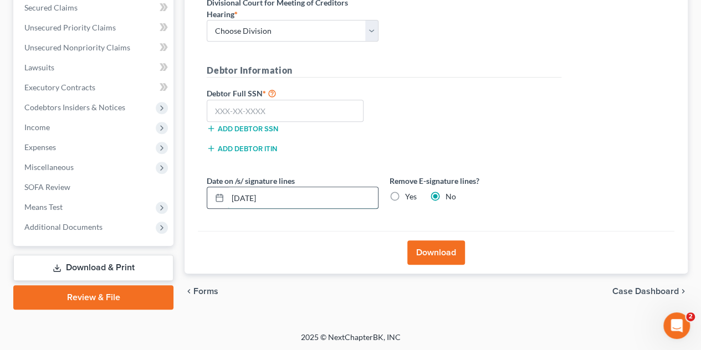
drag, startPoint x: 308, startPoint y: 197, endPoint x: 291, endPoint y: 188, distance: 19.6
click at [126, 149] on div "Petition Navigation Case Dashboard Payments Invoices Payments Payments Credit R…" at bounding box center [350, 89] width 685 height 441
click at [405, 192] on label "Yes" at bounding box center [411, 196] width 12 height 11
click at [409, 192] on input "Yes" at bounding box center [412, 194] width 7 height 7
radio input "true"
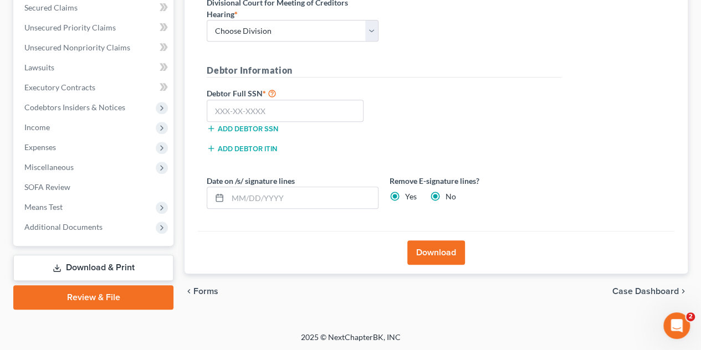
radio input "false"
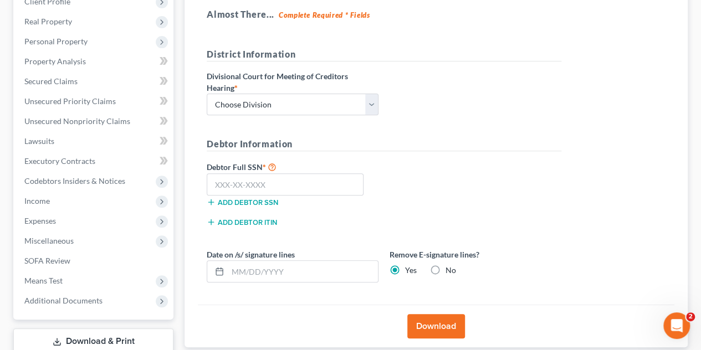
scroll to position [71, 0]
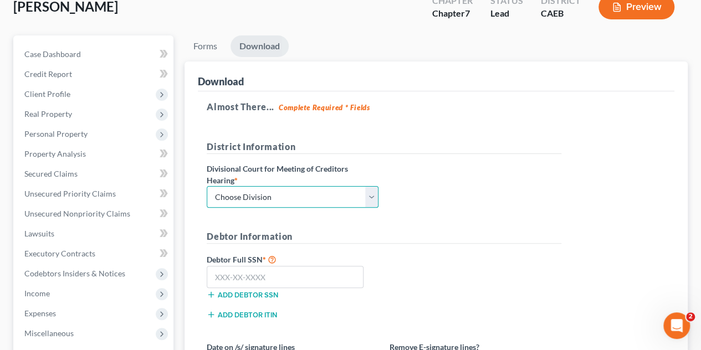
click at [307, 191] on select "Choose Division Fresno Modesto [GEOGRAPHIC_DATA]" at bounding box center [293, 197] width 172 height 22
select select "0"
click at [207, 186] on select "Choose Division Fresno Modesto [GEOGRAPHIC_DATA]" at bounding box center [293, 197] width 172 height 22
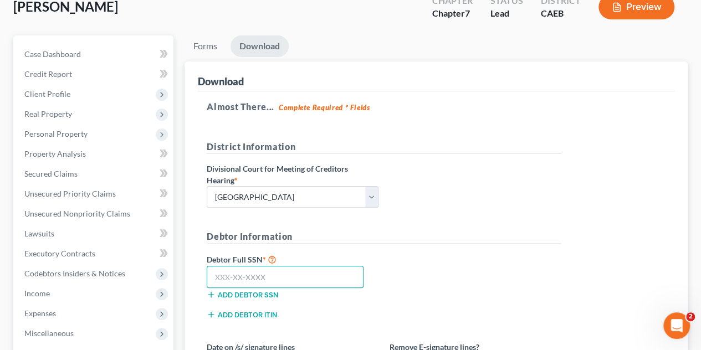
click at [291, 272] on input "text" at bounding box center [285, 277] width 157 height 22
paste input "626-70-6534"
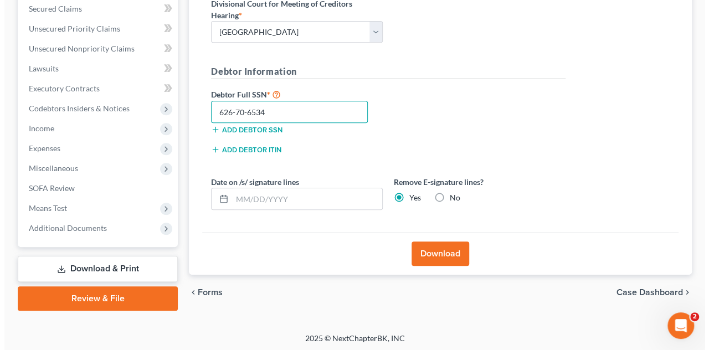
scroll to position [237, 0]
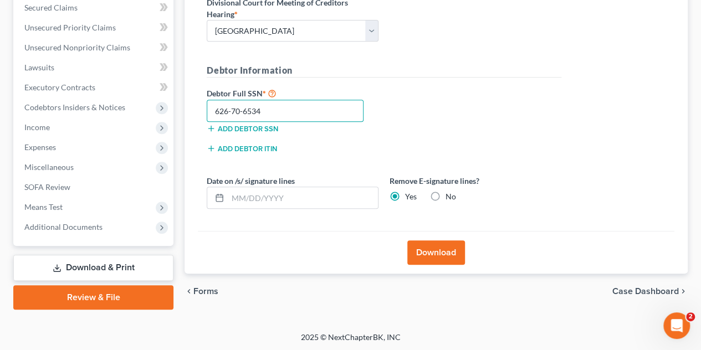
type input "626-70-6534"
click at [458, 258] on button "Download" at bounding box center [436, 252] width 58 height 24
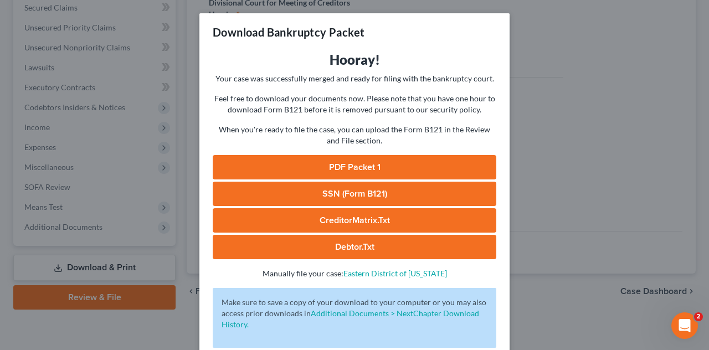
click at [376, 161] on link "PDF Packet 1" at bounding box center [355, 167] width 284 height 24
click at [350, 190] on link "SSN (Form B121)" at bounding box center [355, 194] width 284 height 24
